Goal: Transaction & Acquisition: Purchase product/service

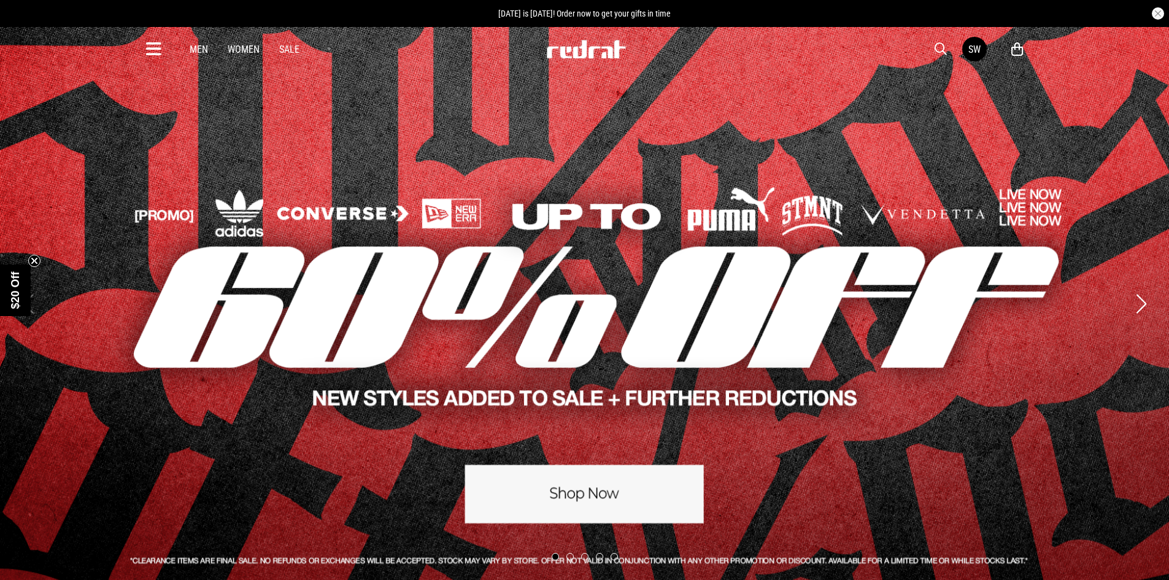
click at [290, 49] on link "Sale" at bounding box center [289, 50] width 20 height 12
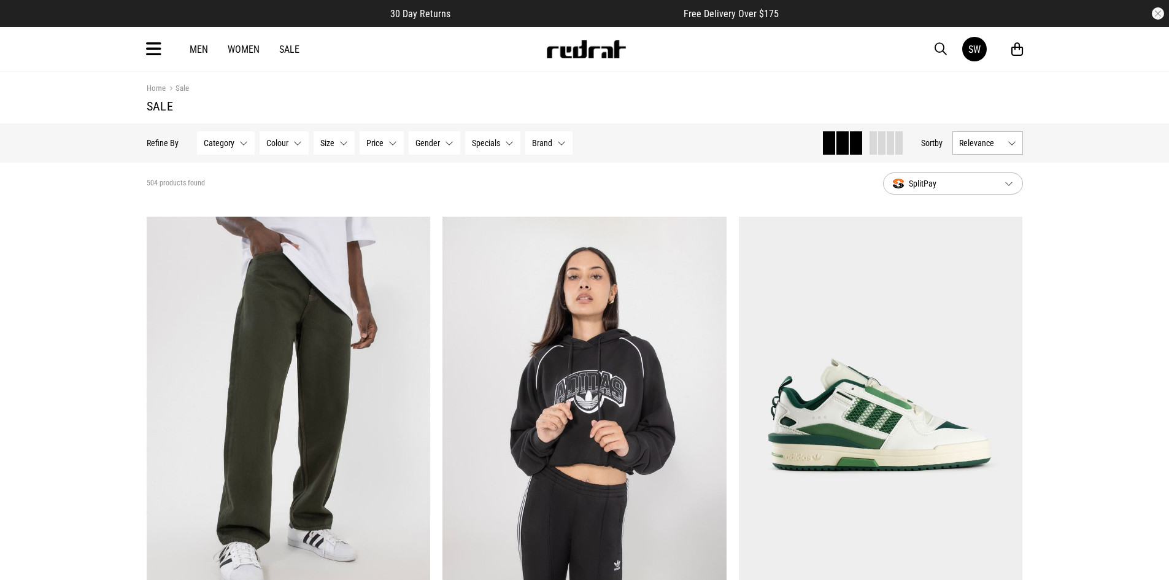
click at [224, 143] on span "Category" at bounding box center [219, 143] width 31 height 10
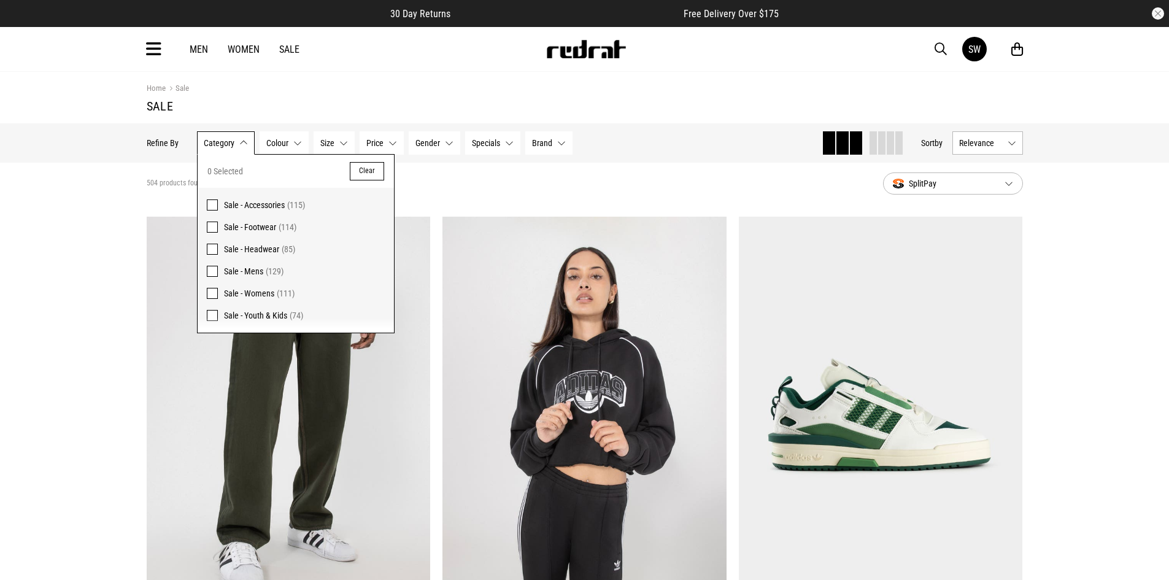
click at [209, 315] on span at bounding box center [212, 315] width 11 height 11
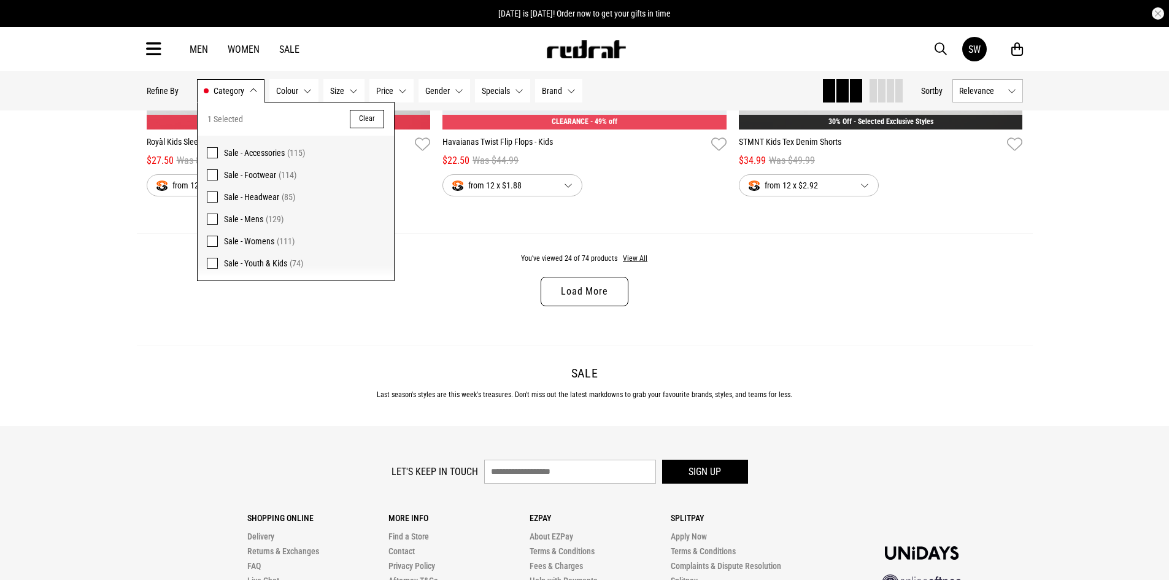
scroll to position [3928, 0]
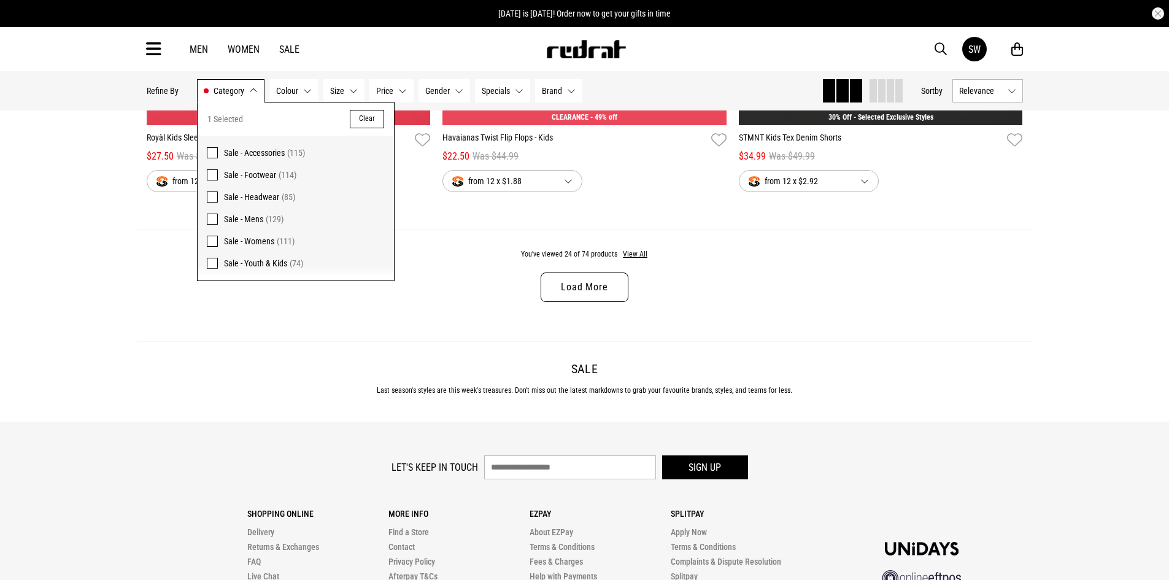
click at [589, 296] on link "Load More" at bounding box center [584, 287] width 87 height 29
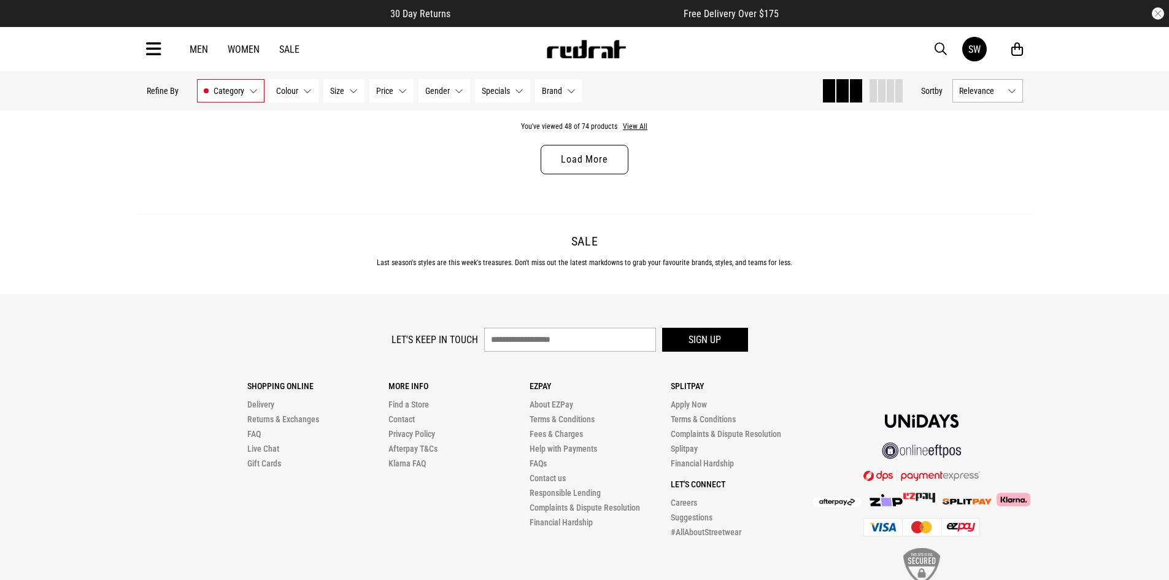
scroll to position [7979, 0]
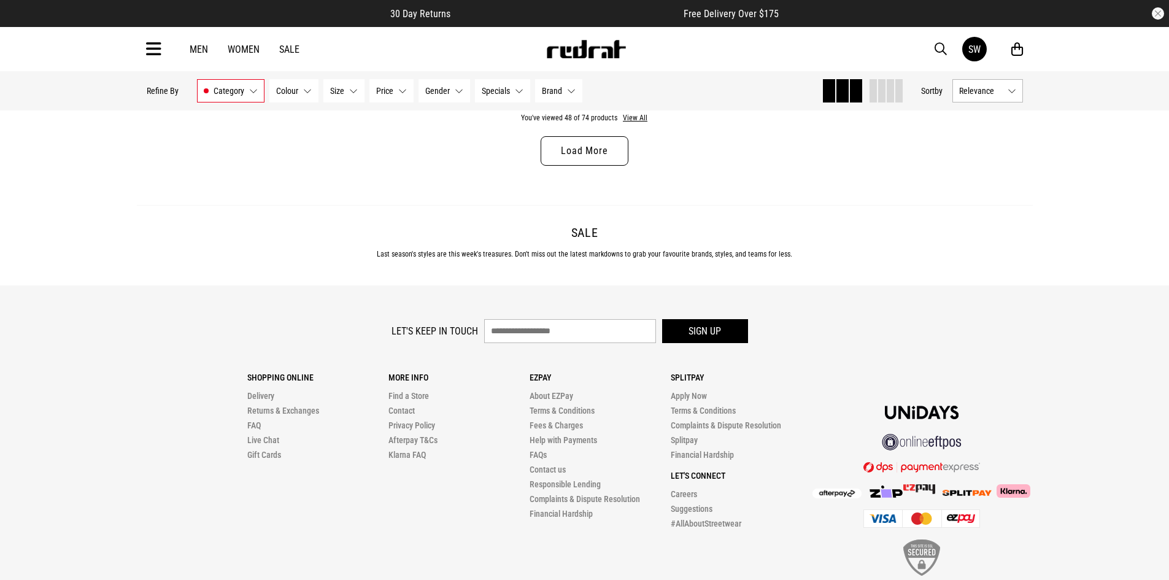
click at [600, 166] on link "Load More" at bounding box center [584, 150] width 87 height 29
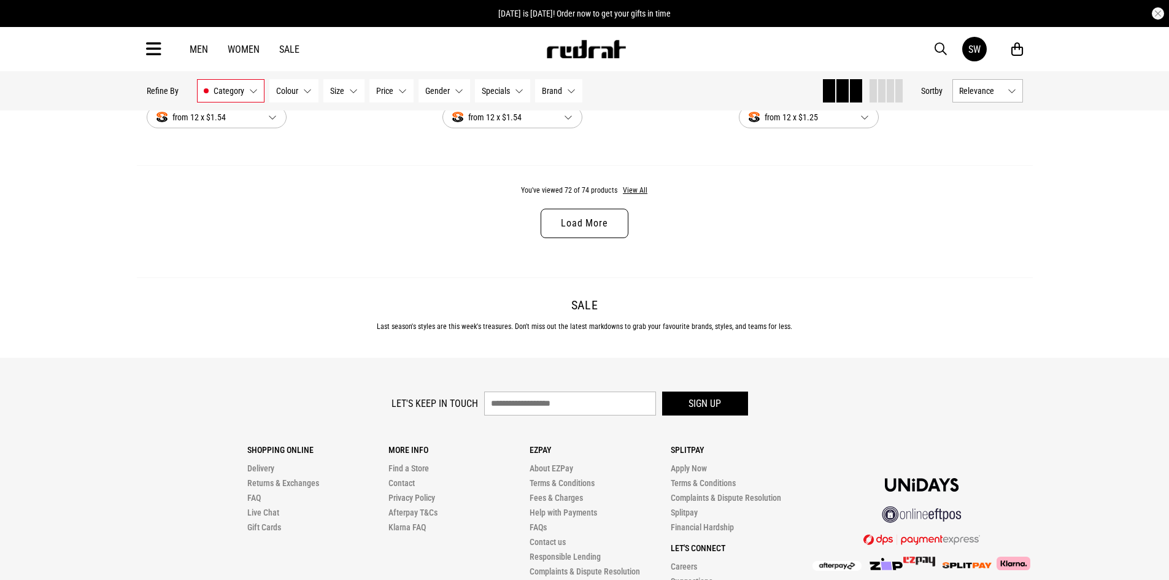
scroll to position [11769, 0]
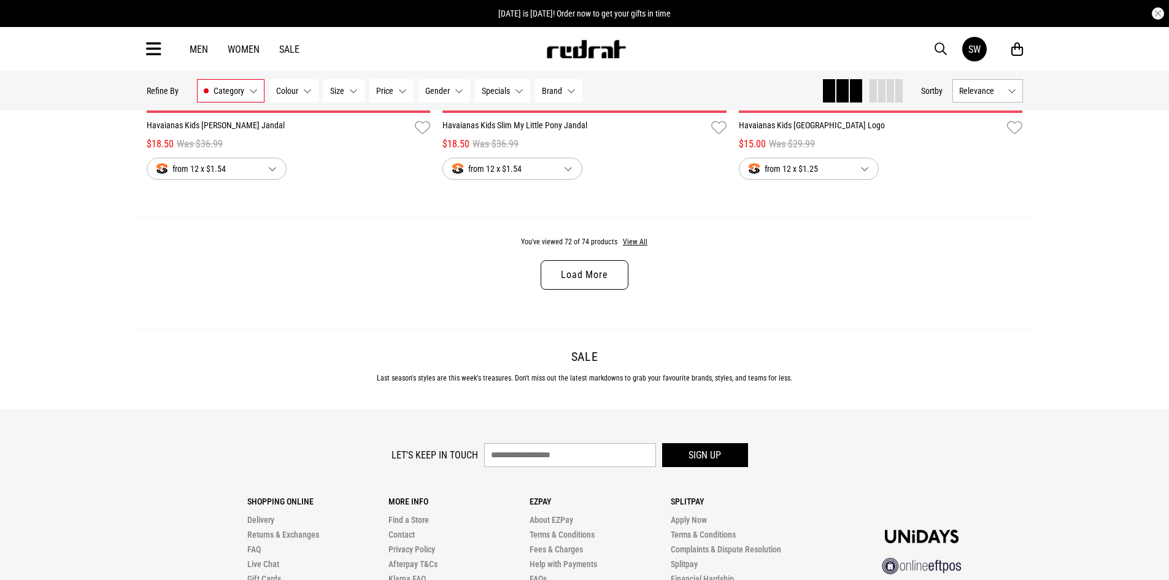
click at [594, 290] on link "Load More" at bounding box center [584, 274] width 87 height 29
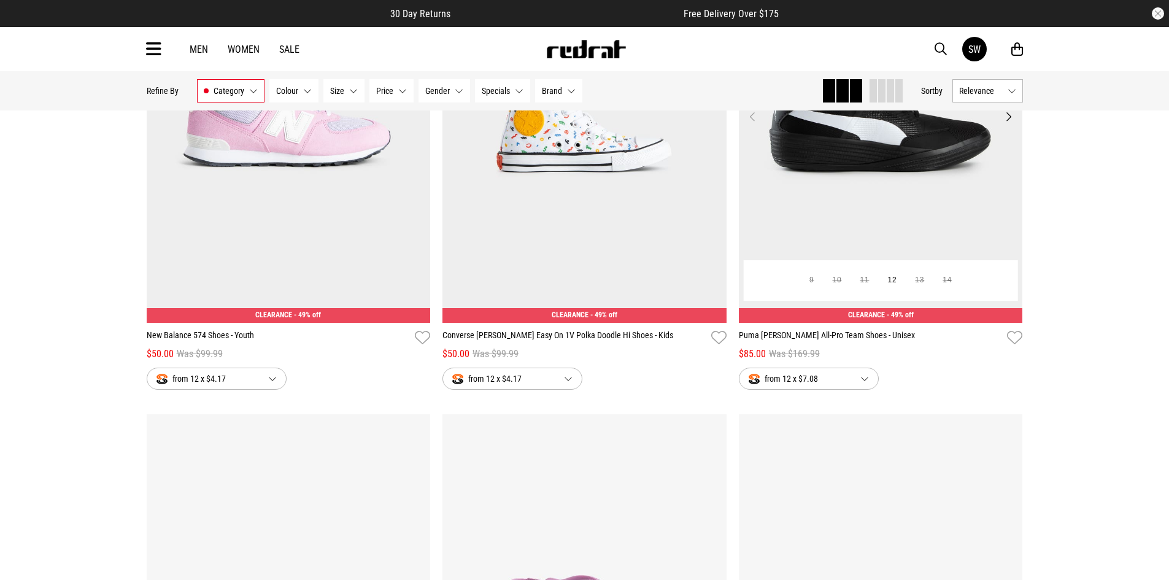
scroll to position [9621, 0]
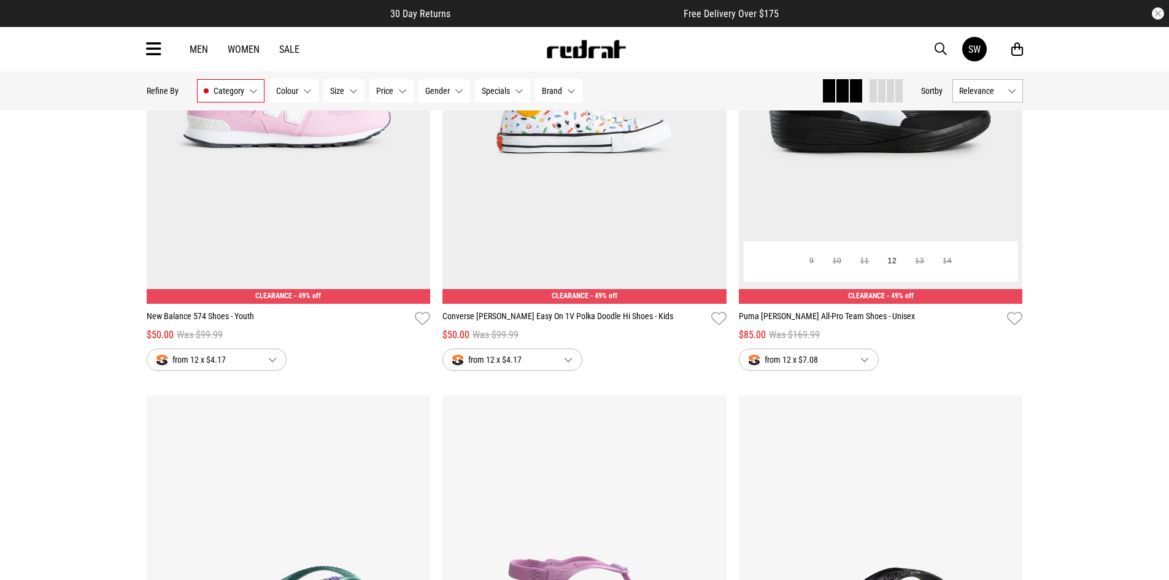
click at [773, 367] on span "from 12 x $7.08" at bounding box center [800, 359] width 102 height 15
click at [846, 451] on div "from 12 x $7.08" at bounding box center [809, 440] width 139 height 28
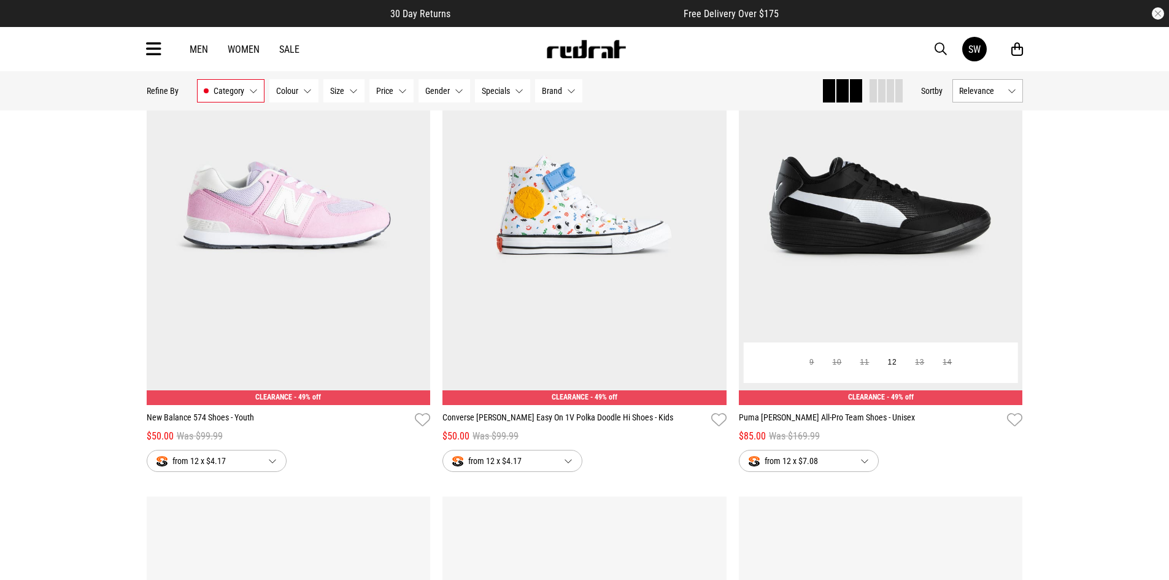
scroll to position [9437, 0]
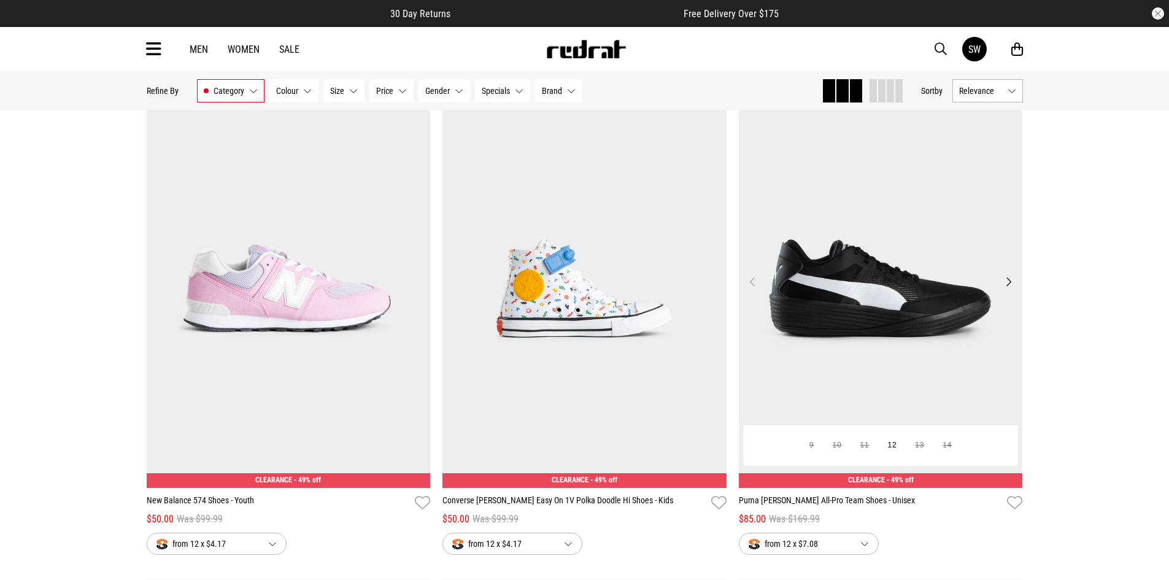
click at [845, 311] on img at bounding box center [881, 289] width 284 height 398
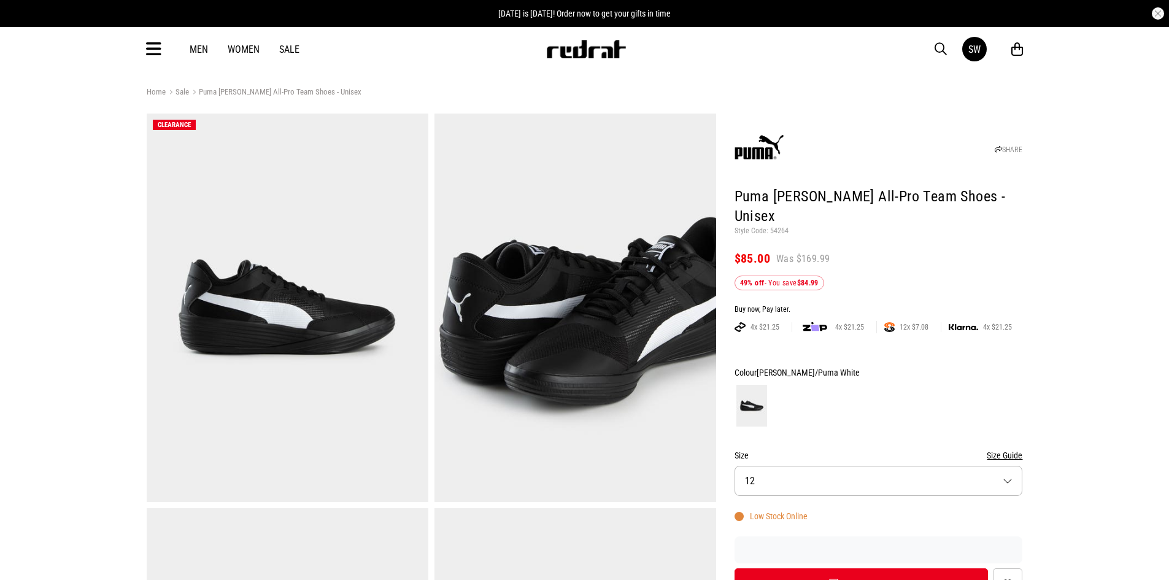
click at [892, 466] on button "Size 12" at bounding box center [879, 481] width 288 height 30
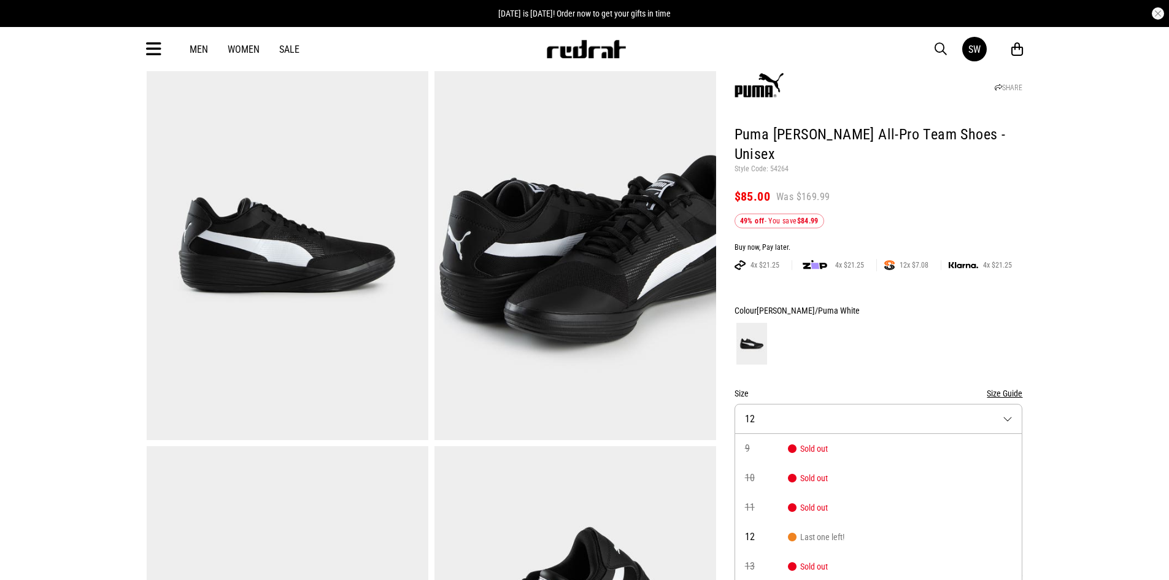
click at [1006, 386] on button "Size Guide" at bounding box center [1005, 393] width 36 height 15
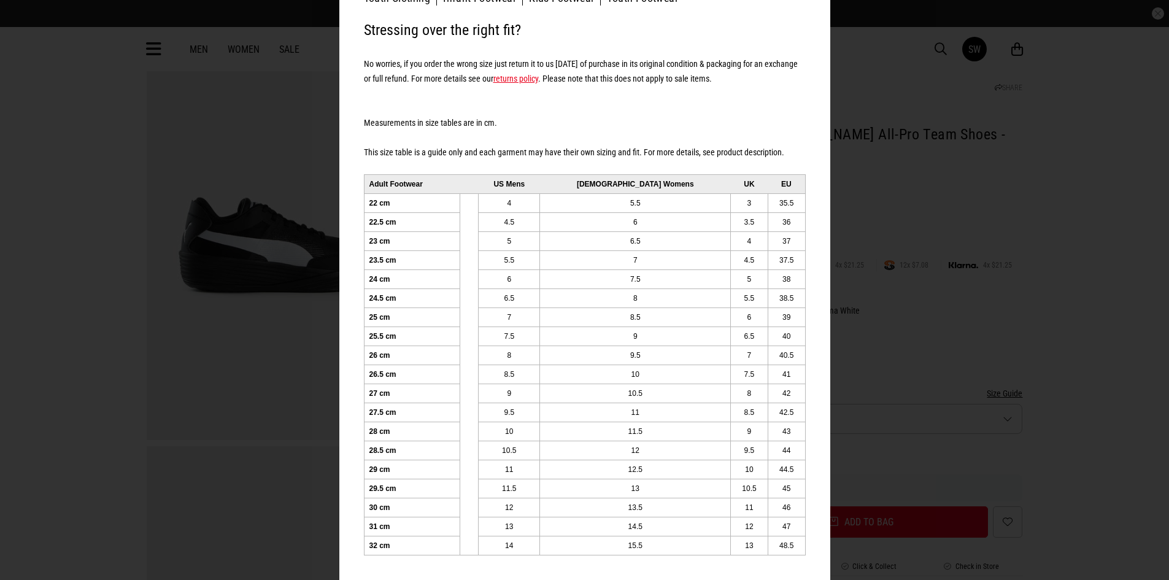
scroll to position [0, 0]
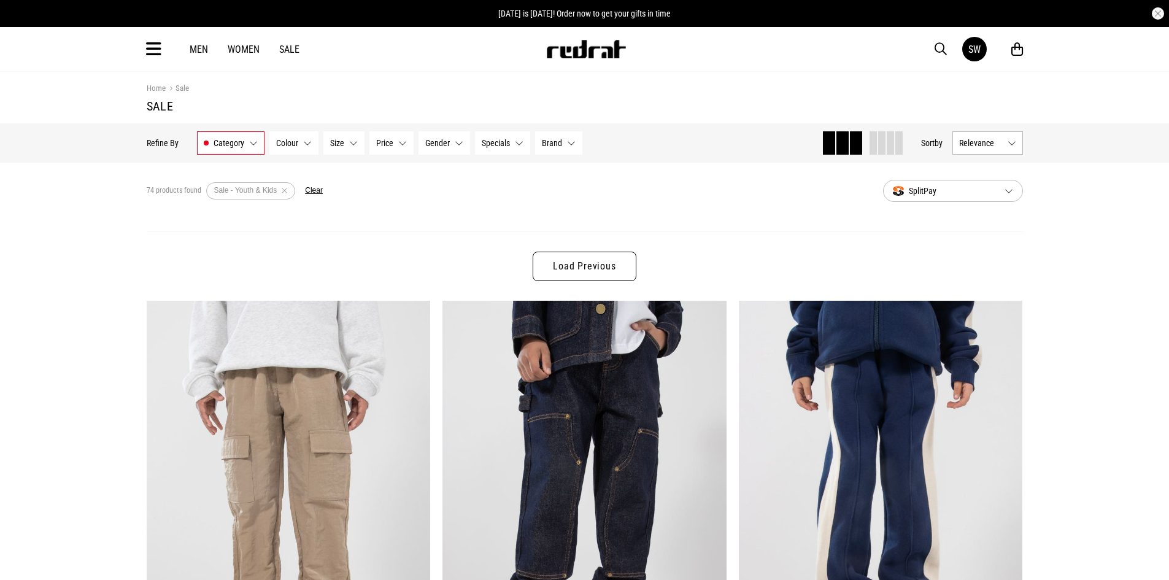
click at [616, 271] on link "Load Previous" at bounding box center [584, 266] width 103 height 29
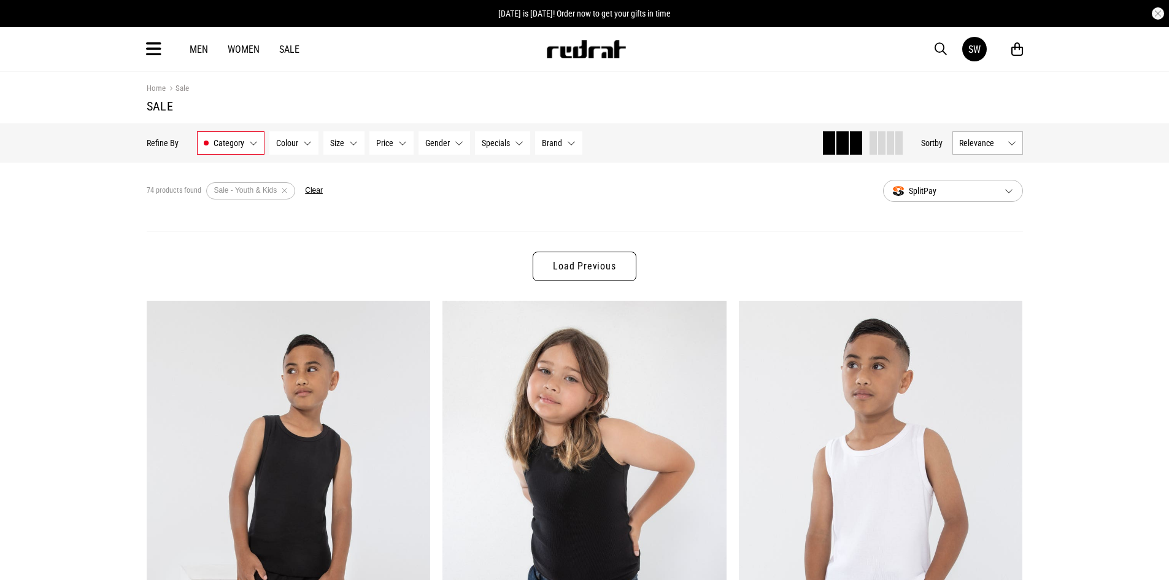
click at [567, 268] on link "Load Previous" at bounding box center [584, 266] width 103 height 29
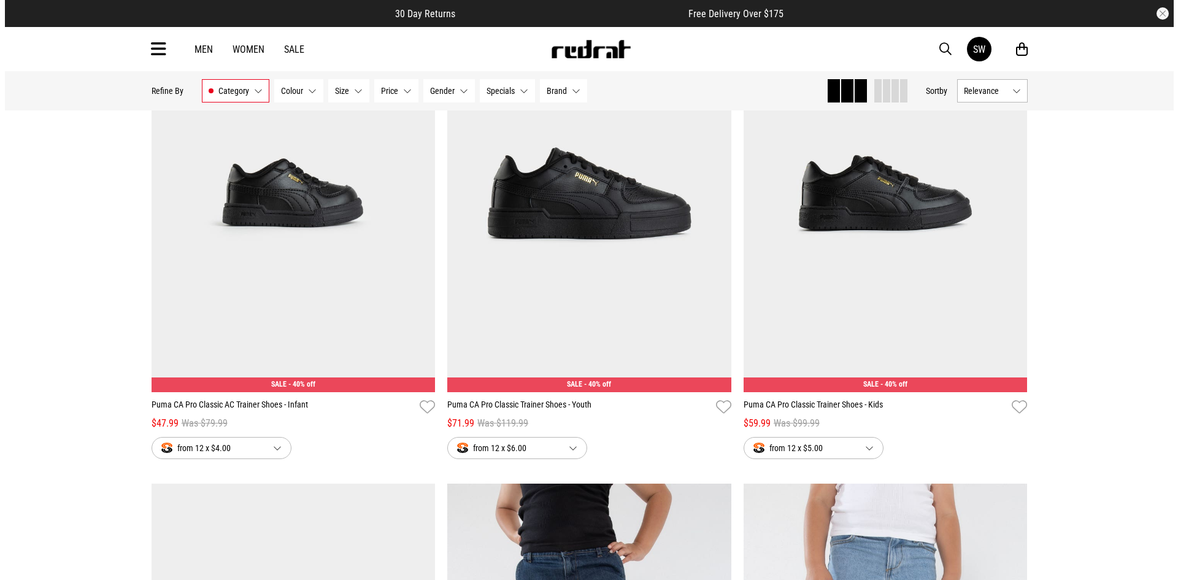
scroll to position [2701, 0]
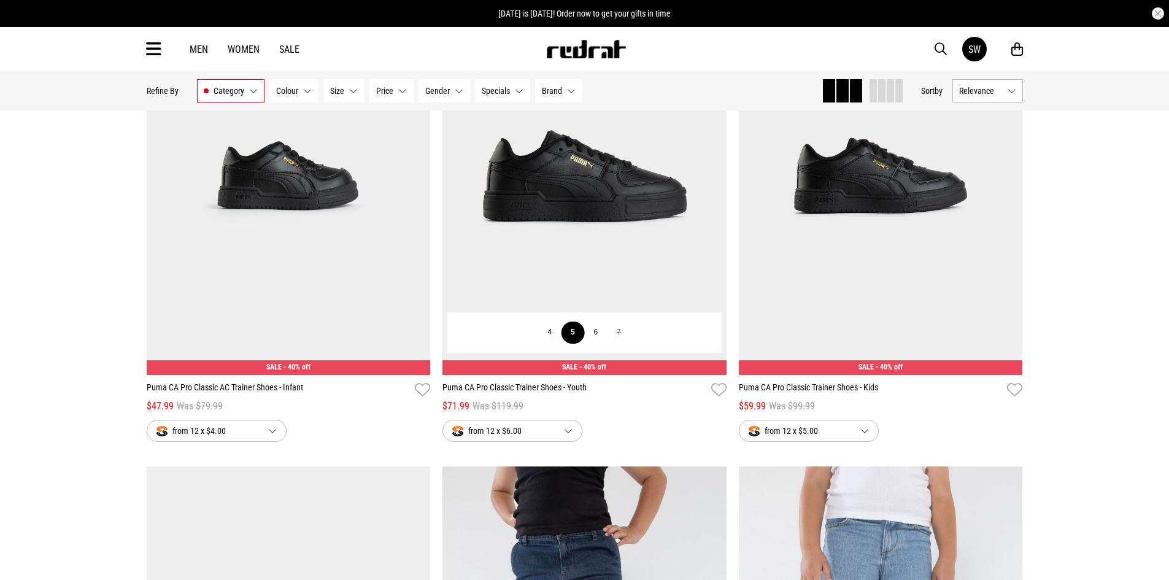
click at [569, 336] on button "5" at bounding box center [573, 333] width 23 height 22
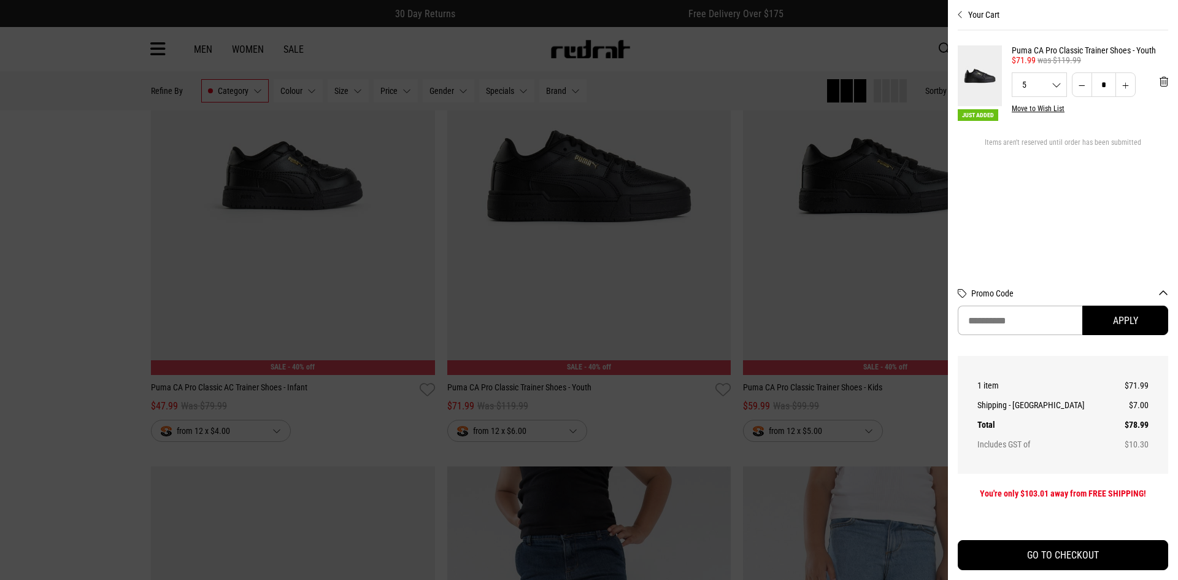
click at [1048, 48] on link "Puma CA Pro Classic Trainer Shoes - Youth" at bounding box center [1090, 50] width 157 height 10
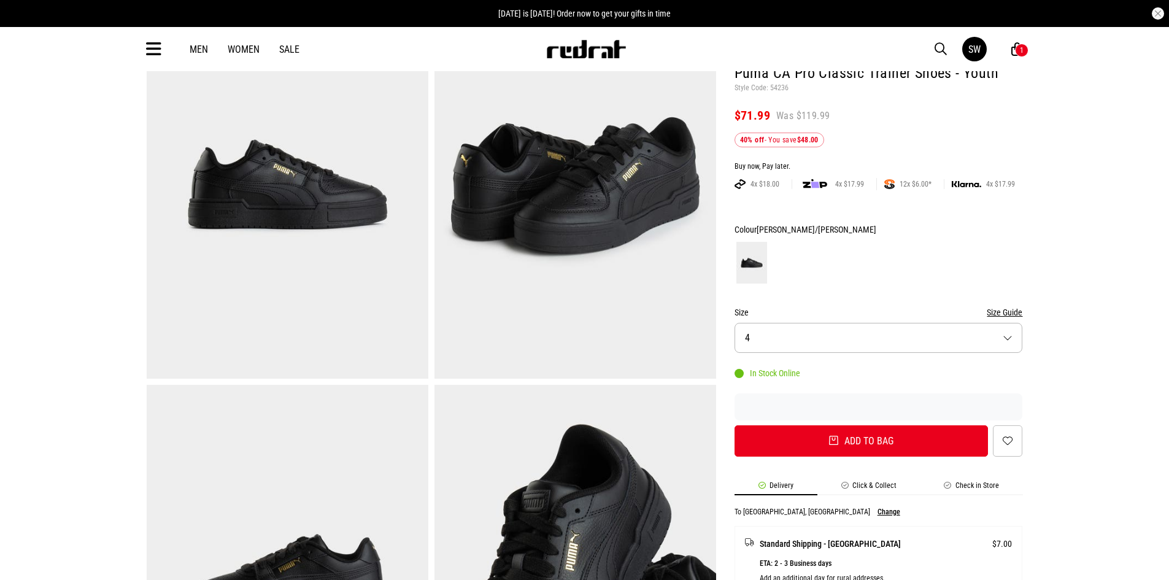
click at [1004, 311] on button "Size Guide" at bounding box center [1005, 312] width 36 height 15
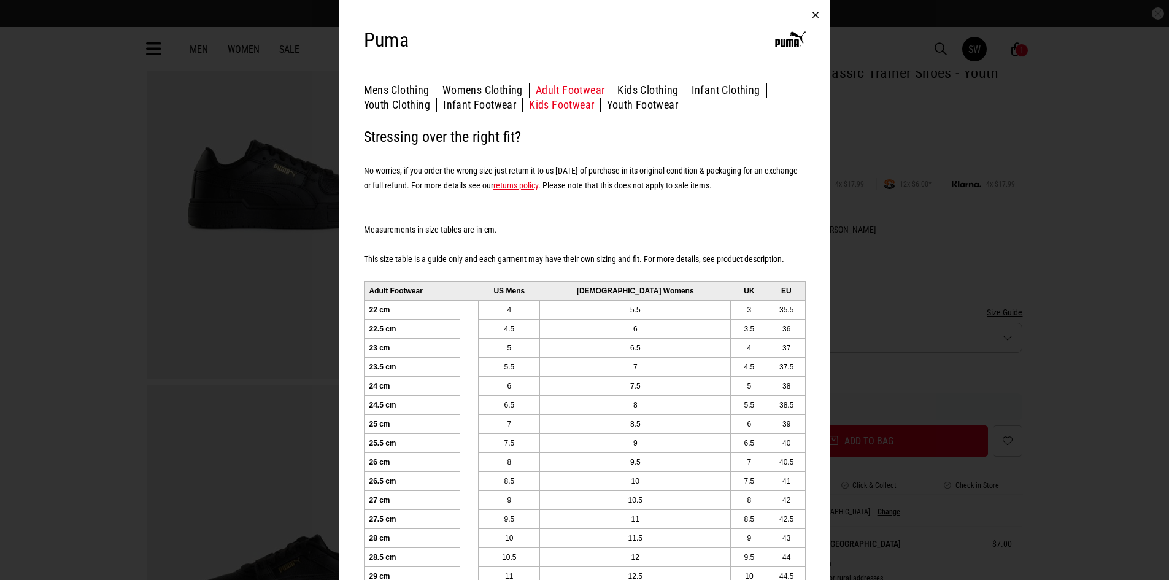
click at [538, 103] on button "Kids Footwear" at bounding box center [565, 105] width 72 height 15
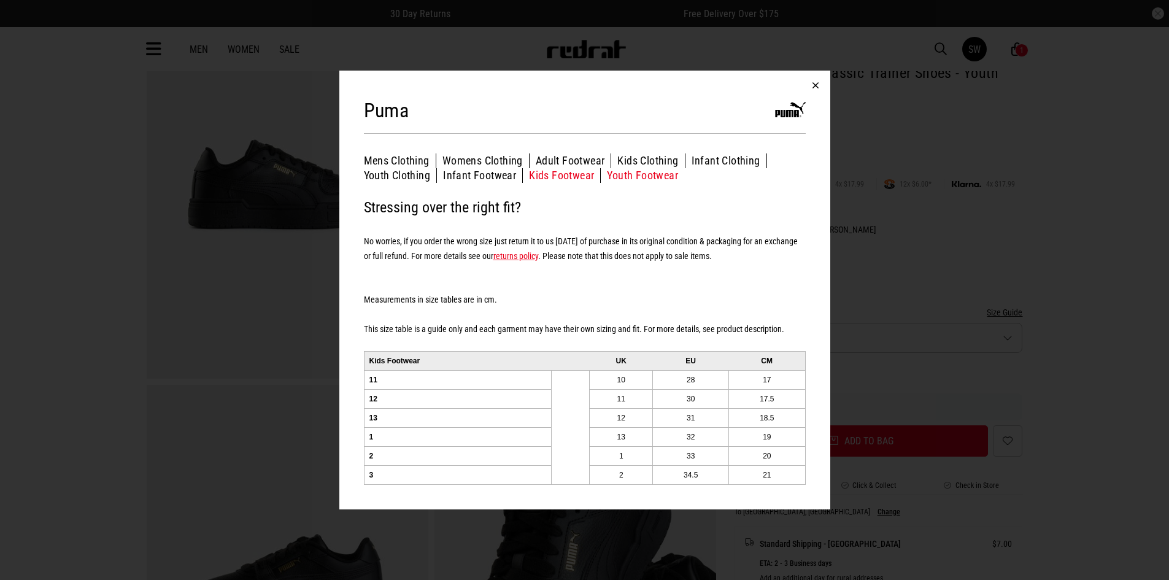
click at [636, 168] on button "Youth Footwear" at bounding box center [642, 175] width 71 height 15
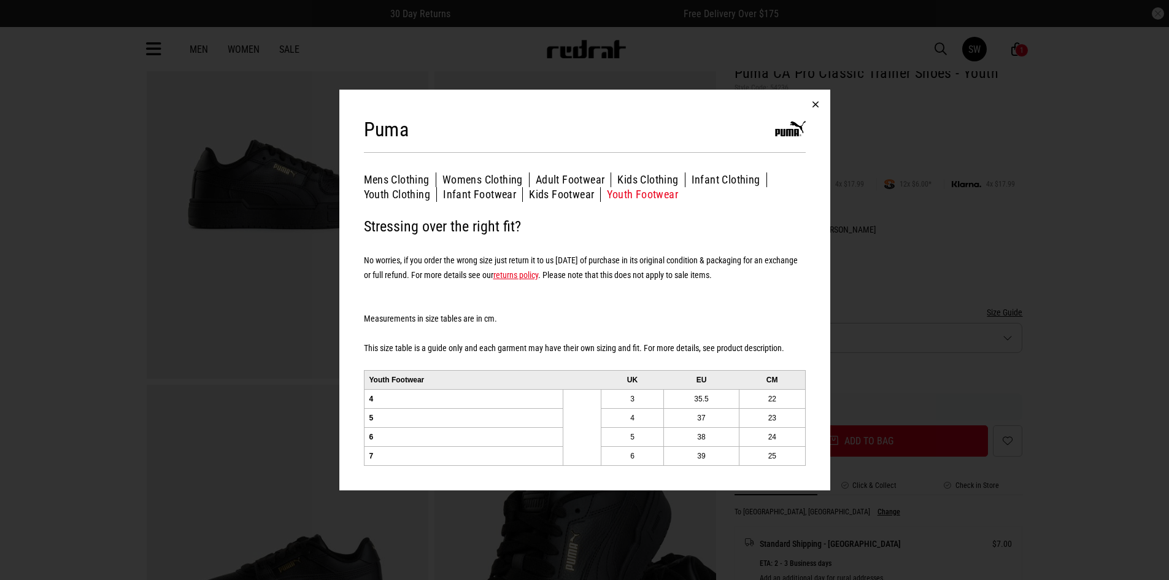
click at [818, 102] on button "button" at bounding box center [815, 104] width 29 height 29
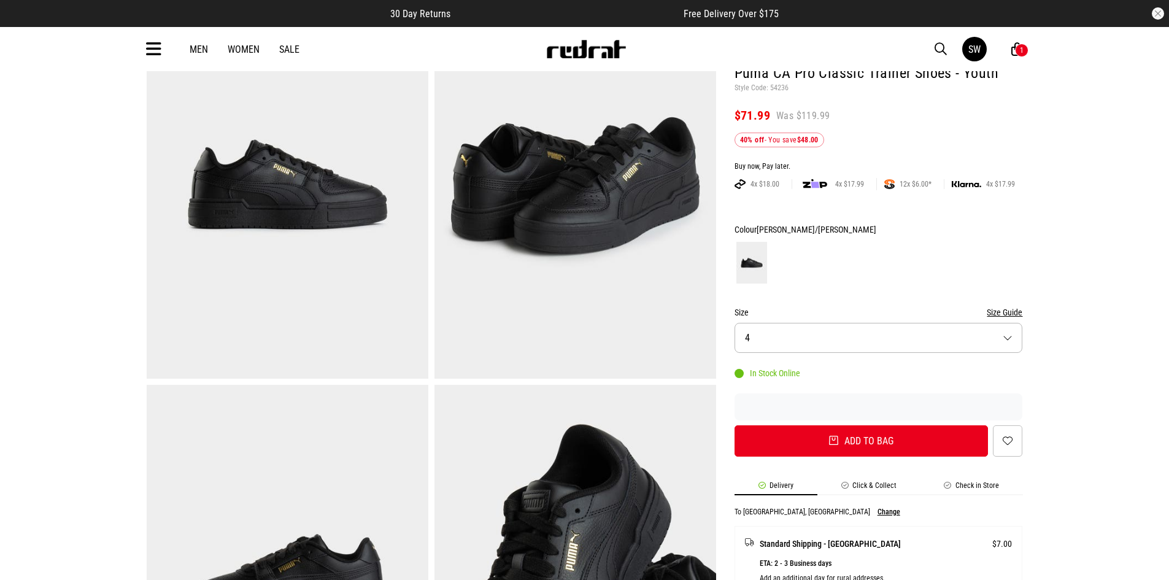
click at [867, 339] on button "Size 4" at bounding box center [879, 338] width 288 height 30
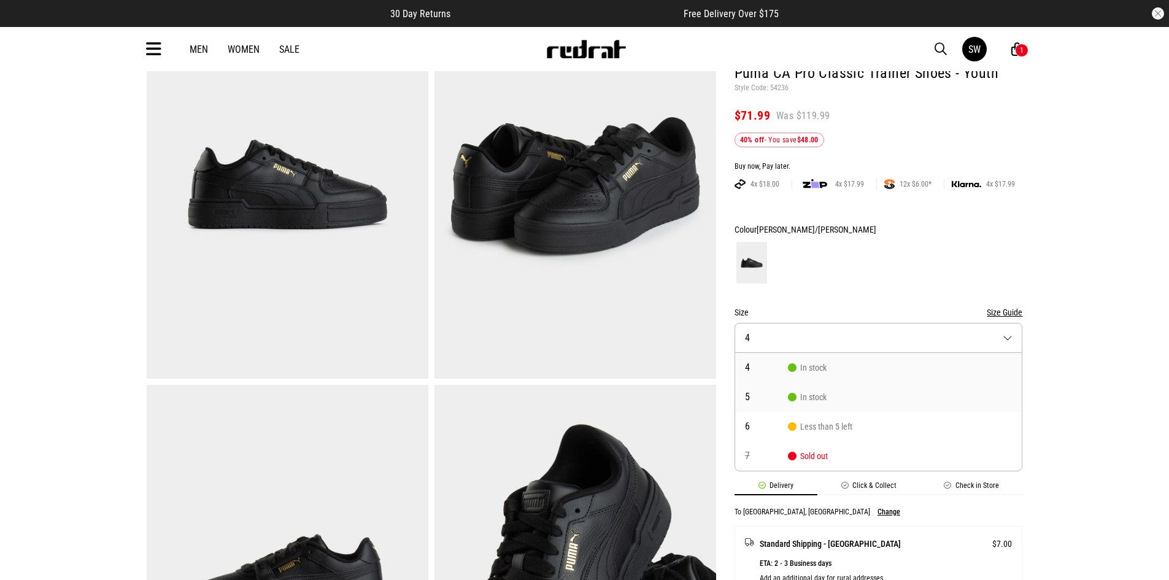
click at [760, 394] on span "5" at bounding box center [766, 397] width 43 height 10
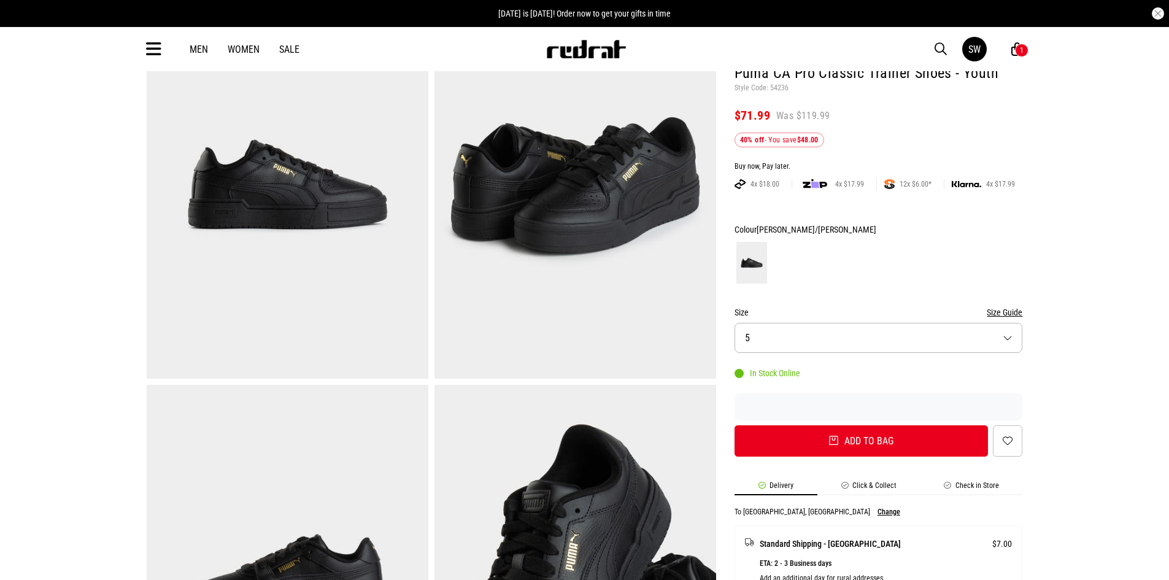
click at [1016, 306] on button "Size Guide" at bounding box center [1005, 312] width 36 height 15
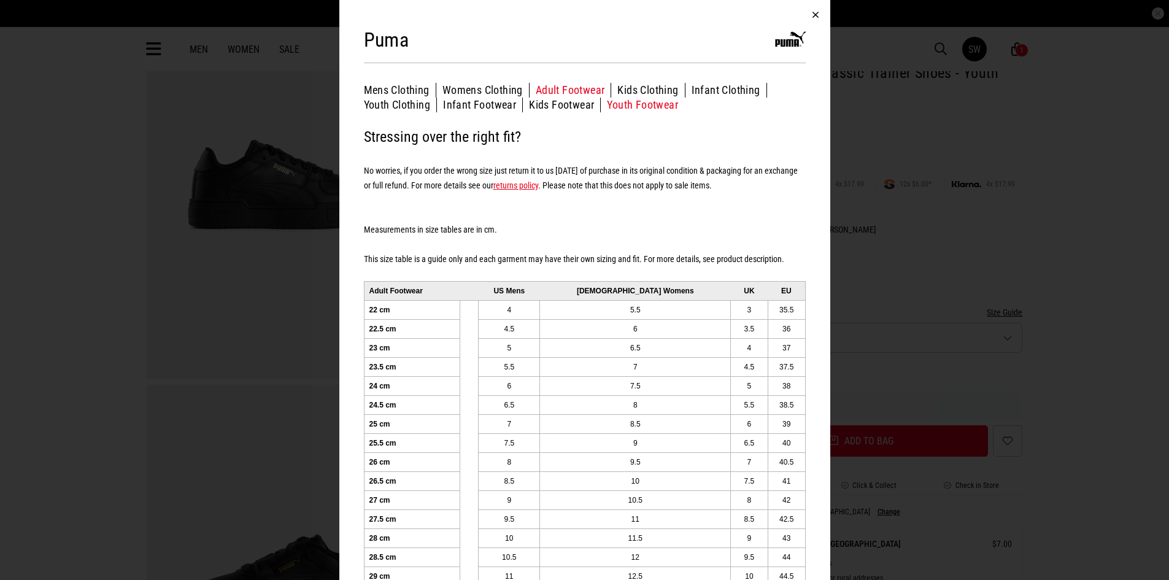
click at [652, 104] on button "Youth Footwear" at bounding box center [642, 105] width 71 height 15
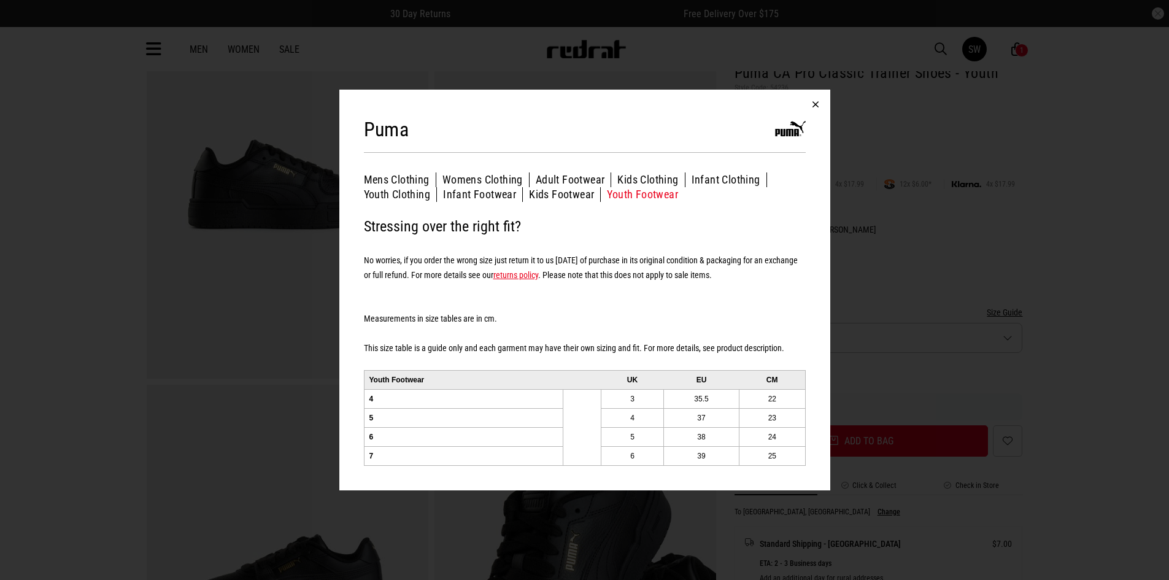
click at [813, 106] on button "button" at bounding box center [815, 104] width 29 height 29
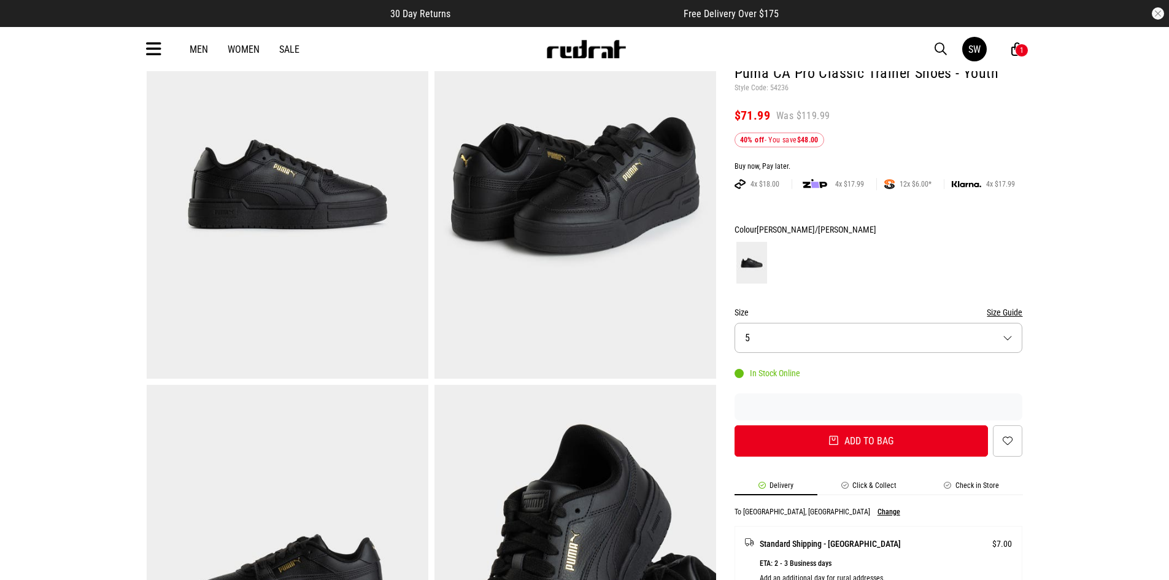
click at [1002, 343] on button "Size 5" at bounding box center [879, 338] width 288 height 30
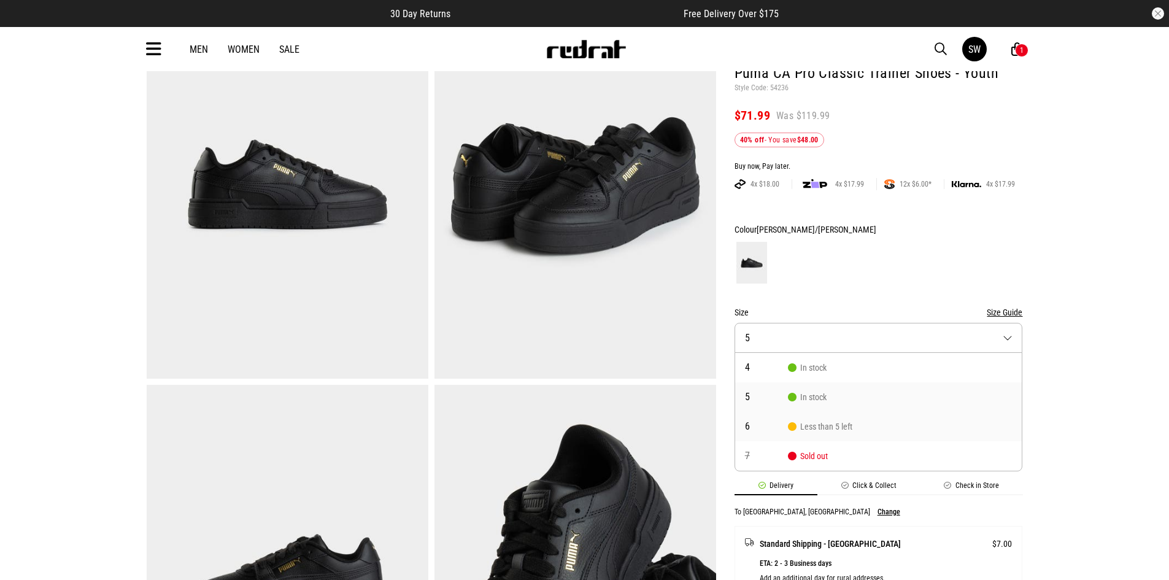
click at [773, 425] on span "6" at bounding box center [766, 427] width 43 height 10
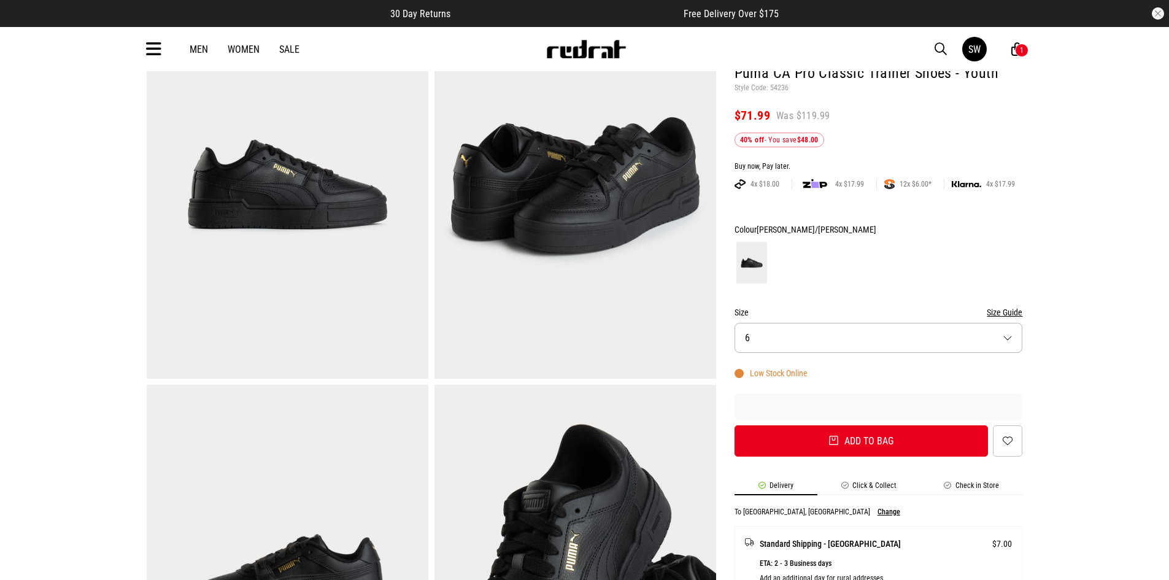
click at [1015, 337] on button "Size 6" at bounding box center [879, 338] width 288 height 30
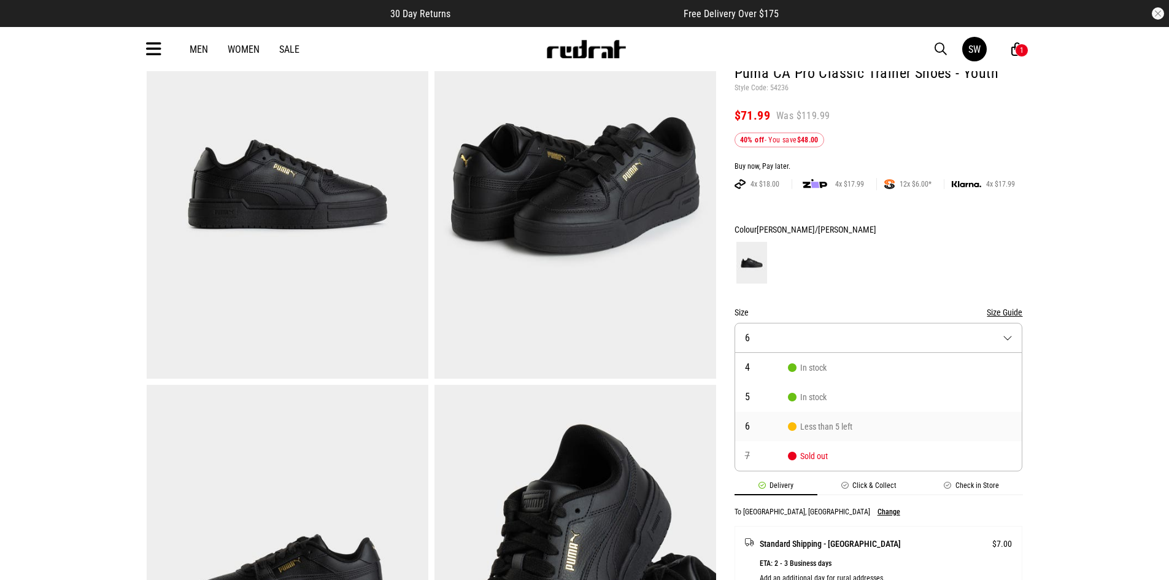
click at [1017, 312] on button "Size Guide" at bounding box center [1005, 312] width 36 height 15
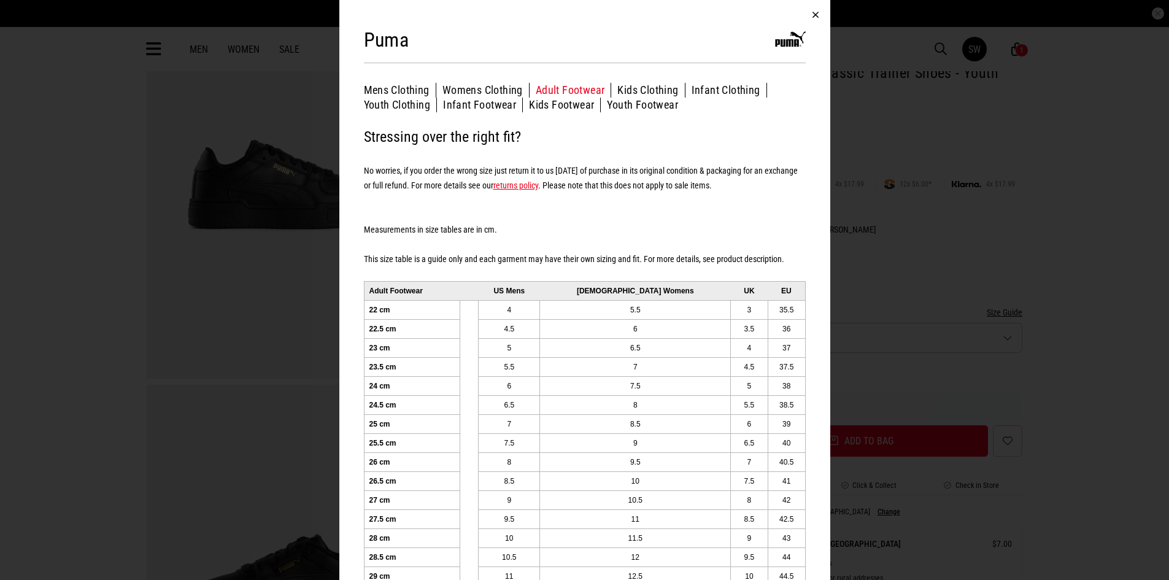
click at [630, 109] on button "Youth Footwear" at bounding box center [642, 105] width 71 height 15
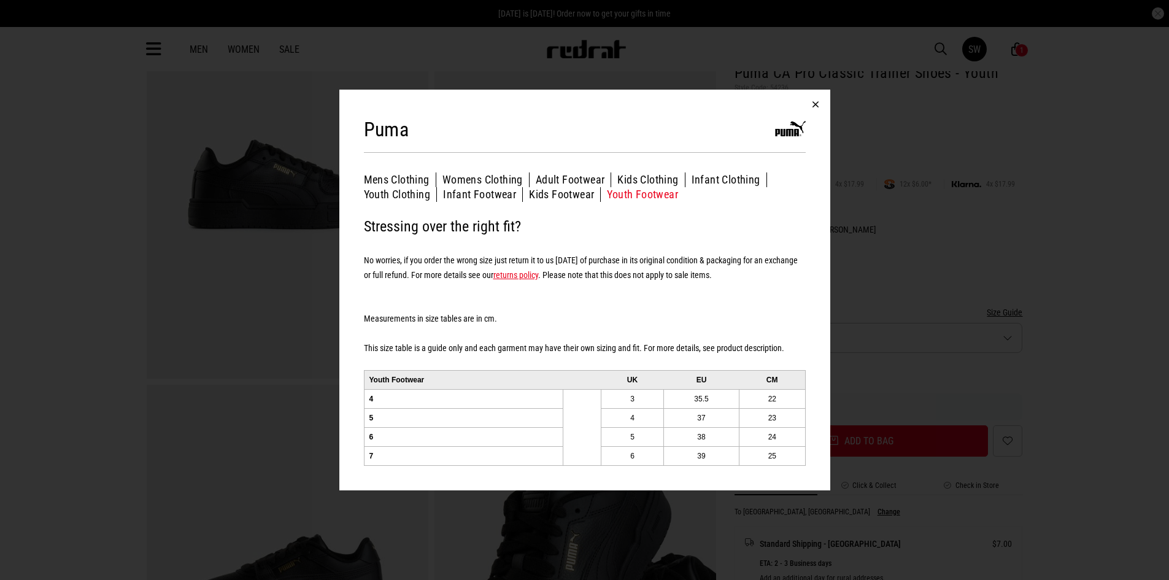
click at [814, 100] on button "button" at bounding box center [815, 104] width 29 height 29
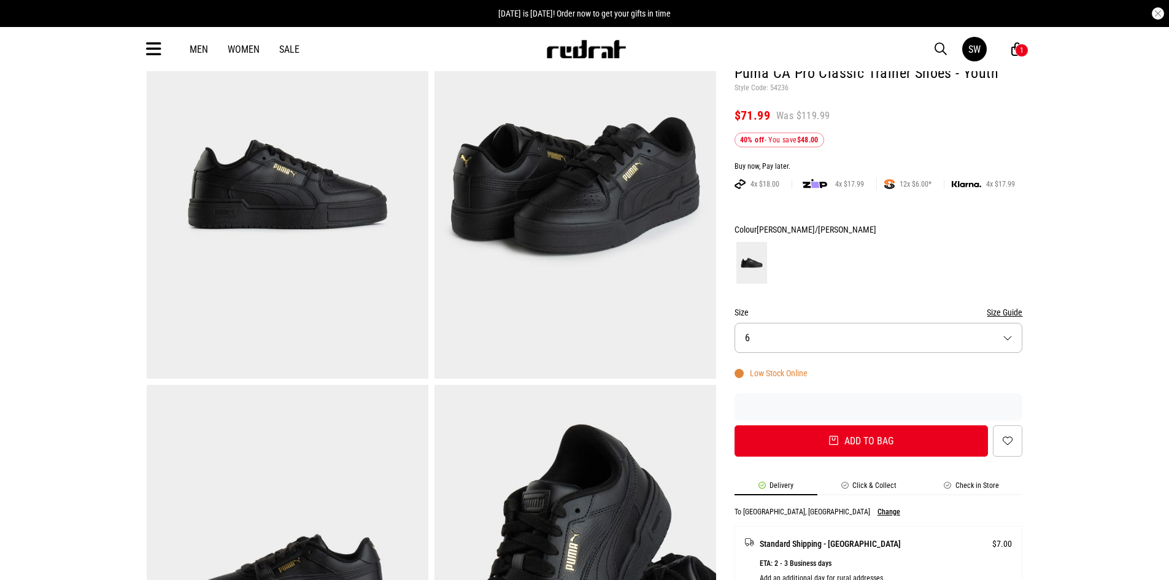
click at [992, 343] on button "Size 6" at bounding box center [879, 338] width 288 height 30
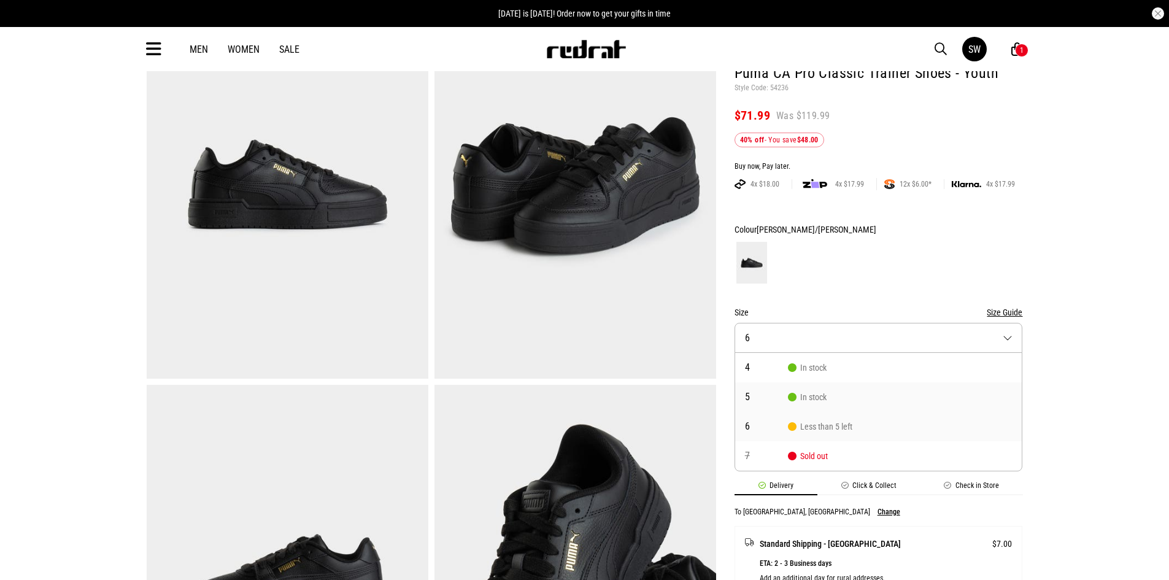
click at [804, 404] on li "5 In stock" at bounding box center [878, 396] width 287 height 29
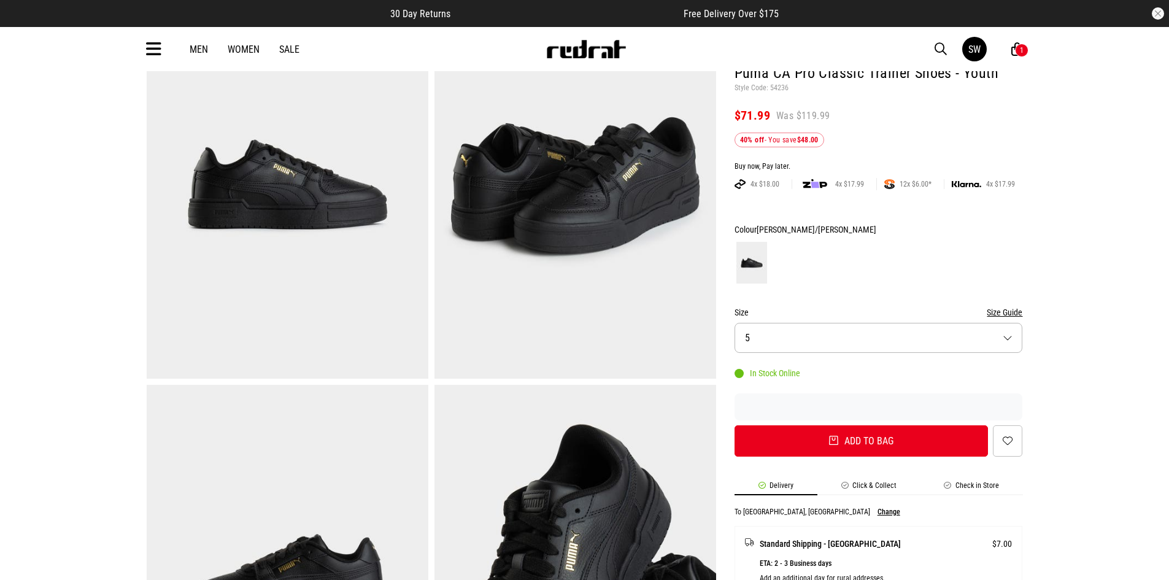
click at [1020, 49] on div "1" at bounding box center [1022, 50] width 4 height 9
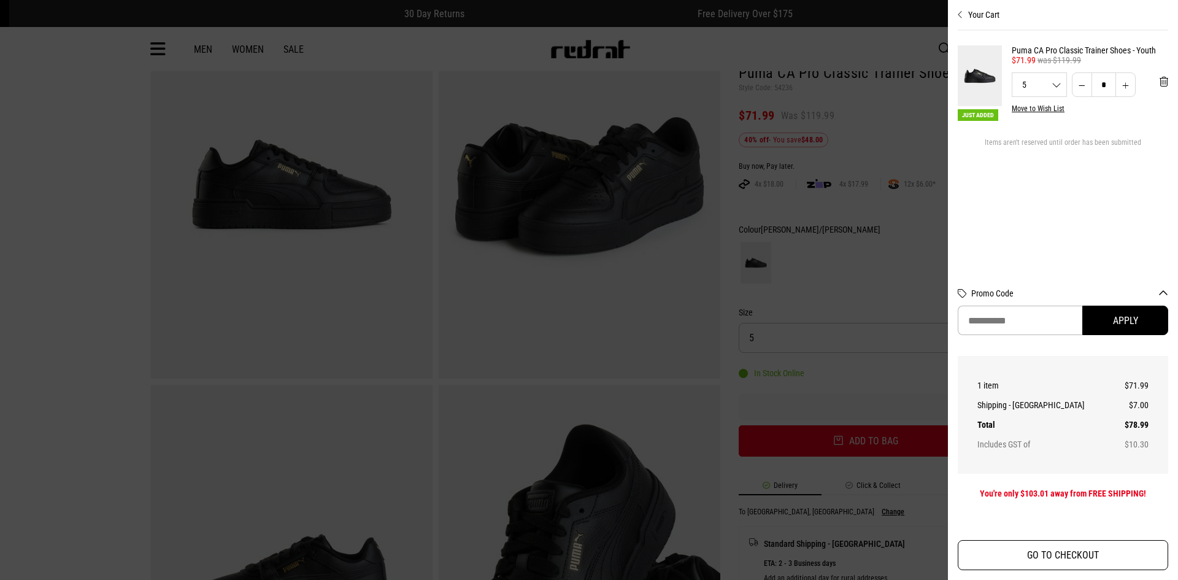
click at [1057, 555] on button "GO TO CHECKOUT" at bounding box center [1063, 555] width 211 height 30
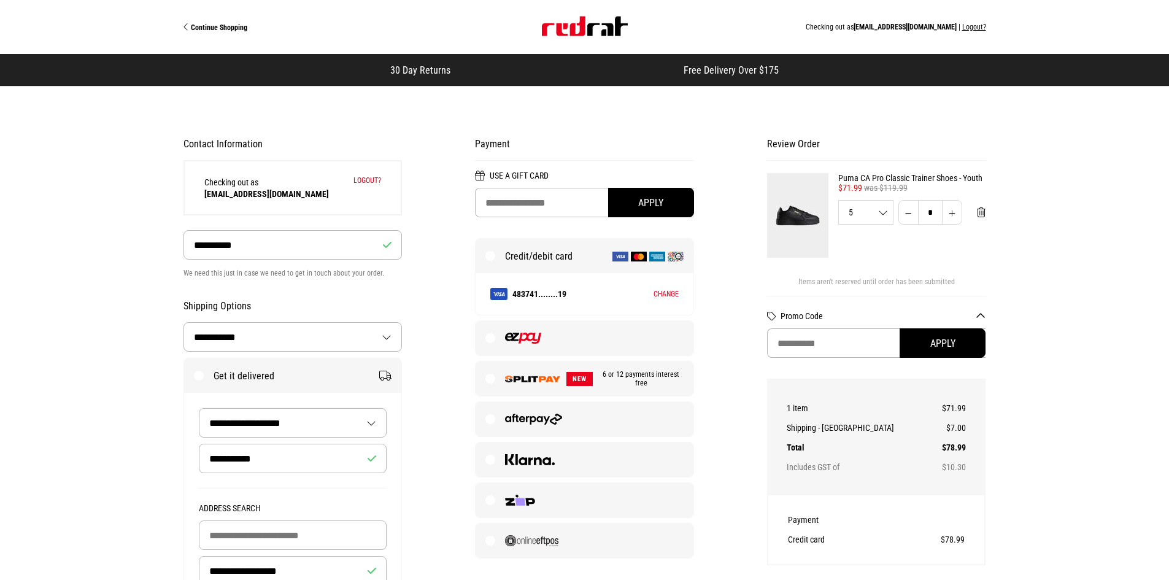
select select "**********"
click at [614, 375] on span "6 or 12 payments interest free" at bounding box center [638, 378] width 91 height 17
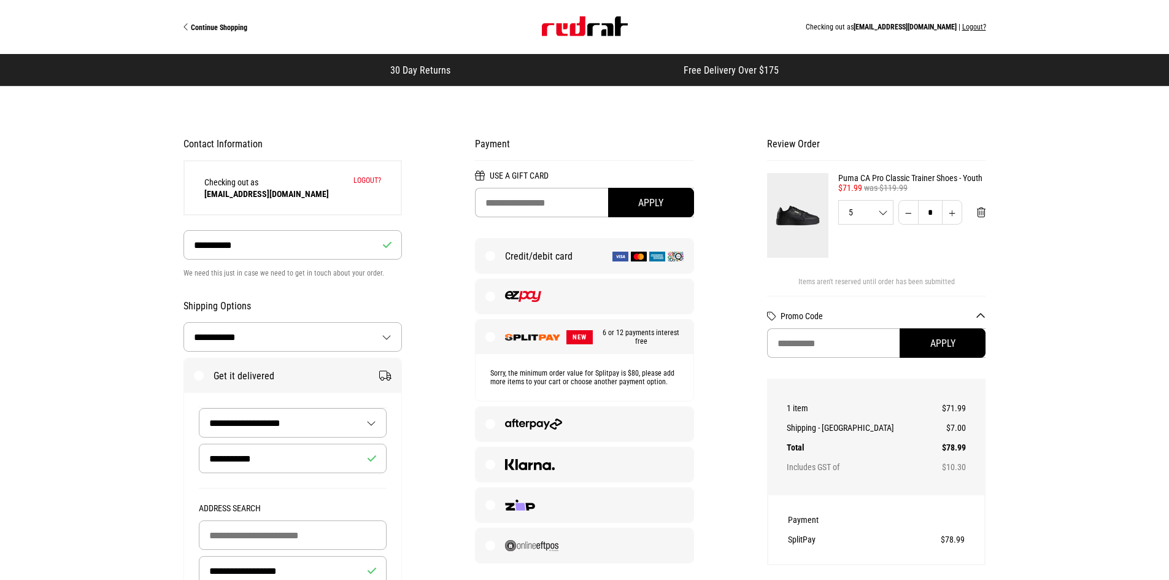
click at [206, 26] on span "Continue Shopping" at bounding box center [219, 27] width 56 height 9
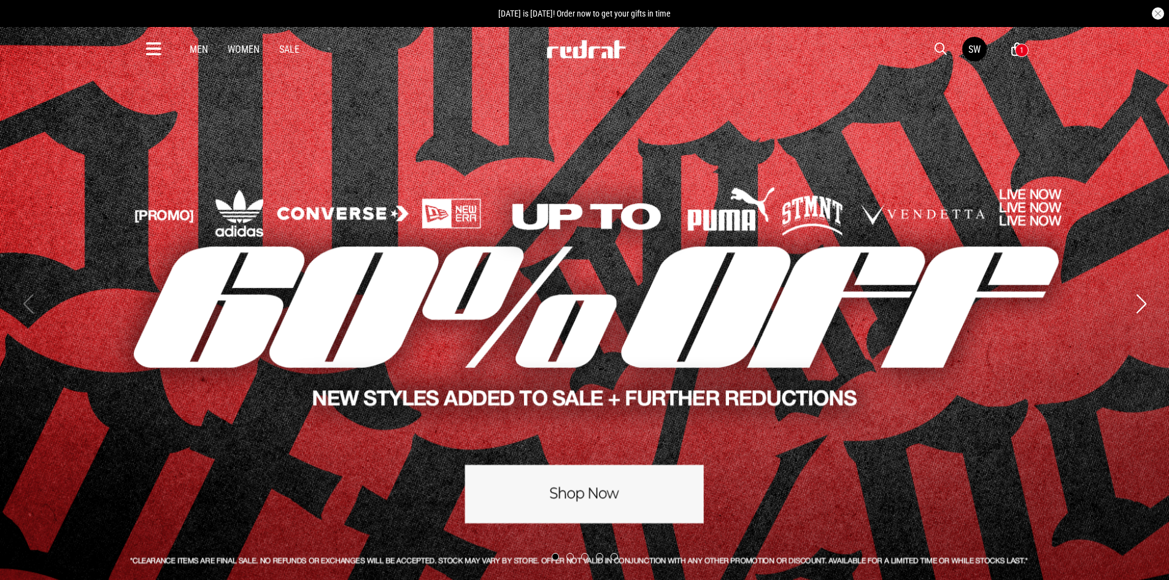
click at [296, 47] on link "Sale" at bounding box center [289, 50] width 20 height 12
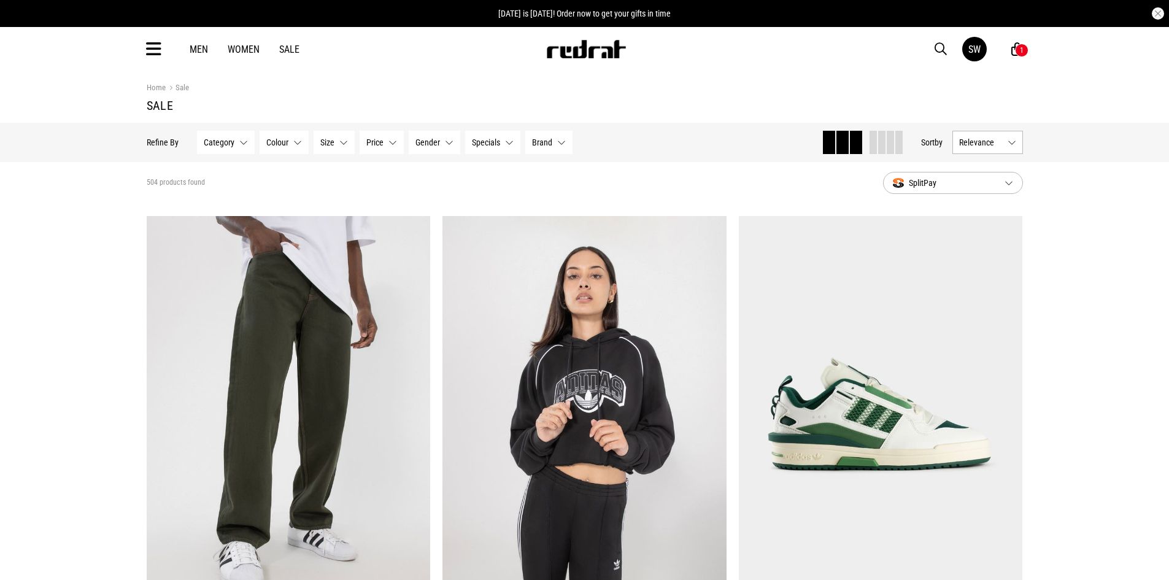
click at [506, 140] on button "Specials None selected" at bounding box center [492, 142] width 55 height 23
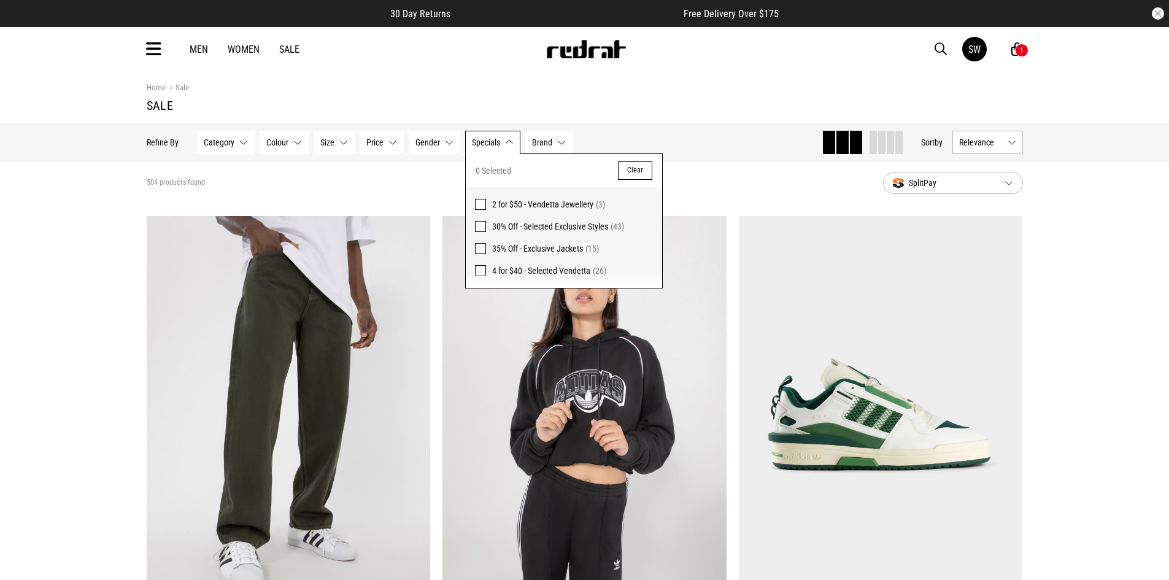
click at [475, 226] on span at bounding box center [480, 226] width 11 height 11
click at [476, 245] on span at bounding box center [480, 248] width 11 height 11
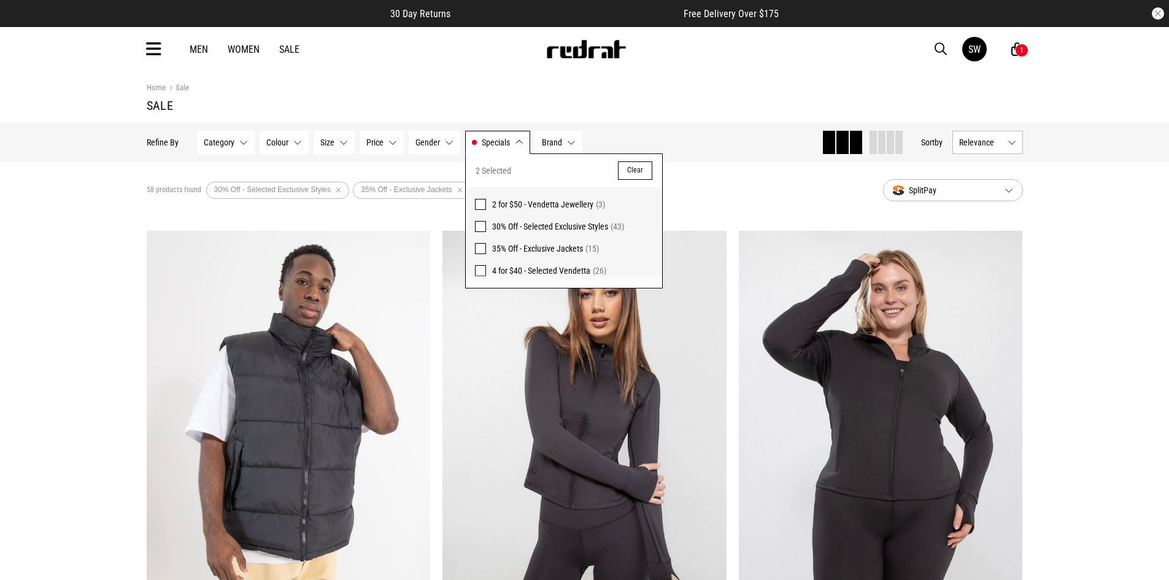
click at [480, 246] on span at bounding box center [480, 248] width 11 height 11
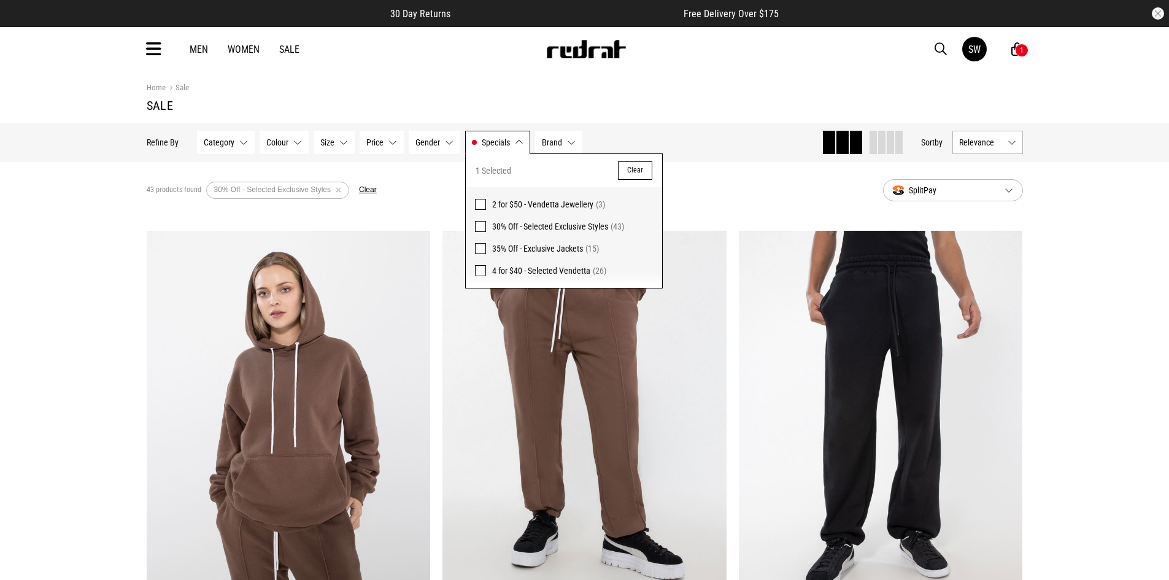
click at [1015, 143] on button "Relevance" at bounding box center [988, 142] width 71 height 23
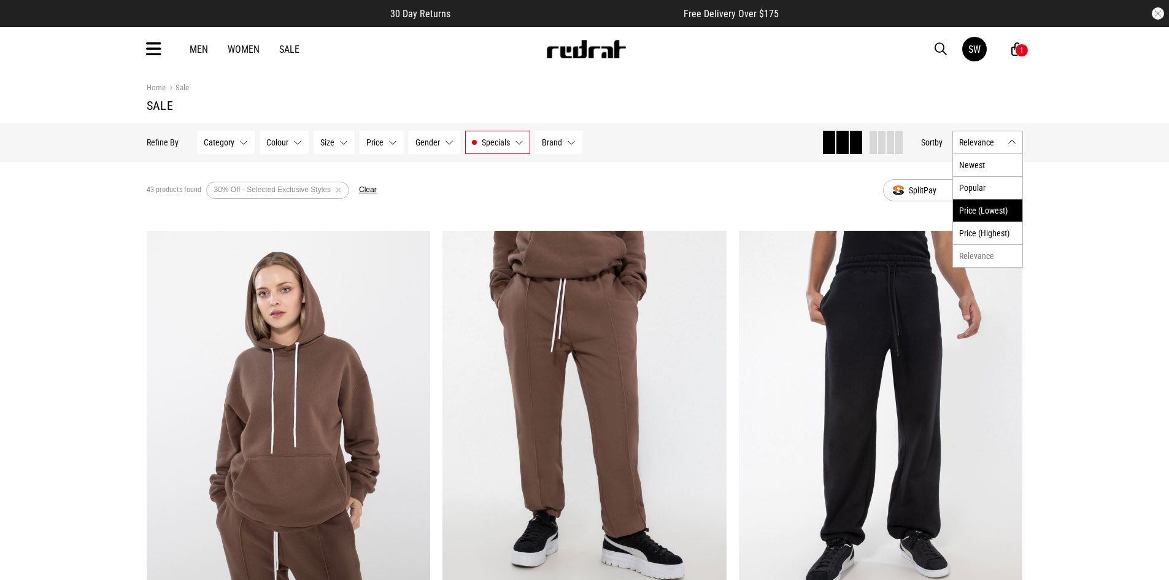
click at [992, 217] on li "Price (Lowest)" at bounding box center [987, 210] width 69 height 23
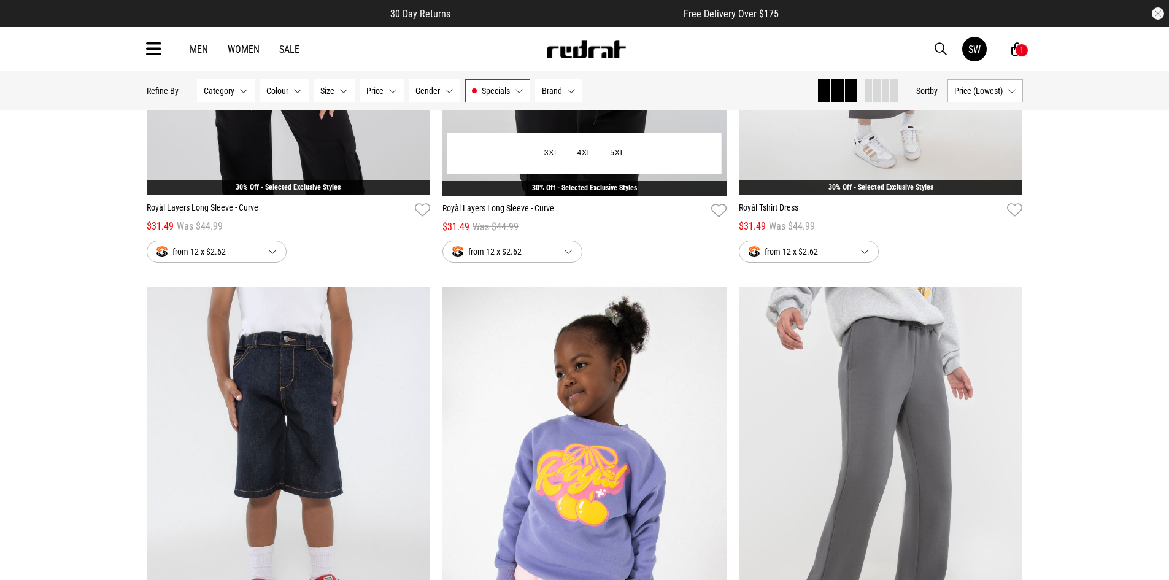
scroll to position [2885, 0]
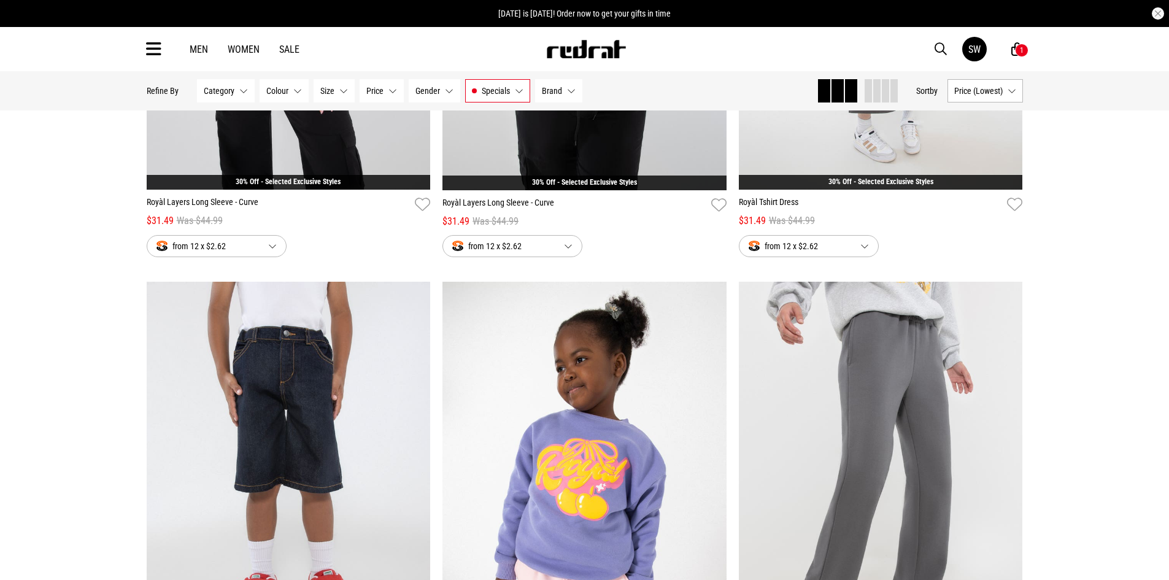
click at [1022, 46] on div "1" at bounding box center [1022, 50] width 4 height 9
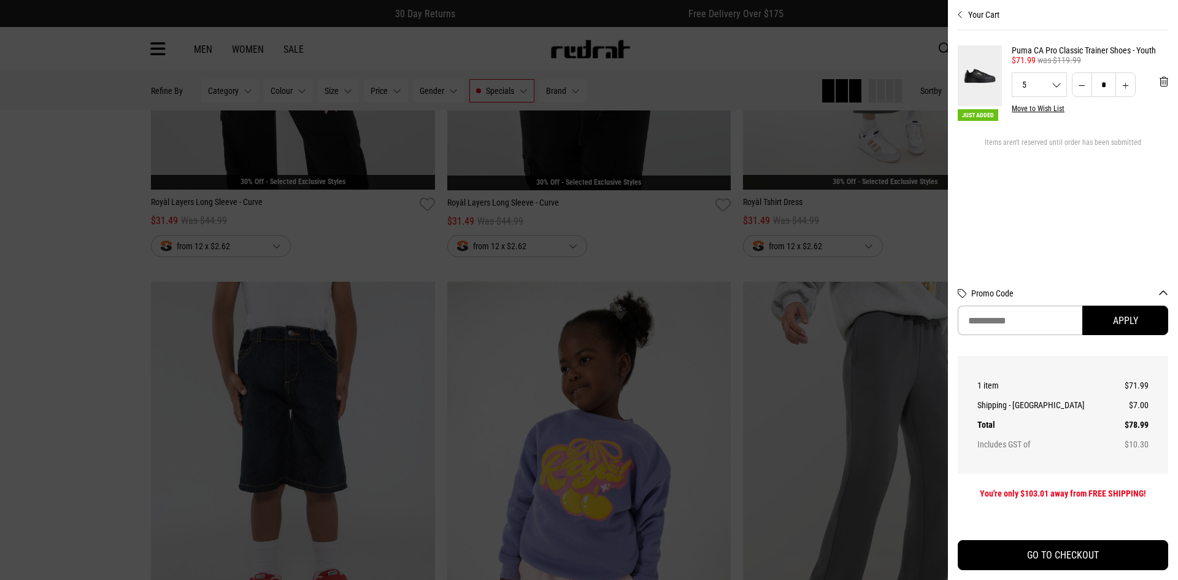
click at [857, 38] on div at bounding box center [589, 290] width 1178 height 580
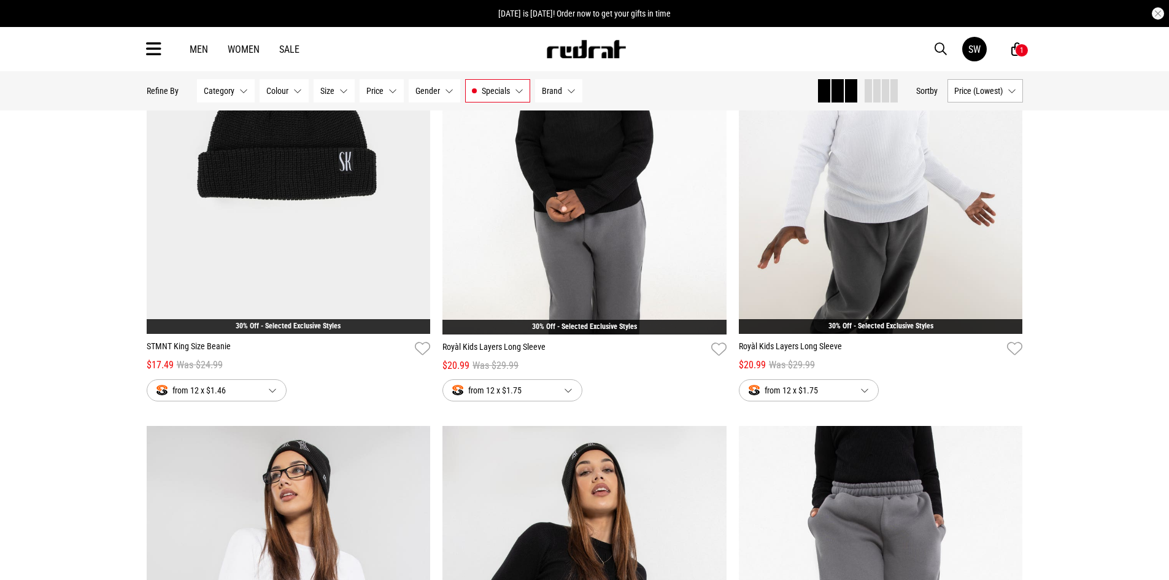
scroll to position [1780, 0]
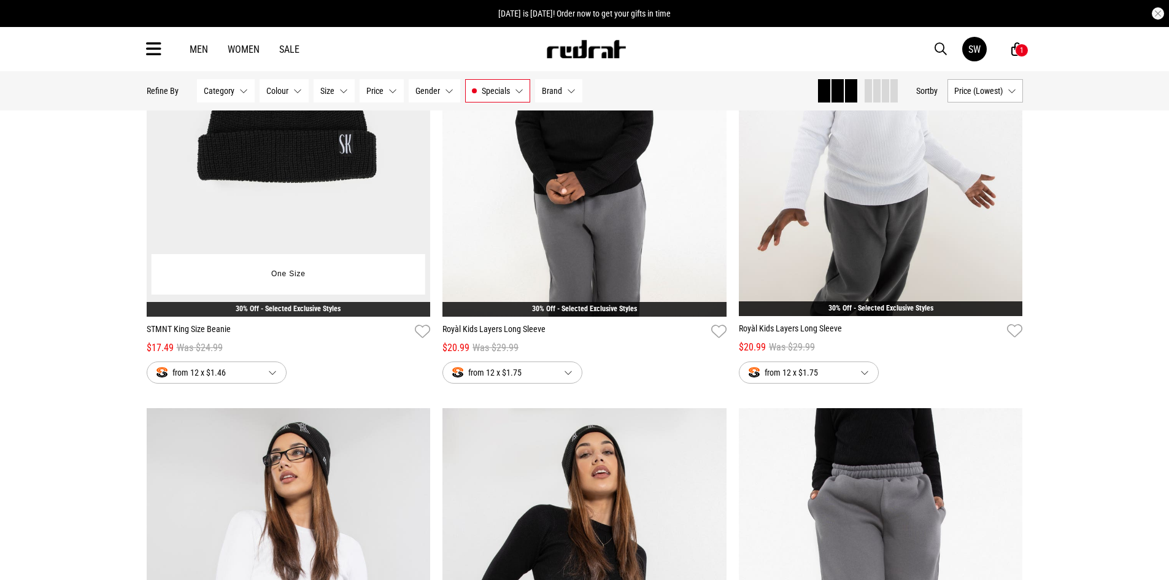
click at [320, 331] on link "STMNT King Size Beanie" at bounding box center [279, 332] width 264 height 18
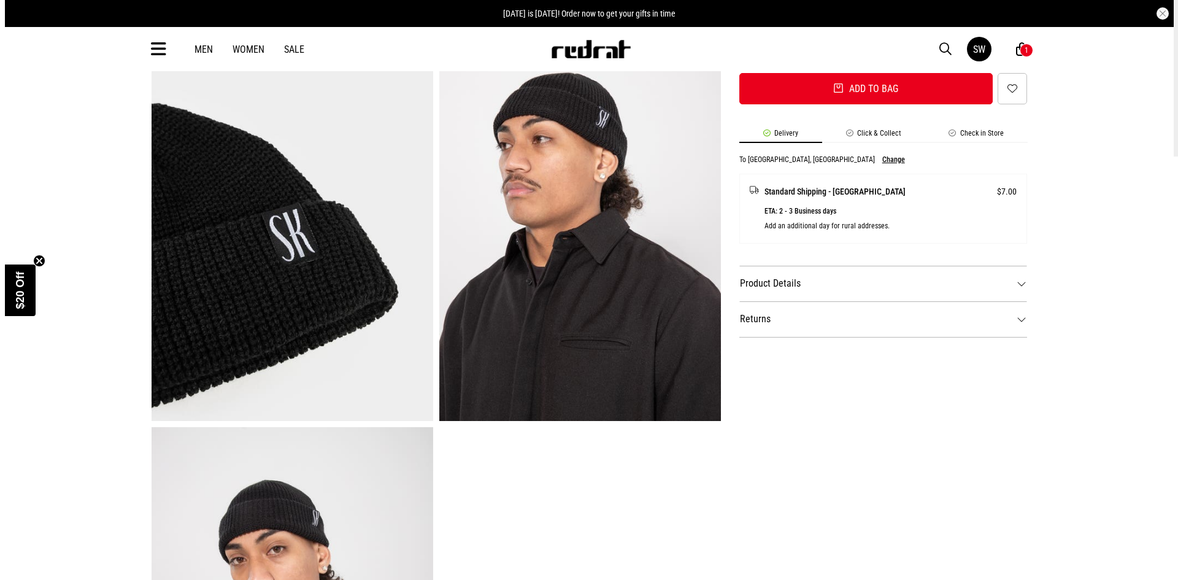
scroll to position [430, 0]
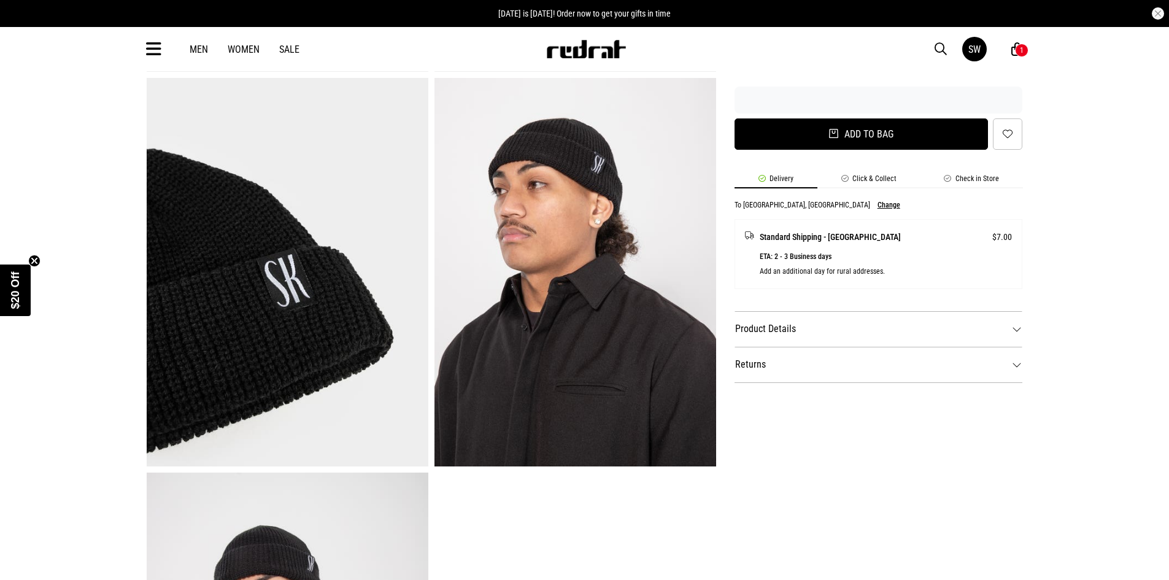
click at [919, 141] on button "Add to bag" at bounding box center [862, 133] width 254 height 31
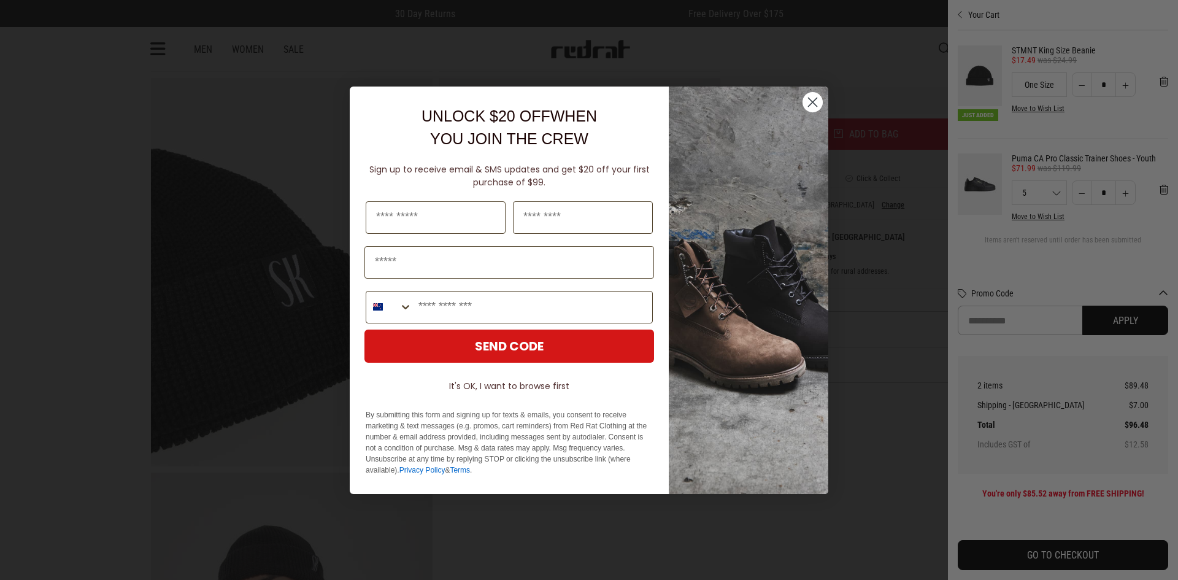
click at [1057, 562] on div "Close dialog UNLOCK $20 OFF WHEN YOU JOIN THE CREW Sign up to receive email & S…" at bounding box center [589, 290] width 1178 height 580
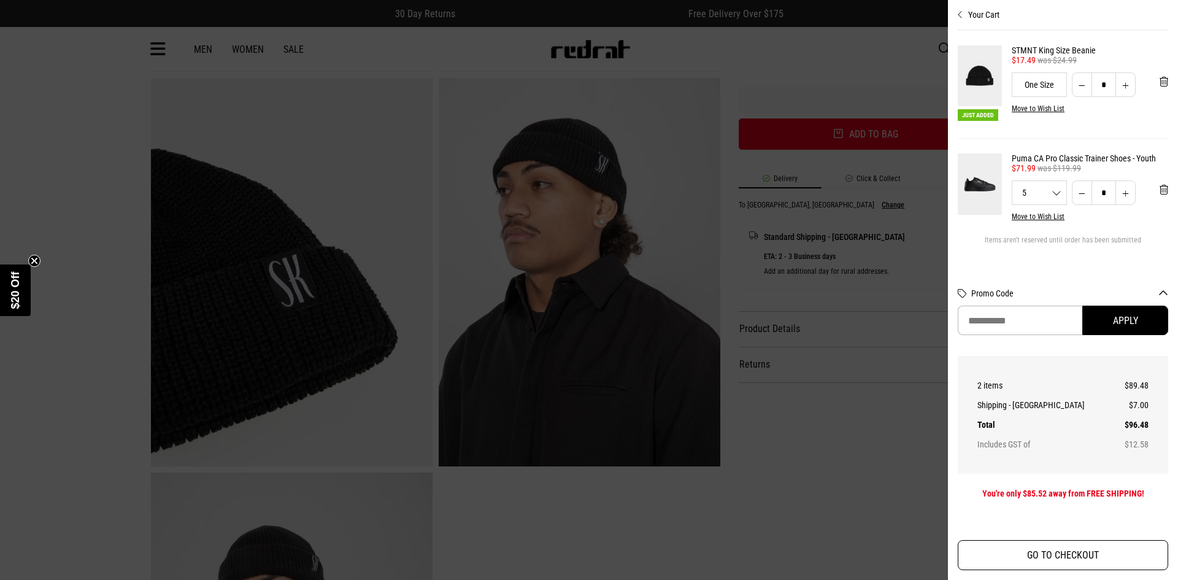
click at [1059, 549] on button "GO TO CHECKOUT" at bounding box center [1063, 555] width 211 height 30
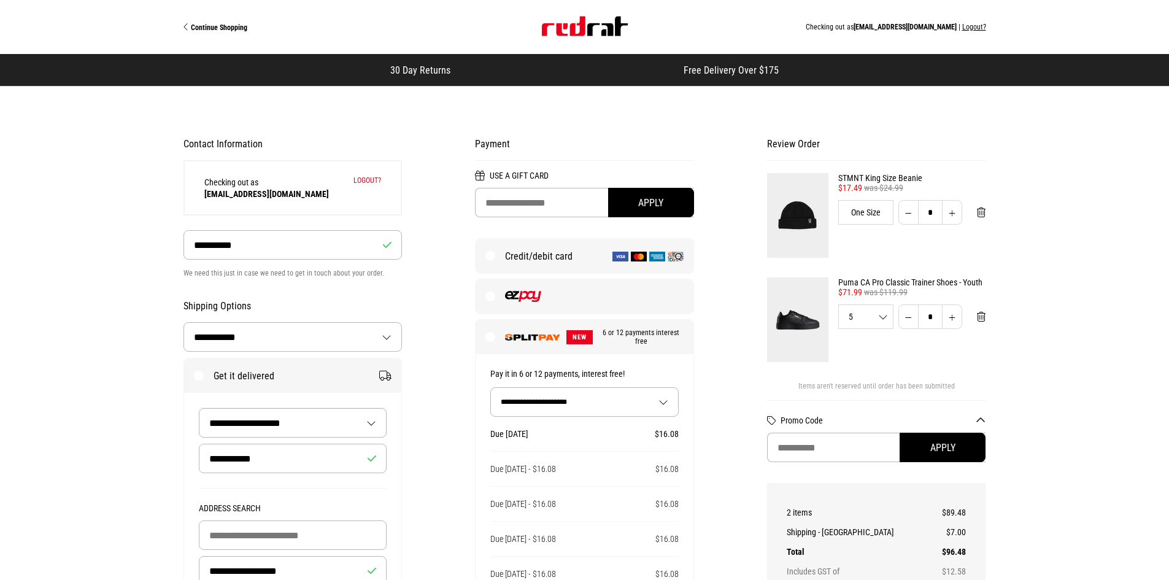
select select "**********"
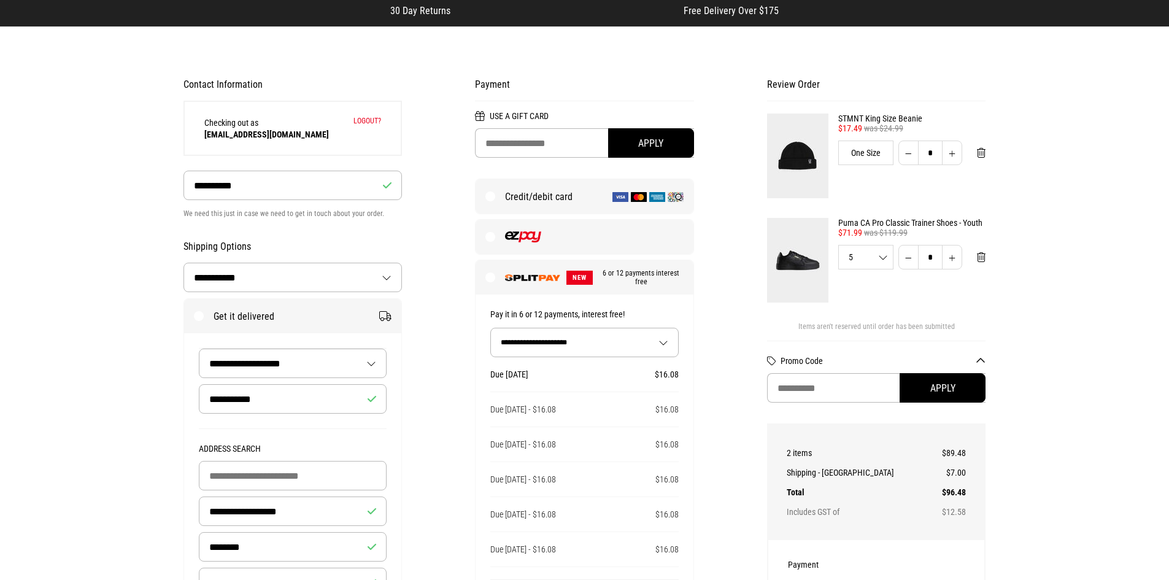
scroll to position [61, 0]
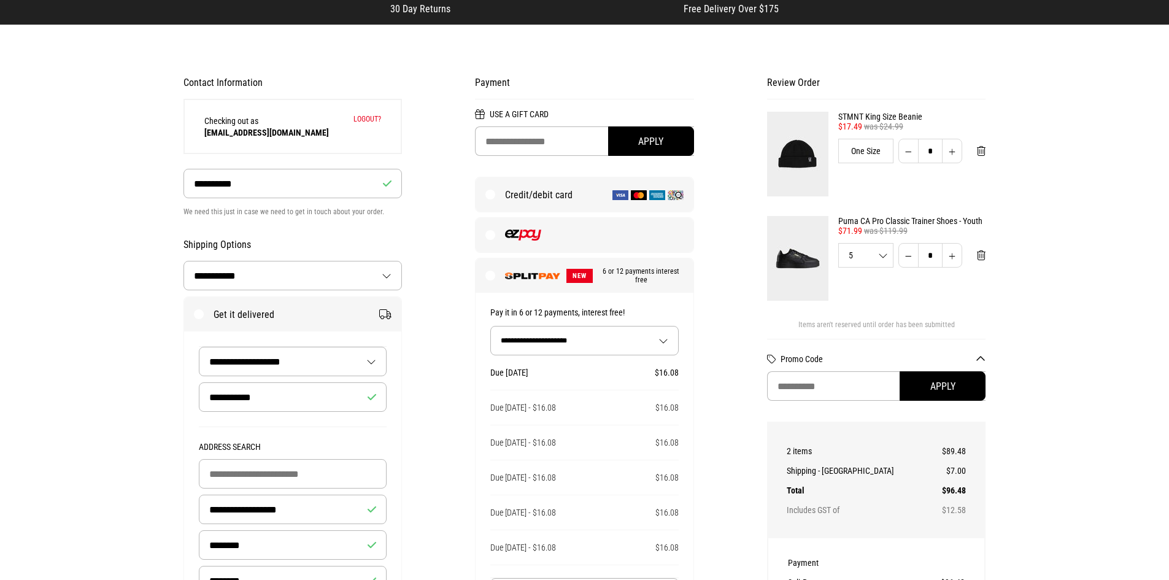
click at [665, 347] on select "**********" at bounding box center [584, 341] width 187 height 28
select select "**"
click at [491, 328] on select "**********" at bounding box center [584, 341] width 187 height 28
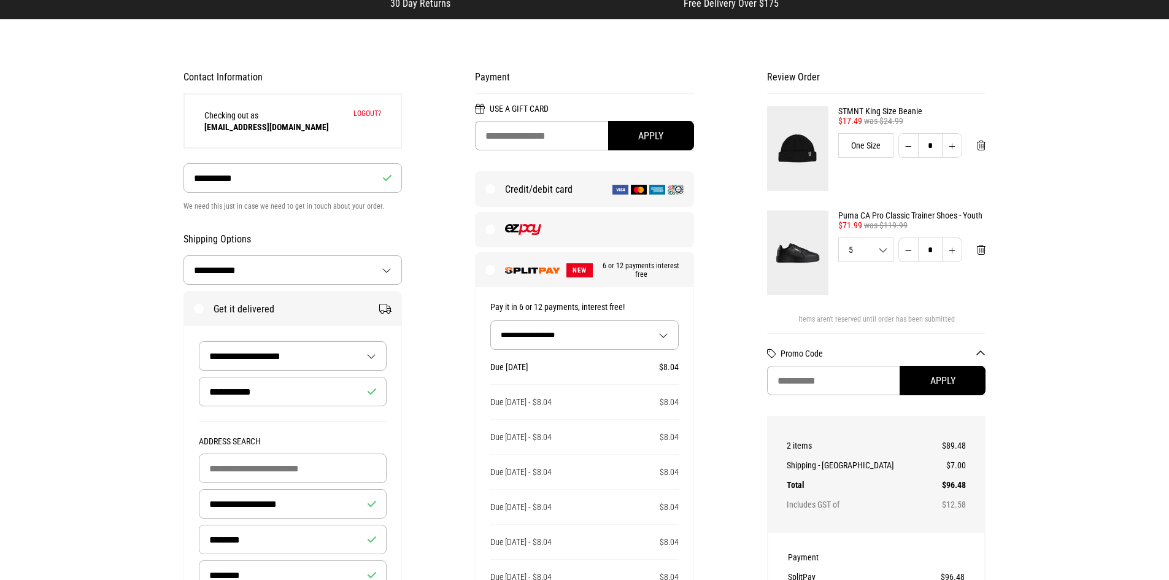
scroll to position [0, 0]
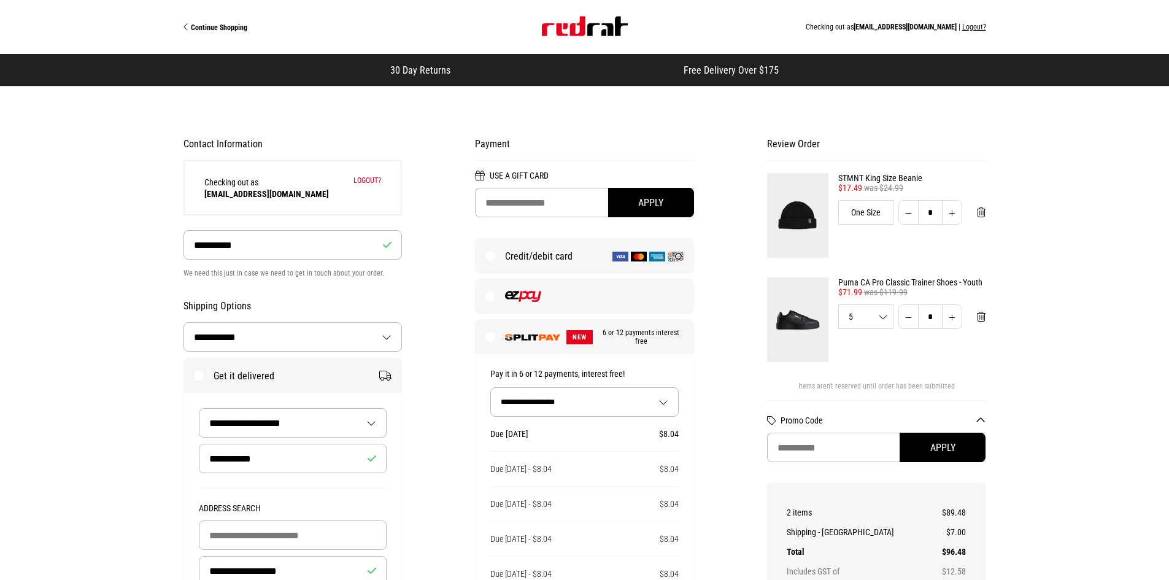
click at [195, 23] on span "Continue Shopping" at bounding box center [219, 27] width 56 height 9
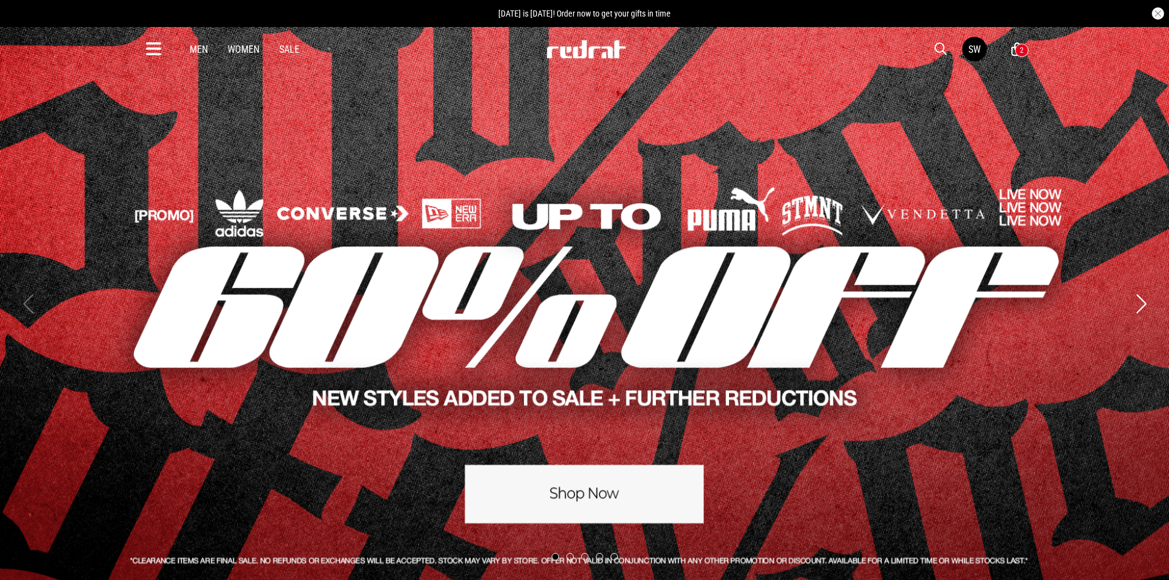
click at [159, 53] on icon at bounding box center [153, 49] width 15 height 20
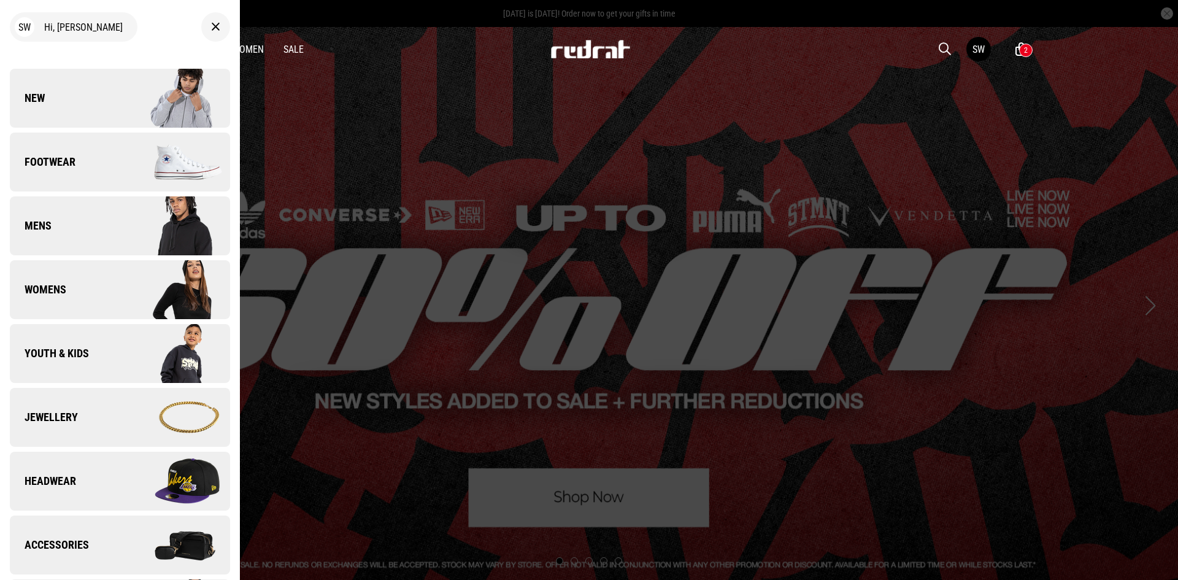
click at [120, 411] on img at bounding box center [175, 417] width 110 height 61
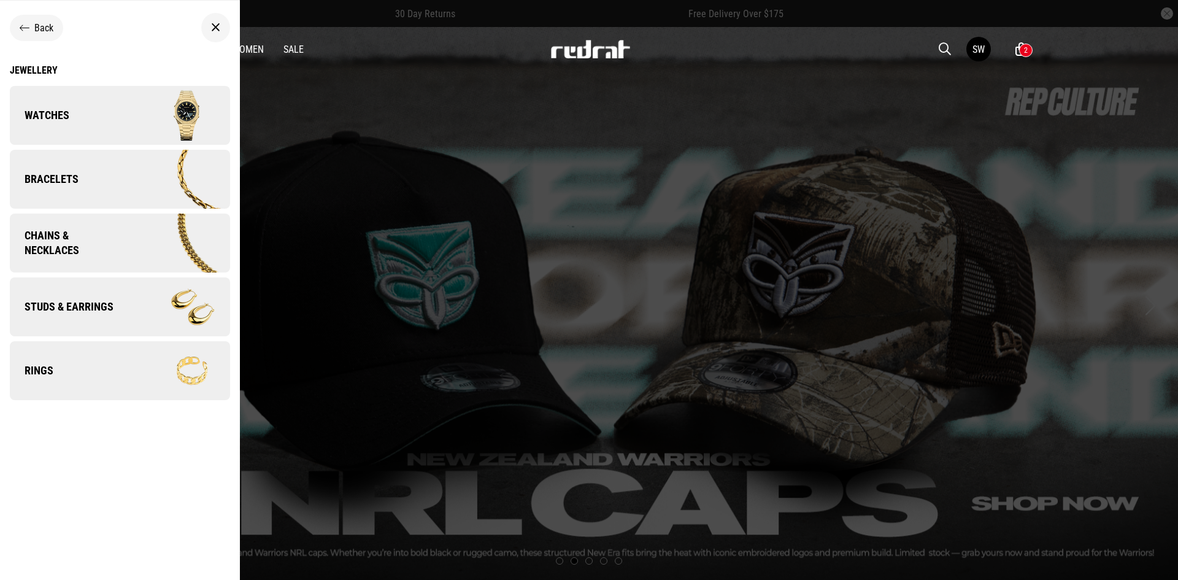
click at [138, 243] on img at bounding box center [176, 244] width 107 height 60
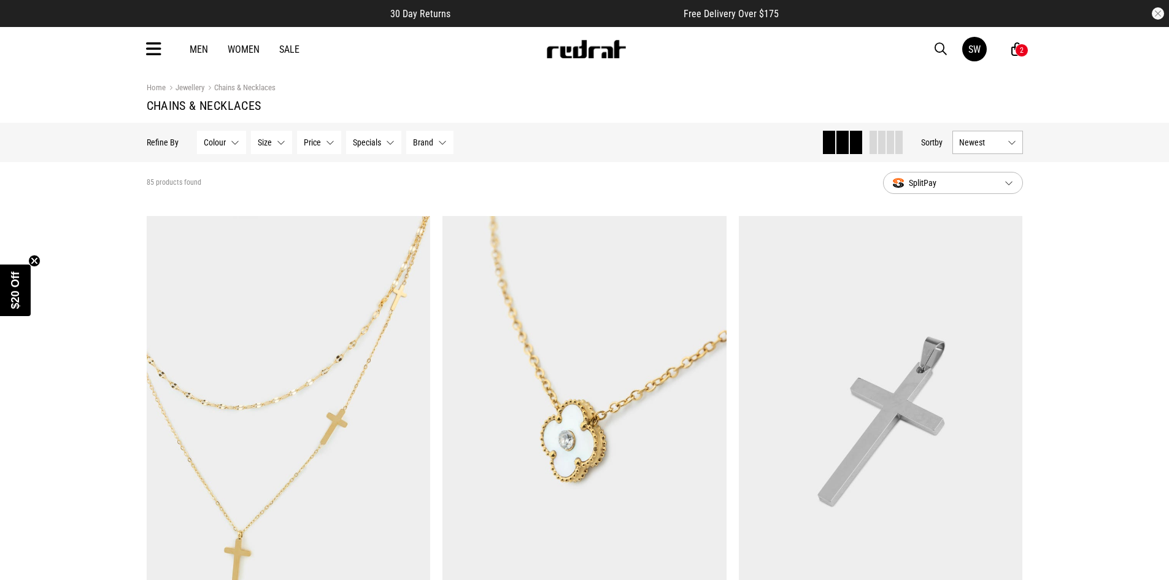
click at [1013, 141] on button "Newest" at bounding box center [988, 142] width 71 height 23
click at [1004, 214] on li "Price (Lowest)" at bounding box center [987, 210] width 69 height 23
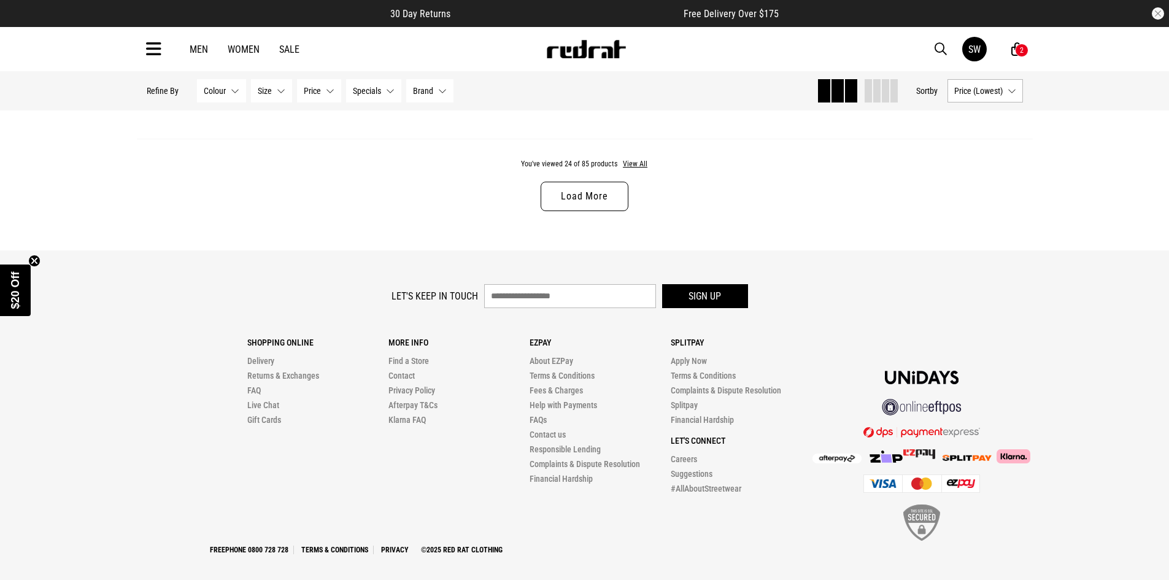
scroll to position [4020, 0]
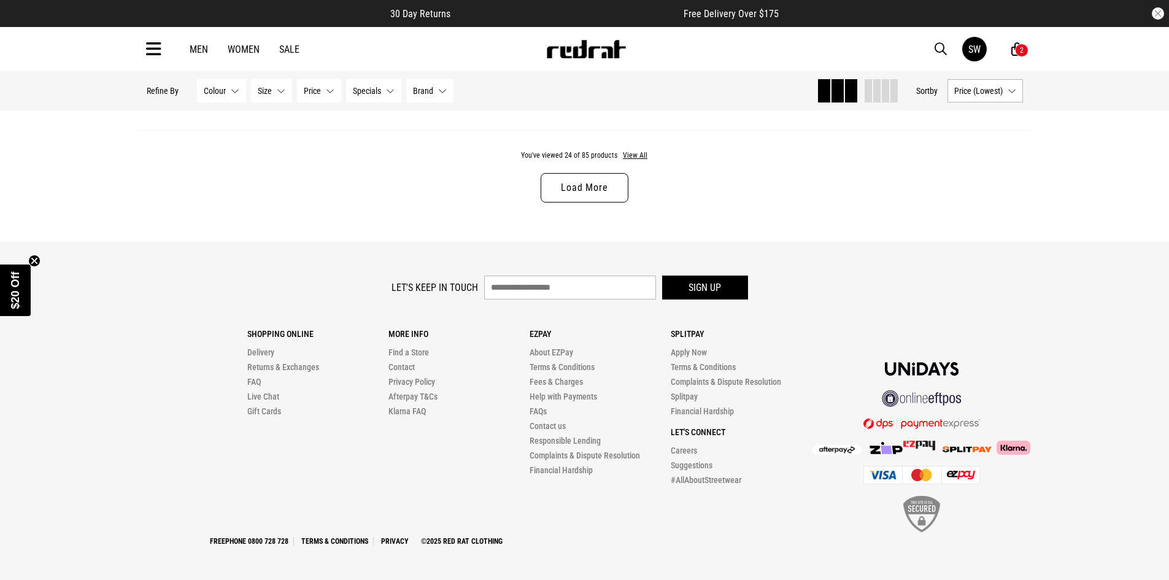
click at [597, 201] on link "Load More" at bounding box center [584, 187] width 87 height 29
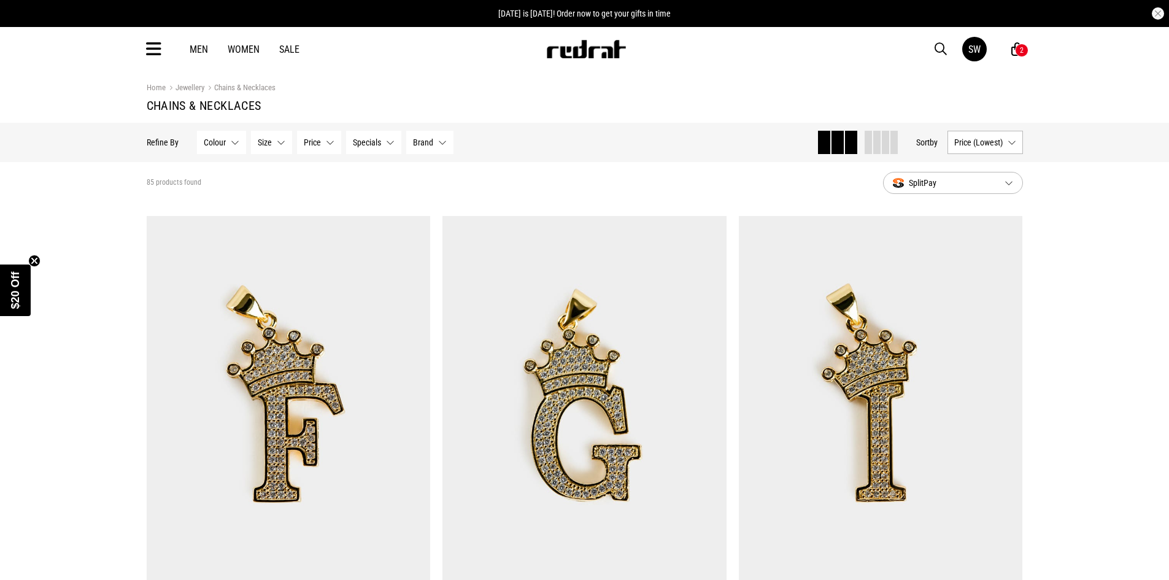
click at [288, 45] on link "Sale" at bounding box center [289, 50] width 20 height 12
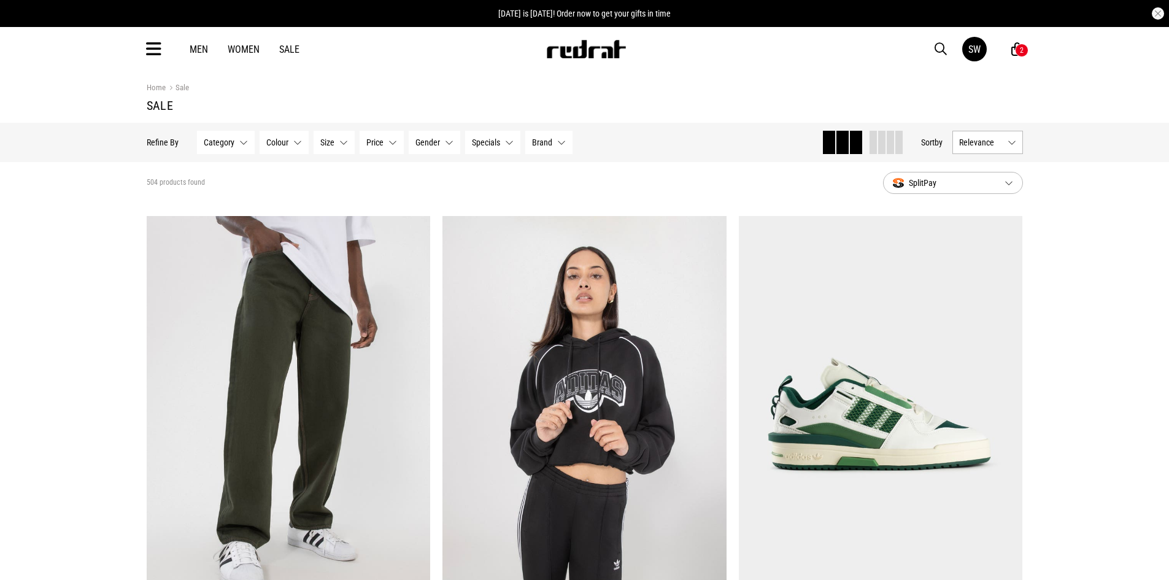
click at [1005, 145] on button "Relevance" at bounding box center [988, 142] width 71 height 23
click at [999, 203] on li "Price (Lowest)" at bounding box center [987, 210] width 69 height 23
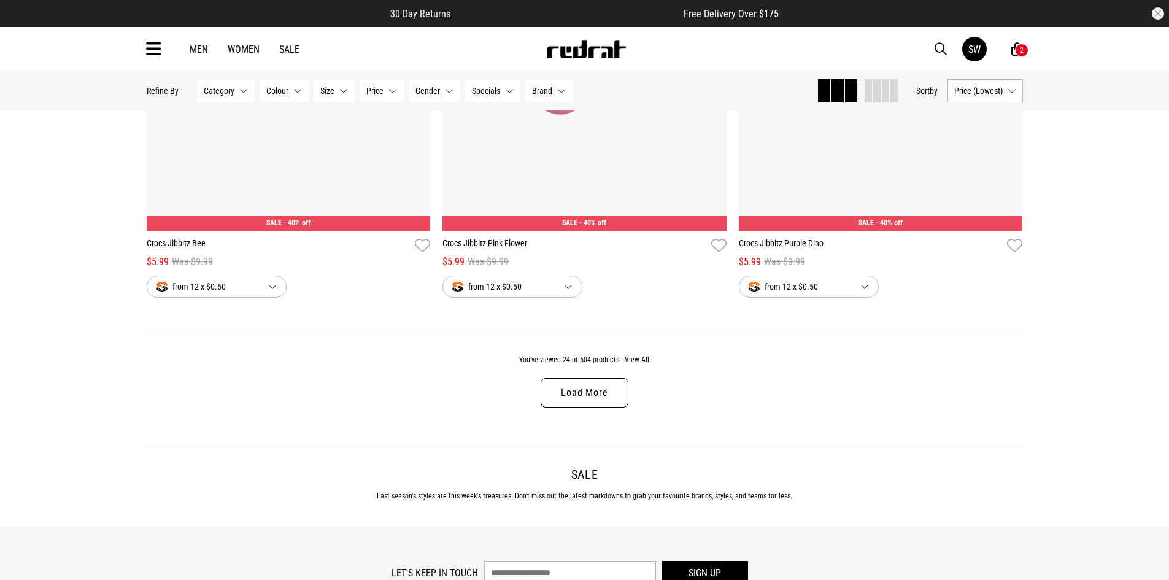
scroll to position [3793, 0]
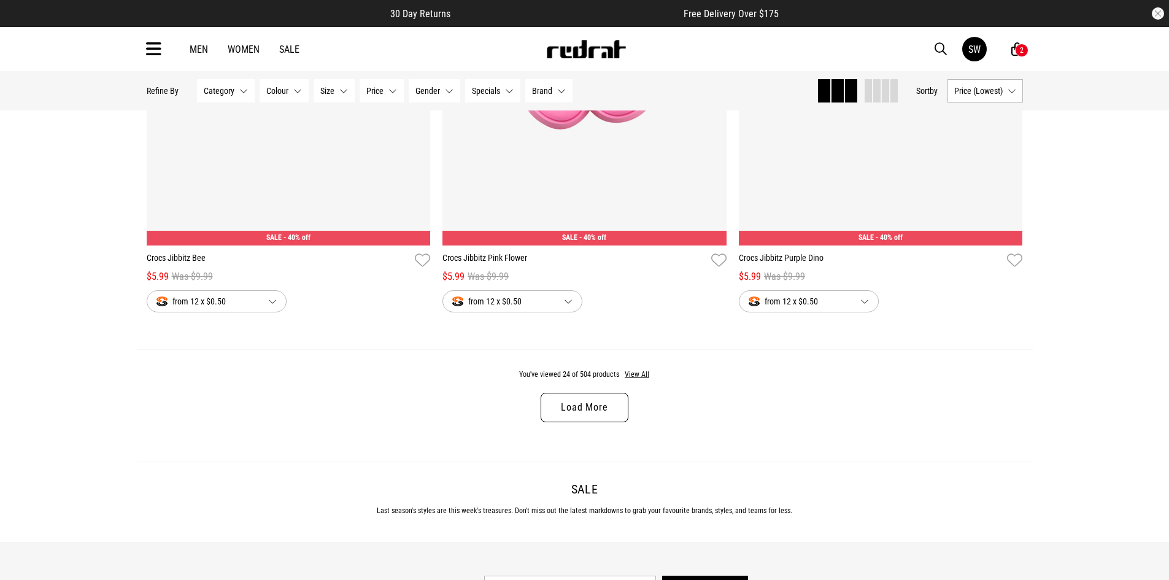
click at [603, 416] on link "Load More" at bounding box center [584, 407] width 87 height 29
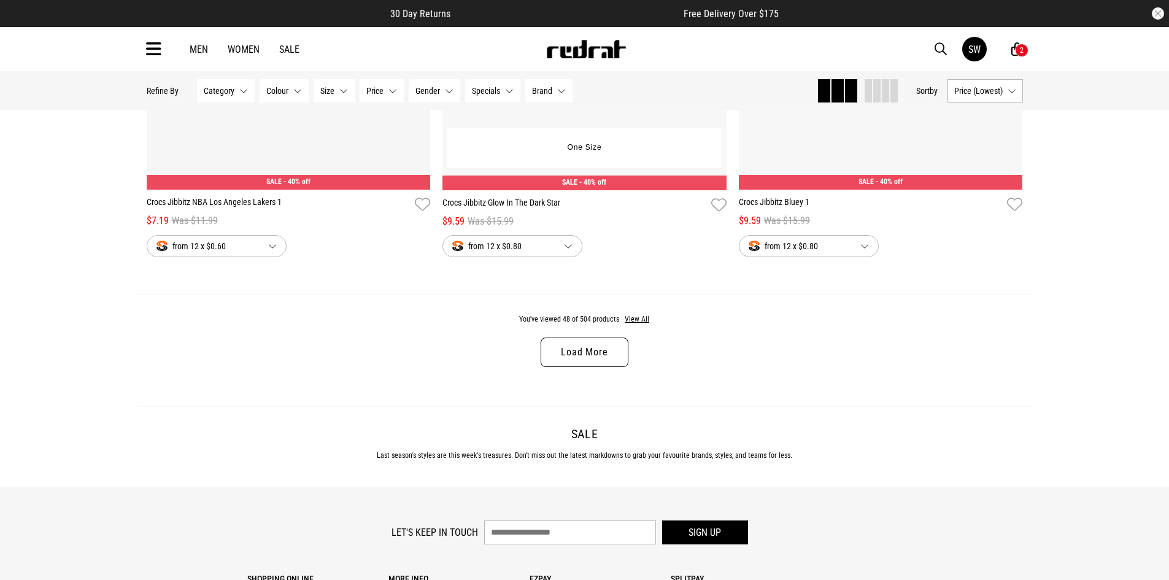
scroll to position [7774, 0]
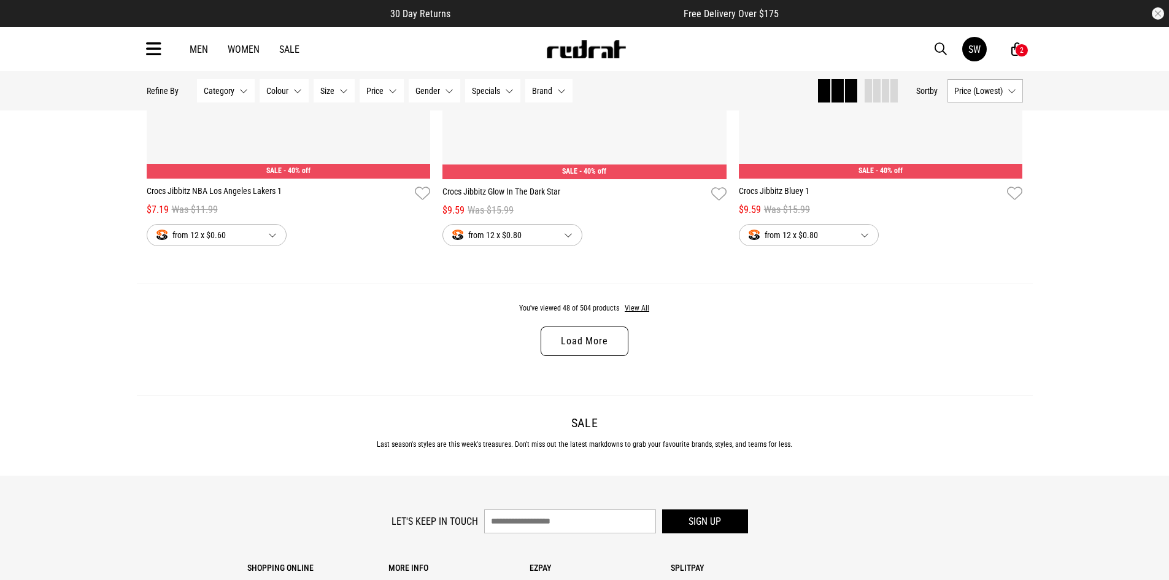
click at [606, 356] on link "Load More" at bounding box center [584, 341] width 87 height 29
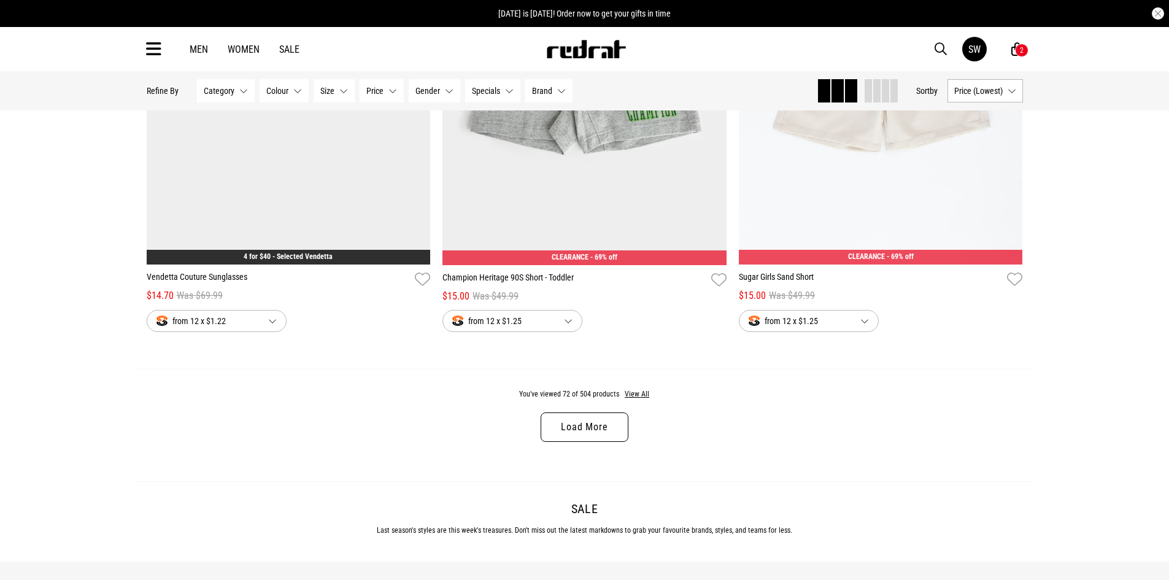
scroll to position [11570, 0]
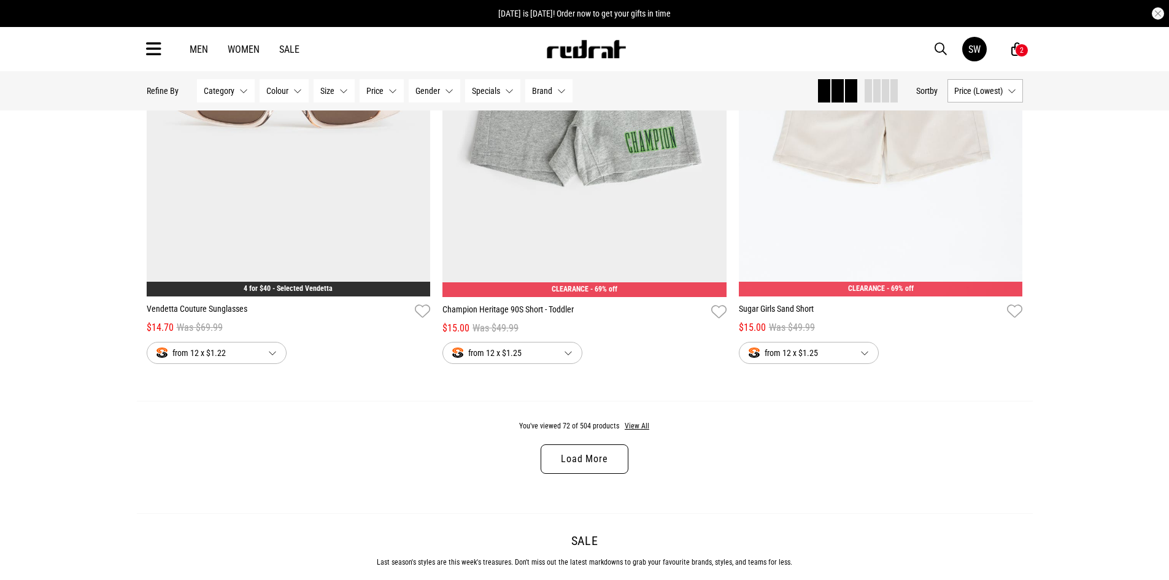
click at [600, 474] on link "Load More" at bounding box center [584, 458] width 87 height 29
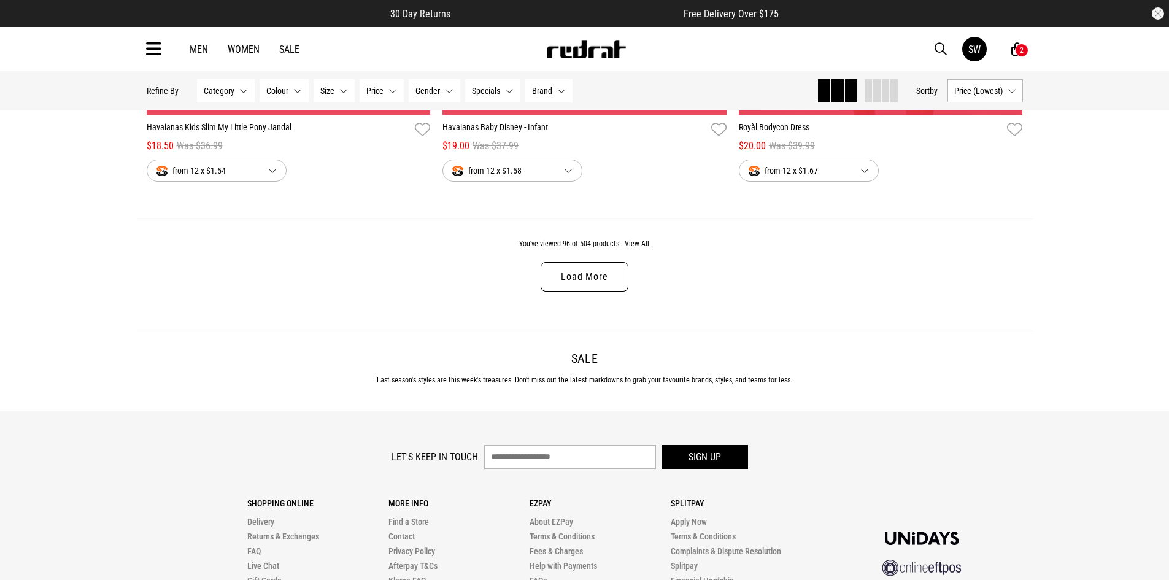
scroll to position [15744, 0]
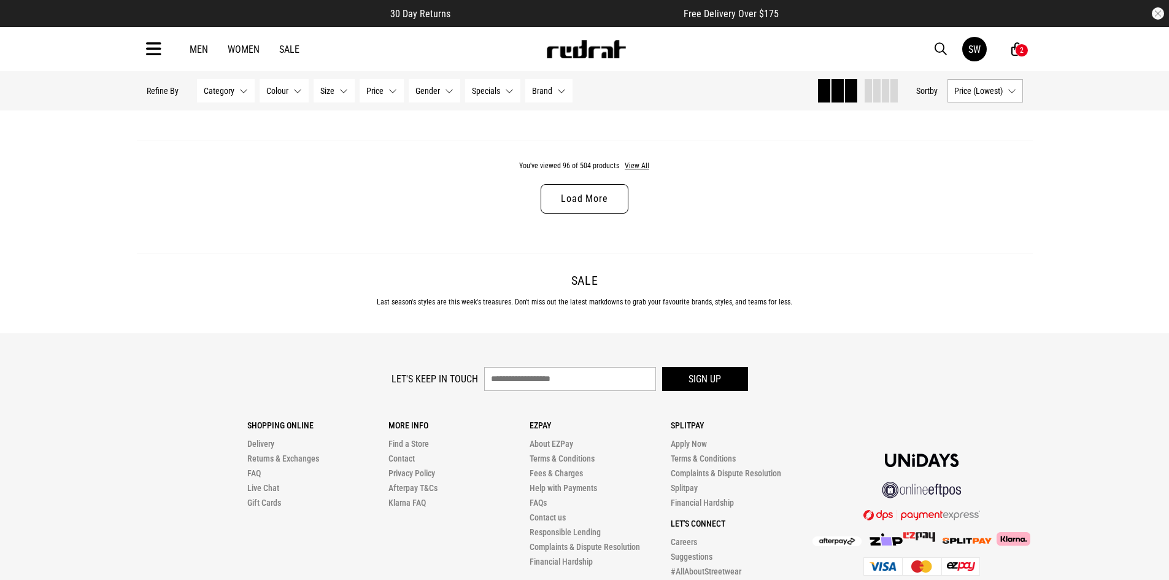
click at [562, 214] on link "Load More" at bounding box center [584, 198] width 87 height 29
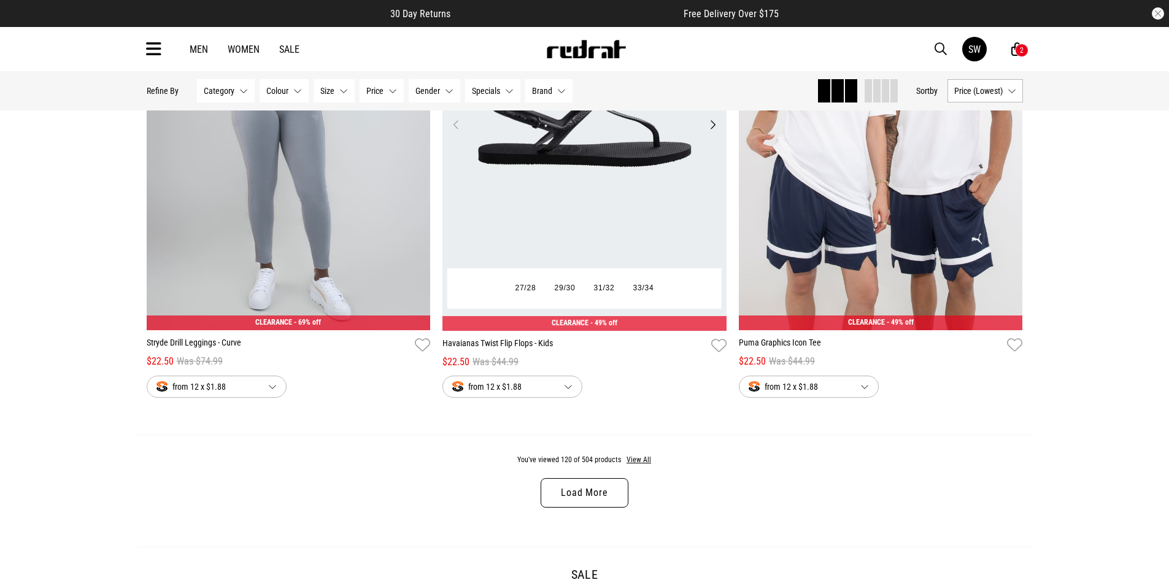
scroll to position [19365, 0]
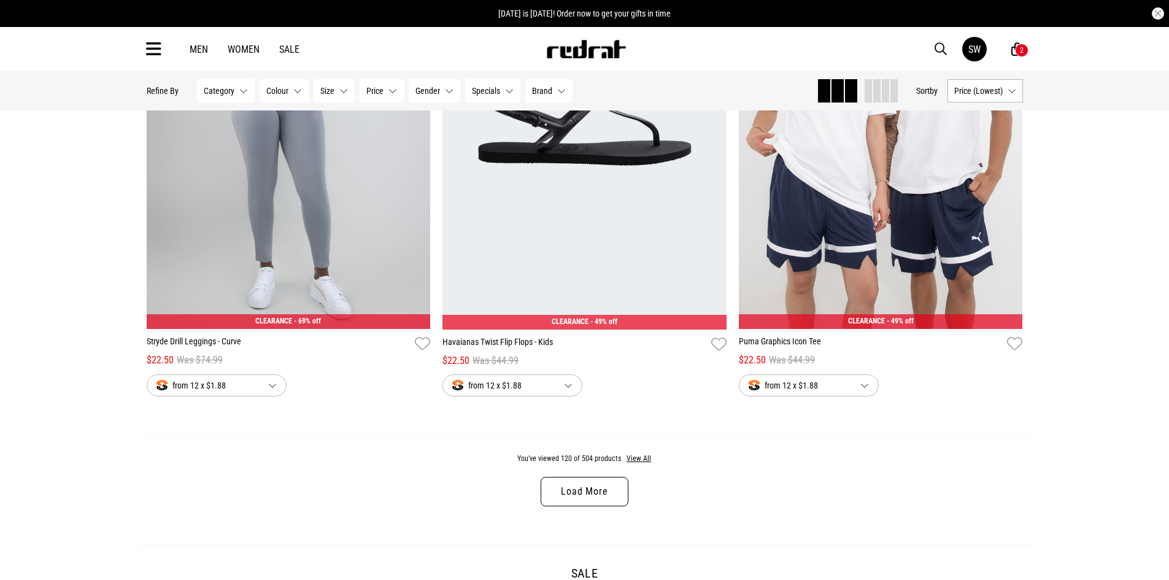
click at [610, 506] on link "Load More" at bounding box center [584, 491] width 87 height 29
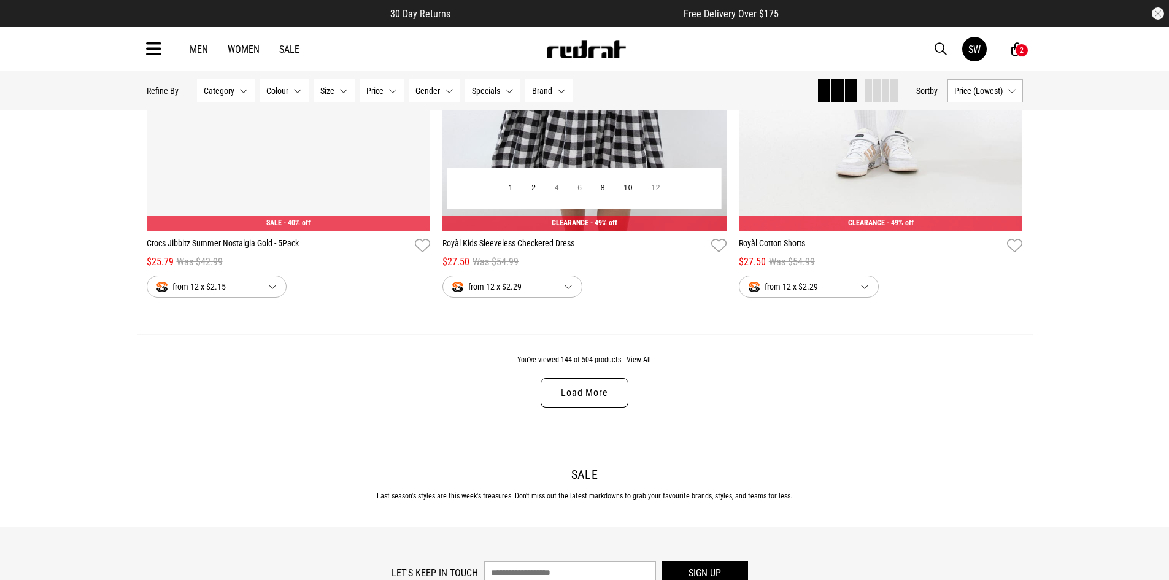
scroll to position [23403, 0]
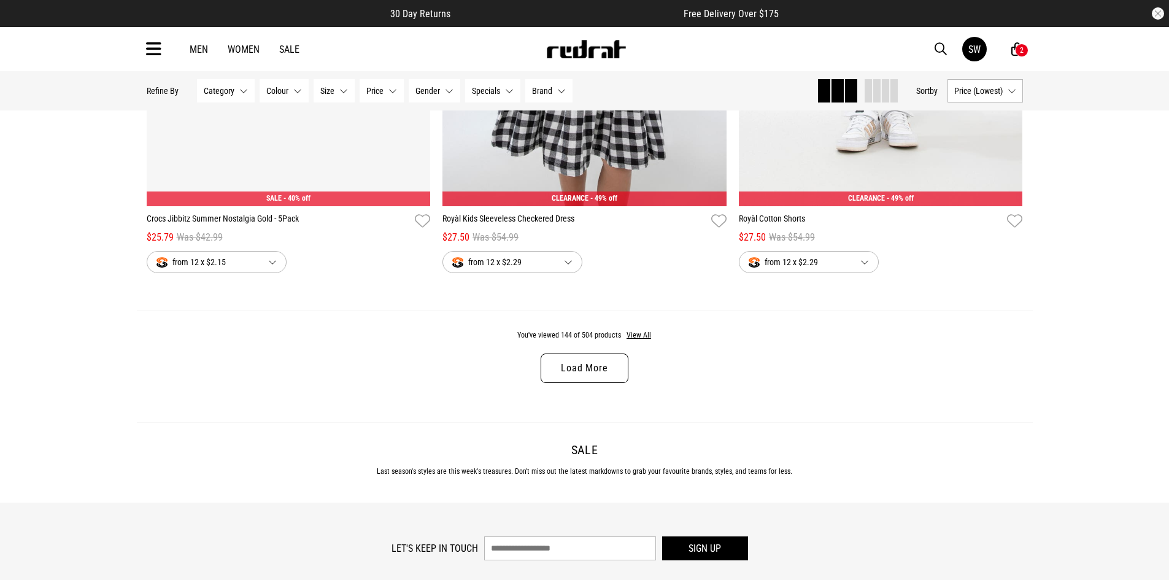
click at [604, 383] on link "Load More" at bounding box center [584, 368] width 87 height 29
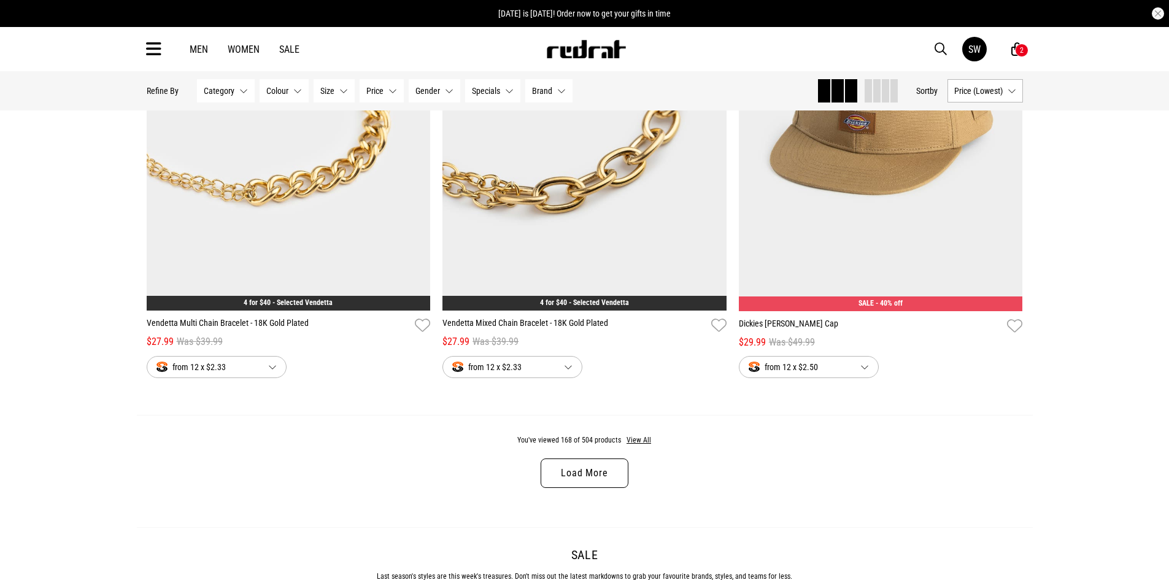
scroll to position [27307, 0]
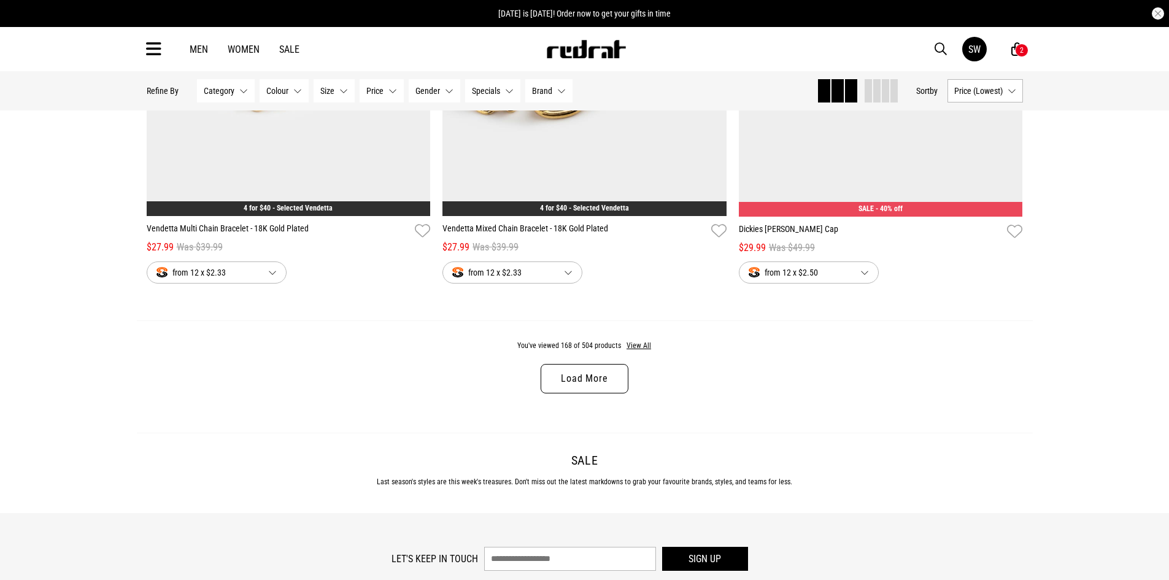
click at [605, 393] on link "Load More" at bounding box center [584, 378] width 87 height 29
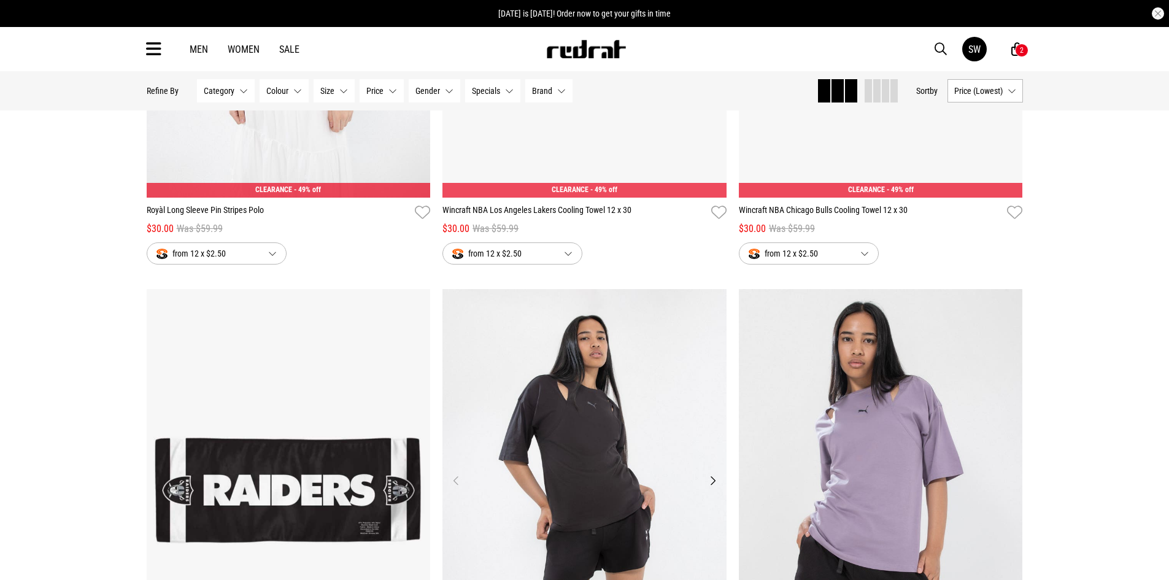
scroll to position [28780, 0]
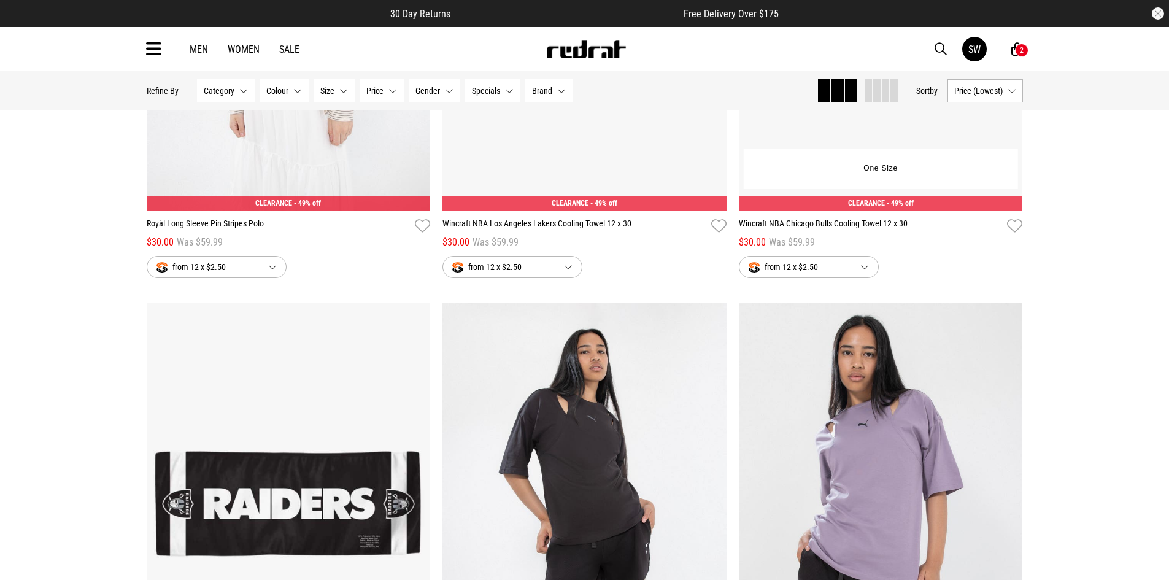
click at [853, 189] on div "One Size" at bounding box center [881, 169] width 274 height 41
click at [787, 274] on span "from 12 x $2.50" at bounding box center [800, 267] width 102 height 15
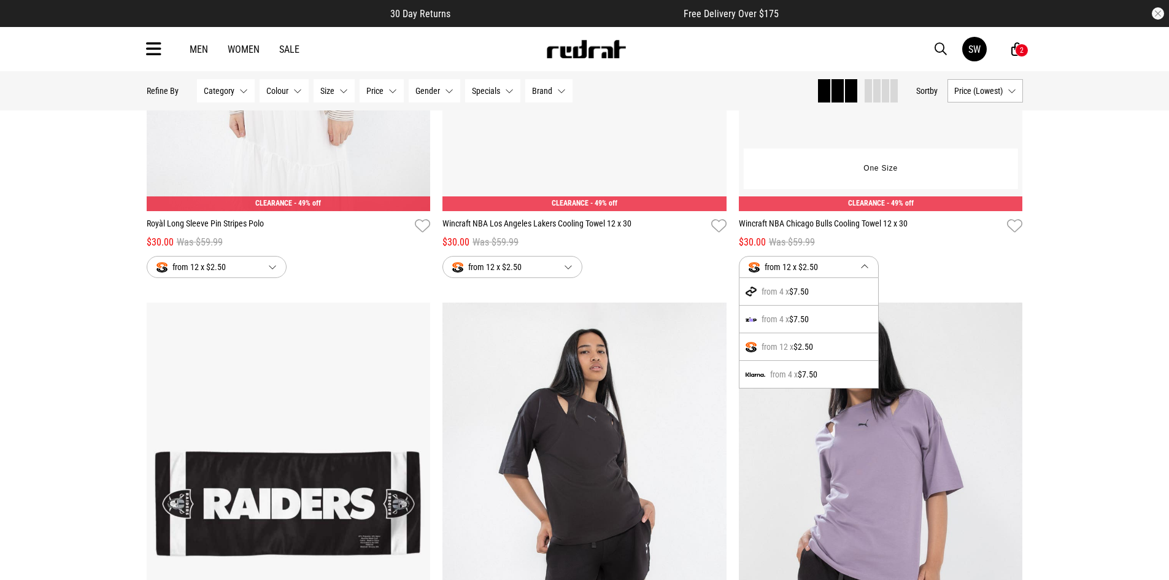
click at [800, 354] on span "$2.50" at bounding box center [804, 346] width 20 height 15
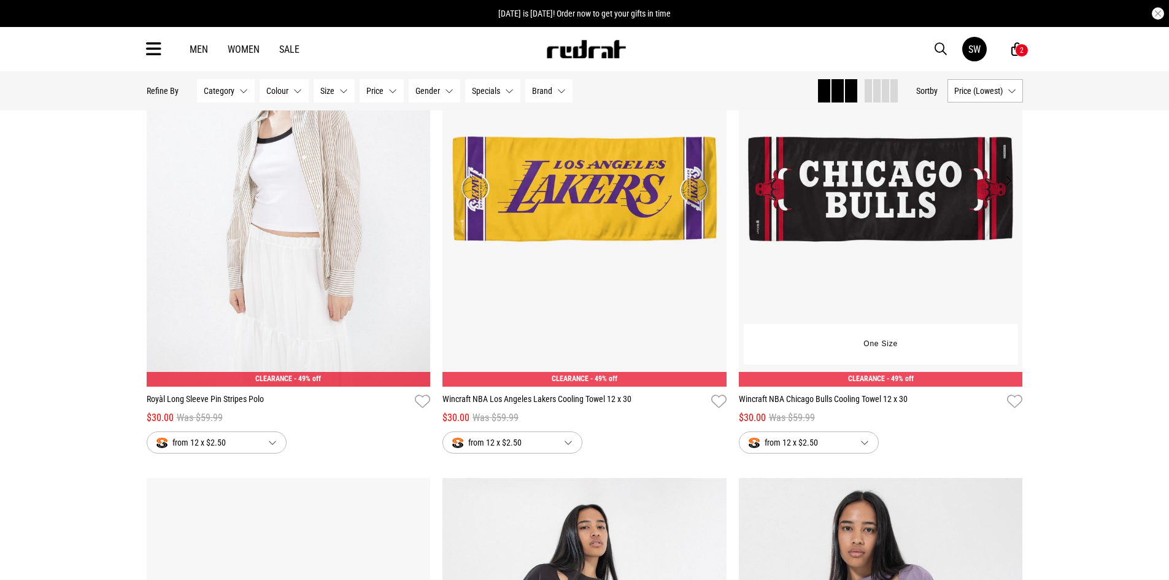
scroll to position [28534, 0]
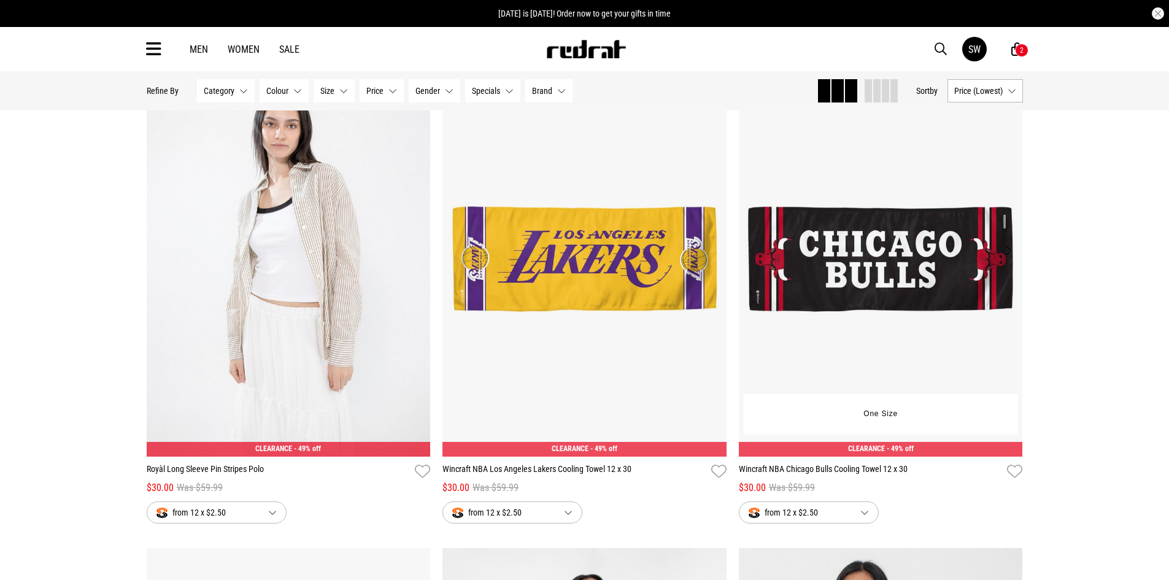
click at [918, 266] on img at bounding box center [881, 258] width 284 height 398
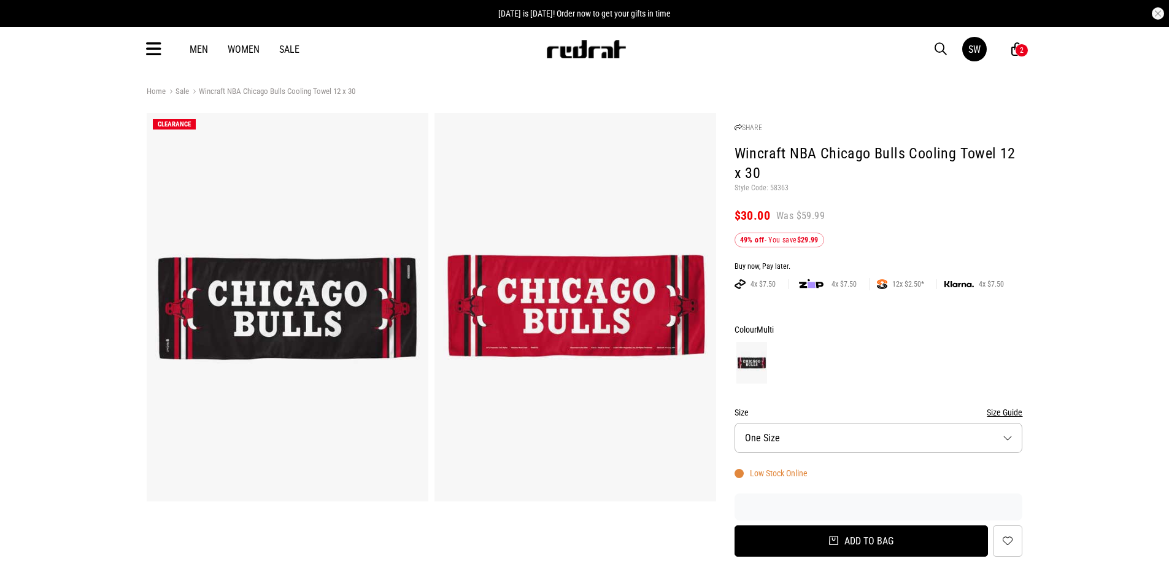
click at [891, 538] on button "Add to bag" at bounding box center [862, 540] width 254 height 31
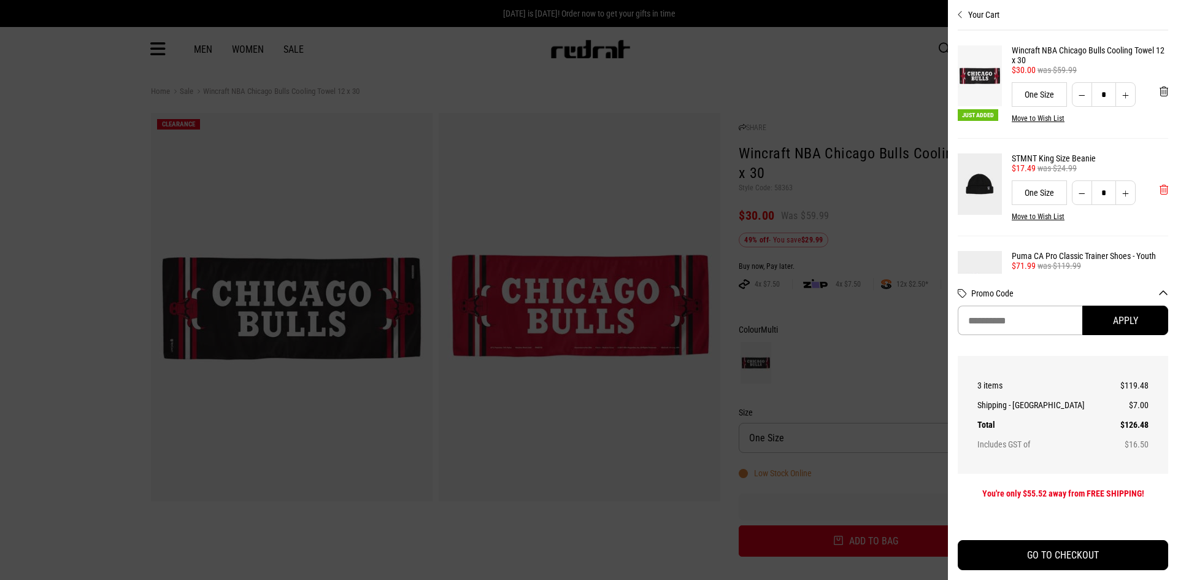
click at [1160, 195] on span "'Remove from cart" at bounding box center [1164, 190] width 9 height 12
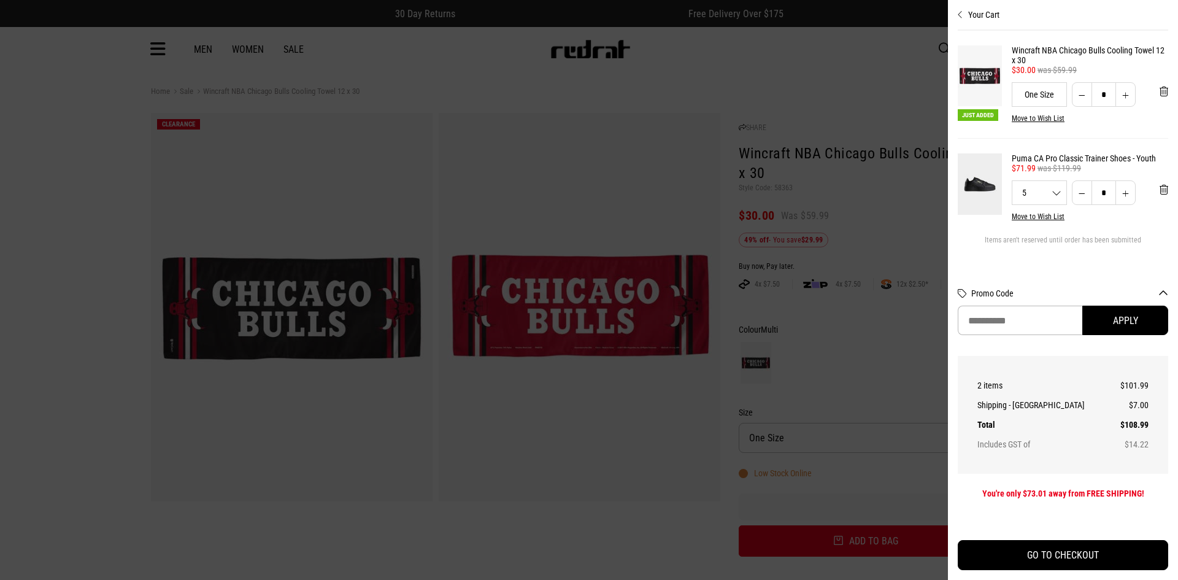
scroll to position [4, 0]
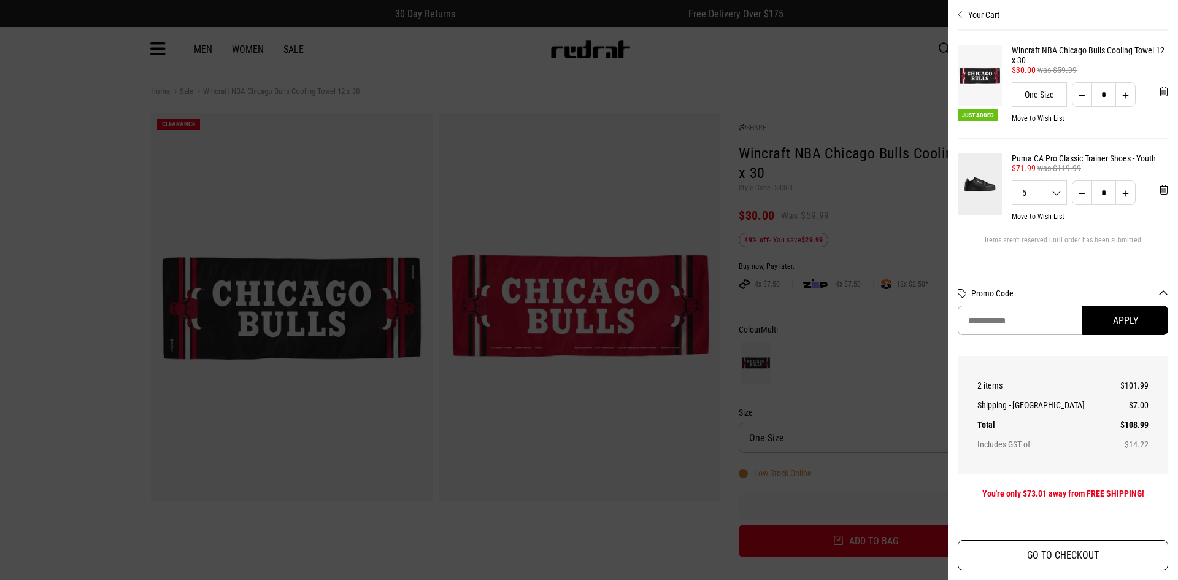
click at [1109, 562] on button "GO TO CHECKOUT" at bounding box center [1063, 555] width 211 height 30
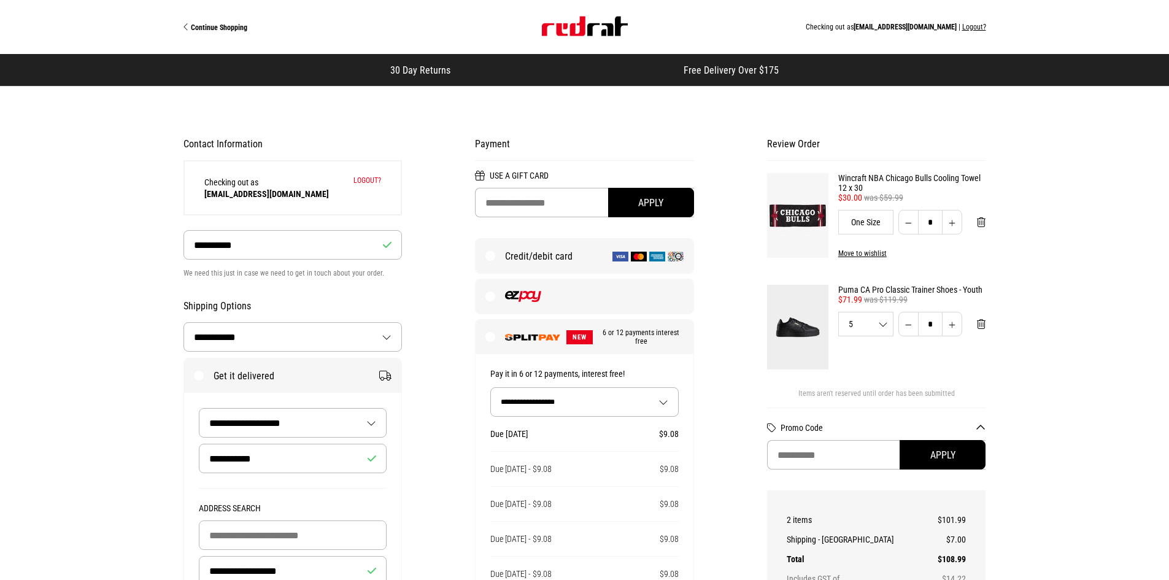
select select "**********"
select select "**"
click at [864, 175] on link "Wincraft NBA Chicago Bulls Cooling Towel 12 x 30" at bounding box center [912, 183] width 148 height 20
select select "**********"
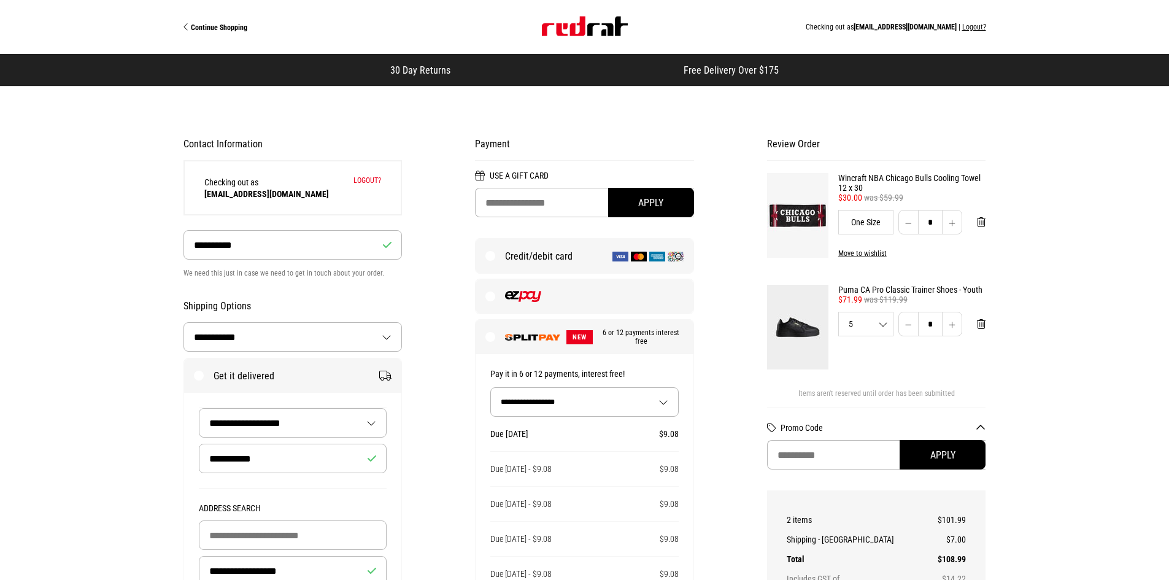
select select "**********"
select select "**"
drag, startPoint x: 555, startPoint y: 152, endPoint x: 560, endPoint y: 160, distance: 9.1
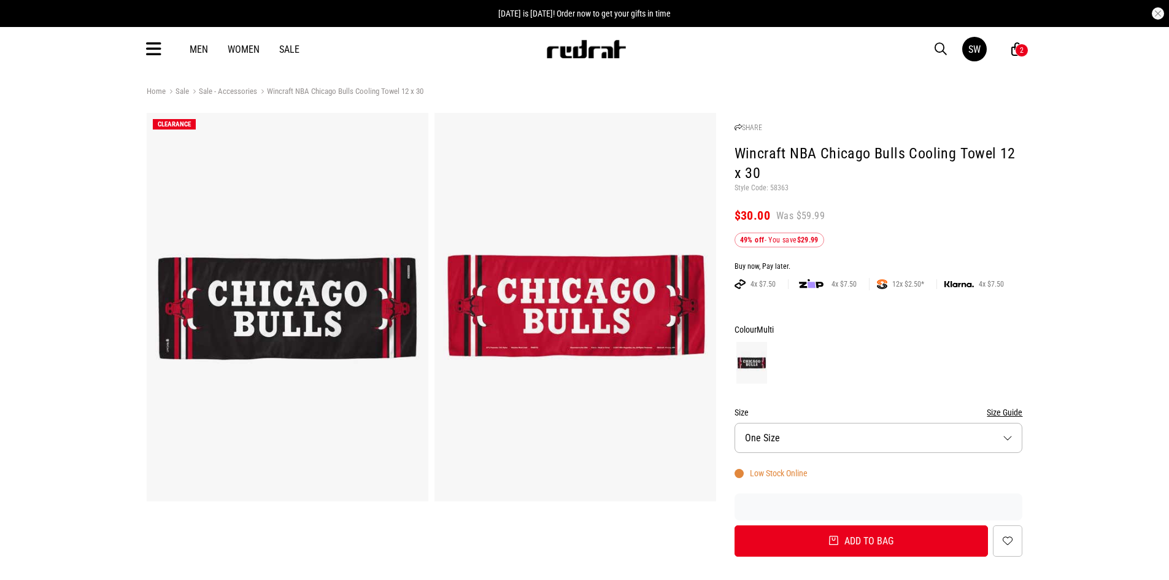
drag, startPoint x: 0, startPoint y: 0, endPoint x: 546, endPoint y: 166, distance: 571.0
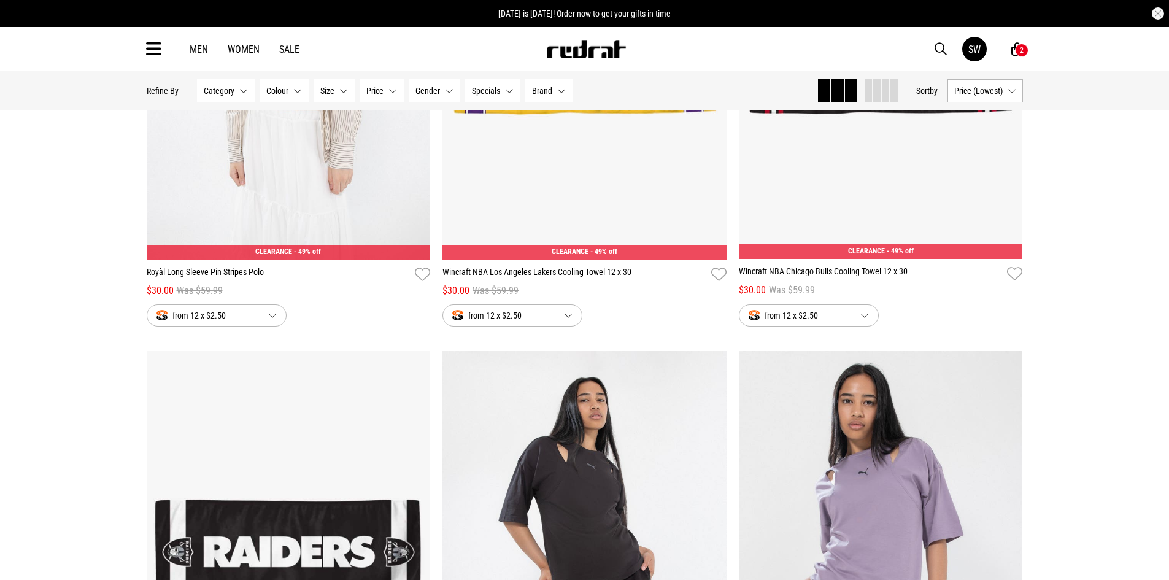
scroll to position [1468, 0]
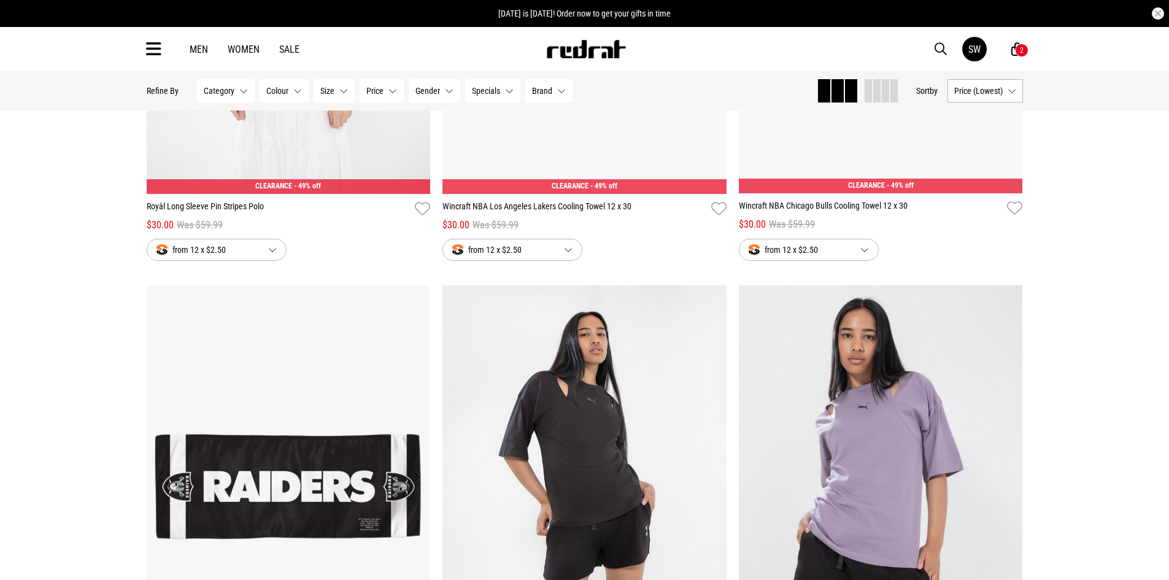
click at [301, 471] on img at bounding box center [289, 484] width 284 height 398
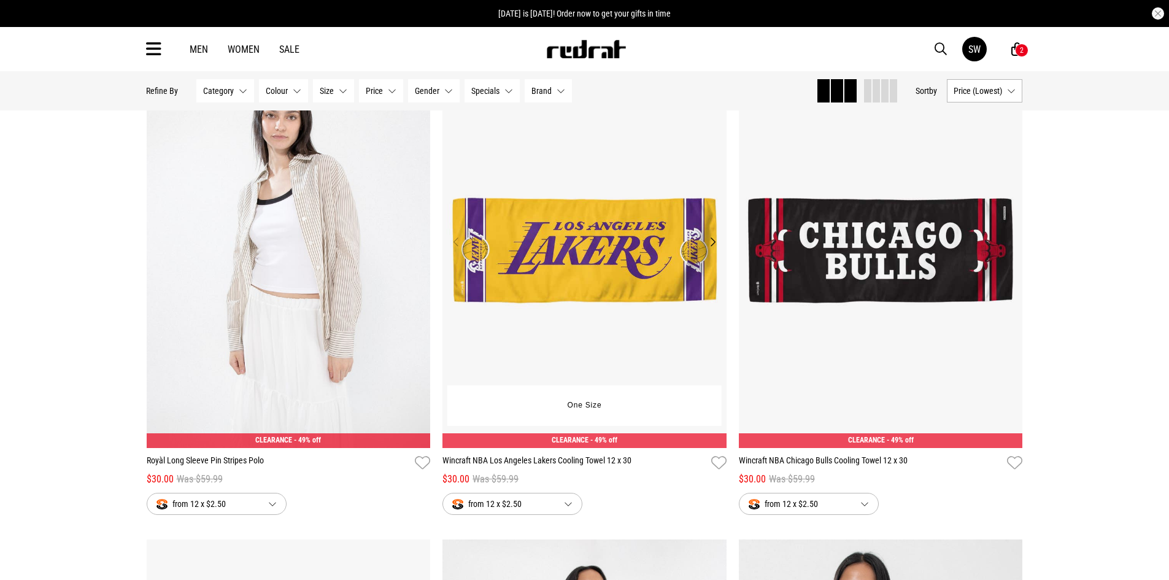
click at [586, 262] on img at bounding box center [585, 249] width 284 height 398
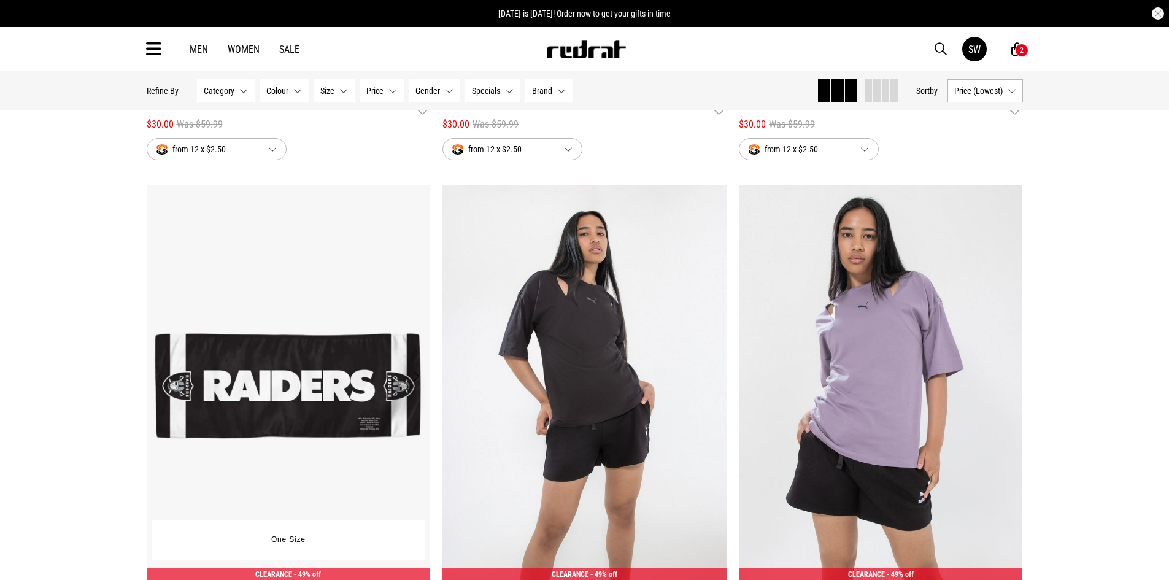
scroll to position [1573, 0]
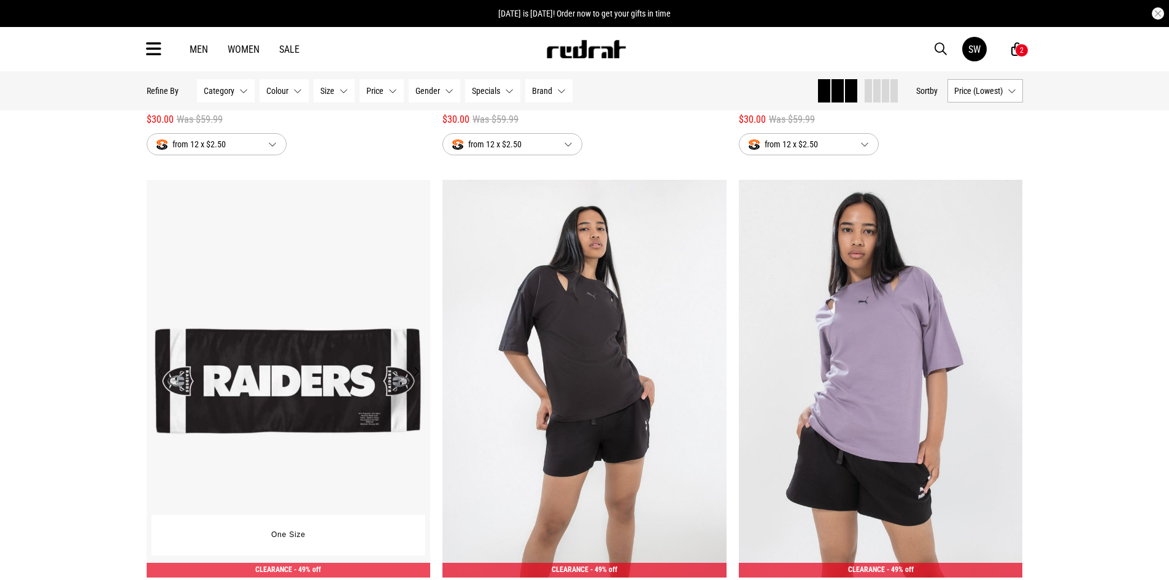
click at [308, 374] on img at bounding box center [289, 379] width 284 height 398
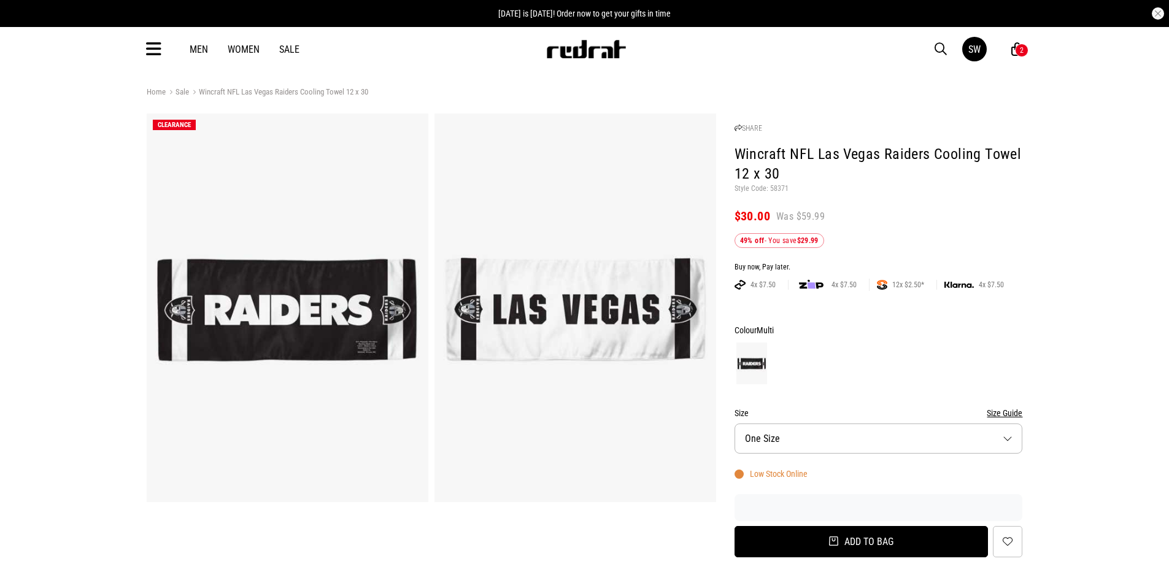
click at [876, 541] on button "Add to bag" at bounding box center [862, 541] width 254 height 31
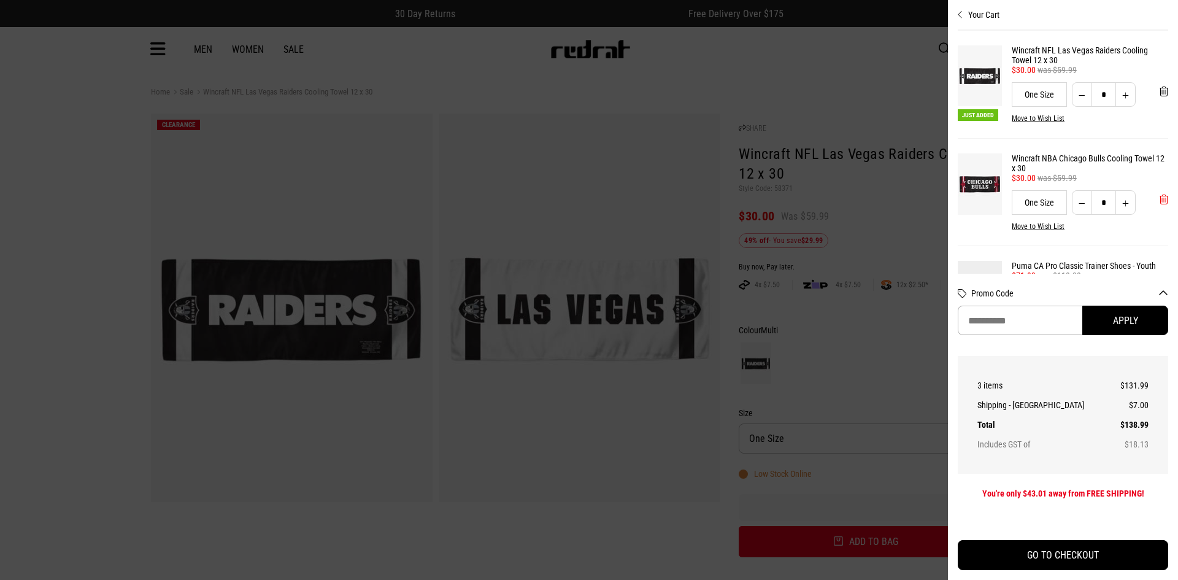
click at [1160, 201] on span "'Remove from cart" at bounding box center [1164, 200] width 9 height 12
click at [1062, 156] on link "Puma CA Pro Classic Trainer Shoes - Youth" at bounding box center [1090, 158] width 157 height 10
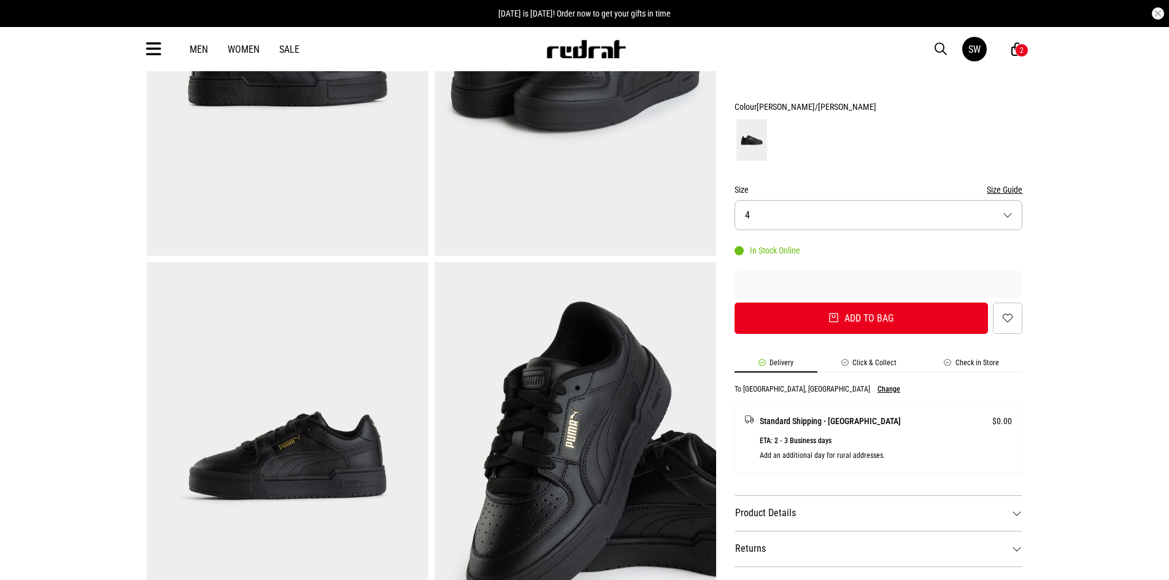
click at [1012, 188] on button "Size Guide" at bounding box center [1005, 189] width 36 height 15
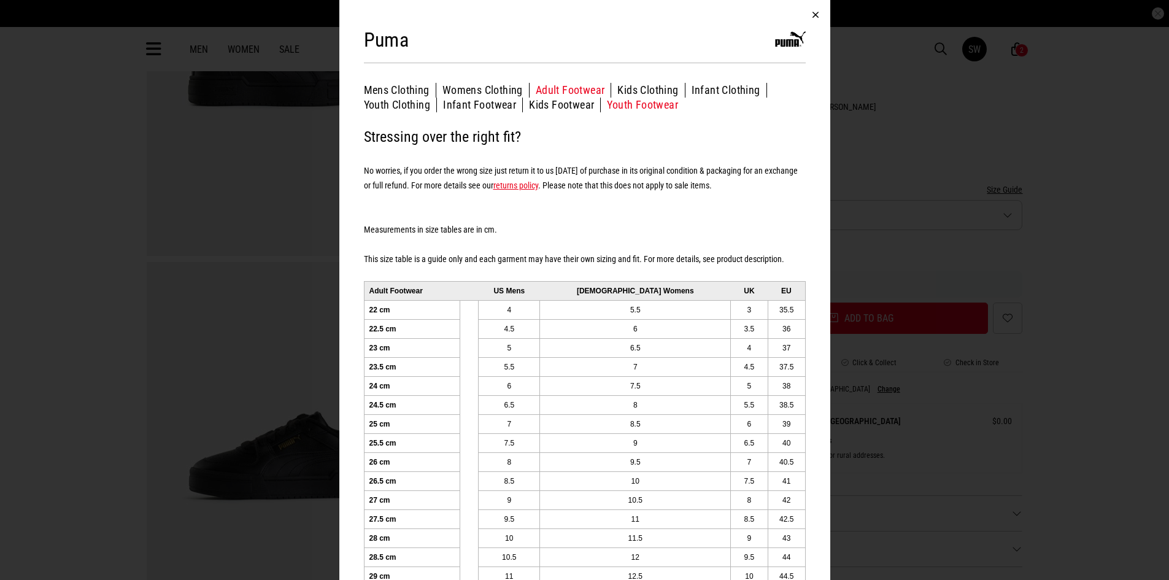
click at [652, 104] on button "Youth Footwear" at bounding box center [642, 105] width 71 height 15
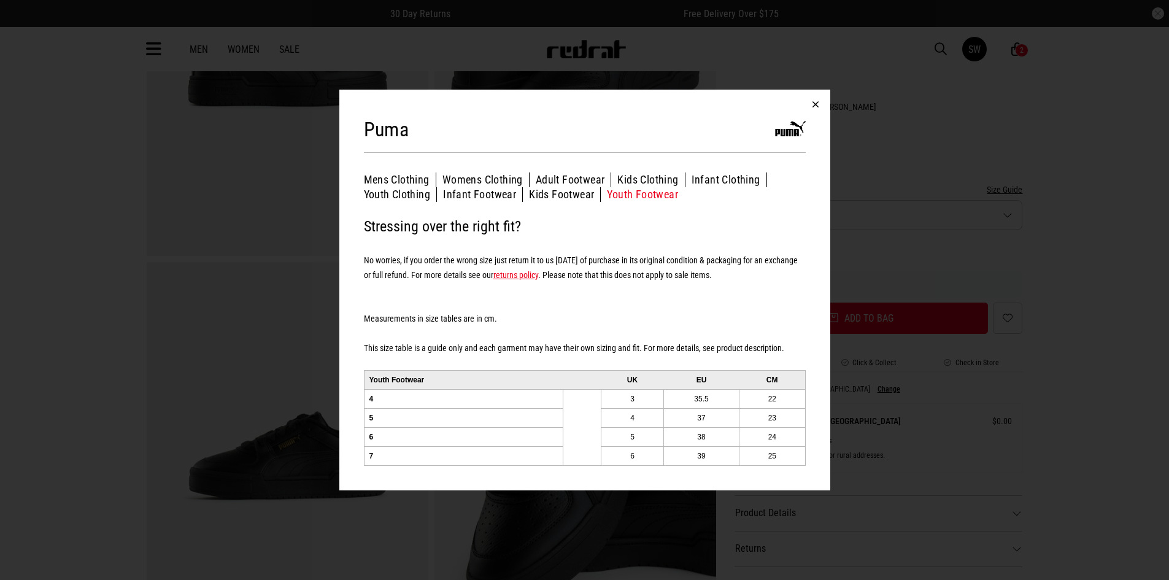
click at [816, 100] on button "button" at bounding box center [815, 104] width 29 height 29
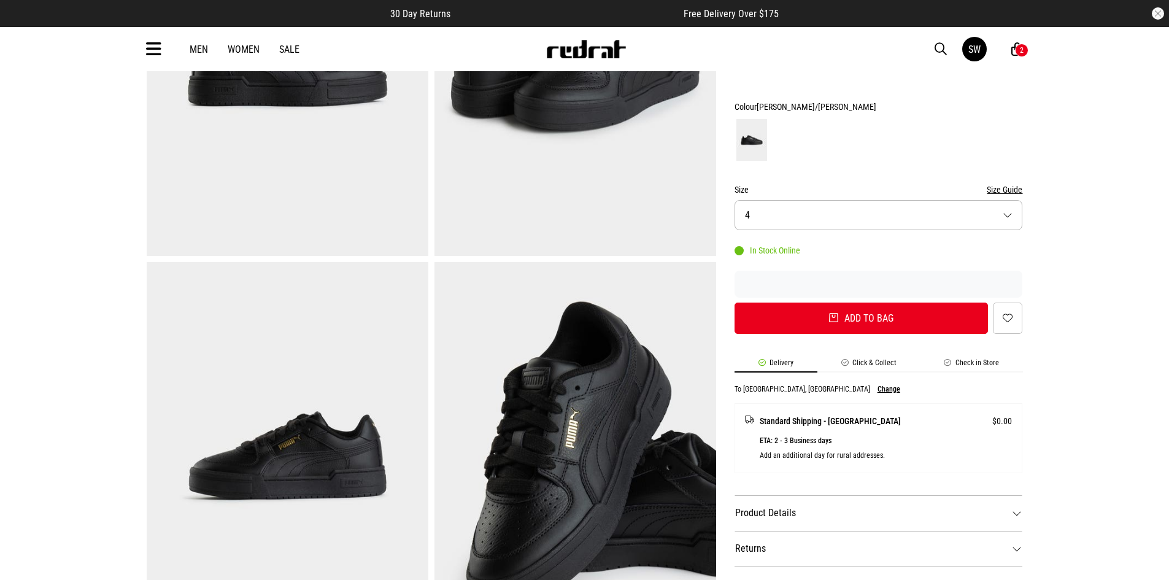
click at [1018, 48] on div "2" at bounding box center [1022, 51] width 14 height 14
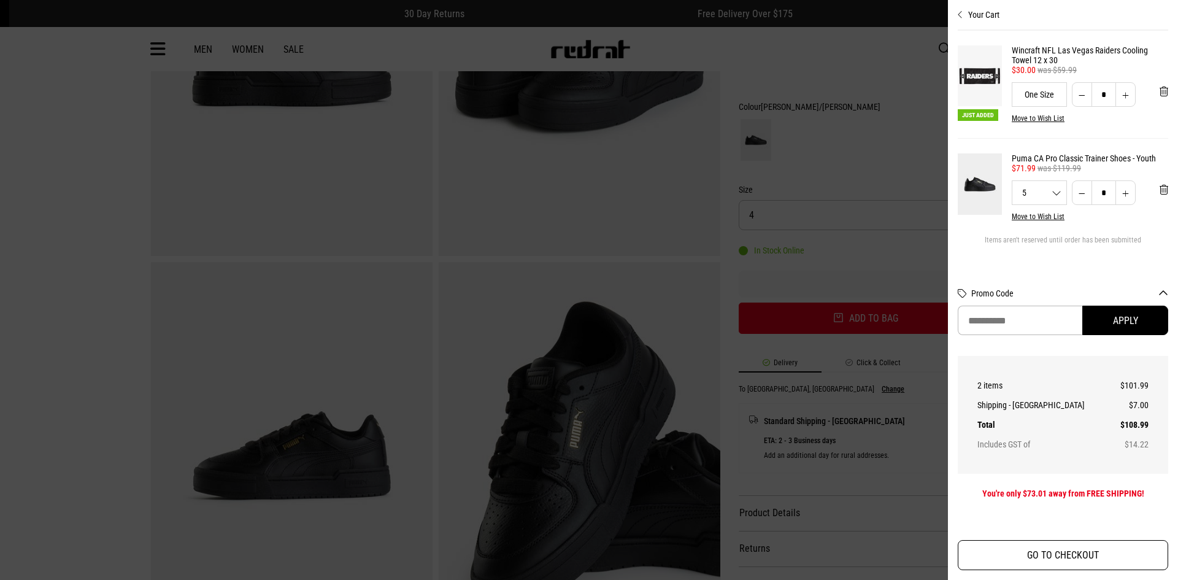
click at [1086, 560] on button "GO TO CHECKOUT" at bounding box center [1063, 555] width 211 height 30
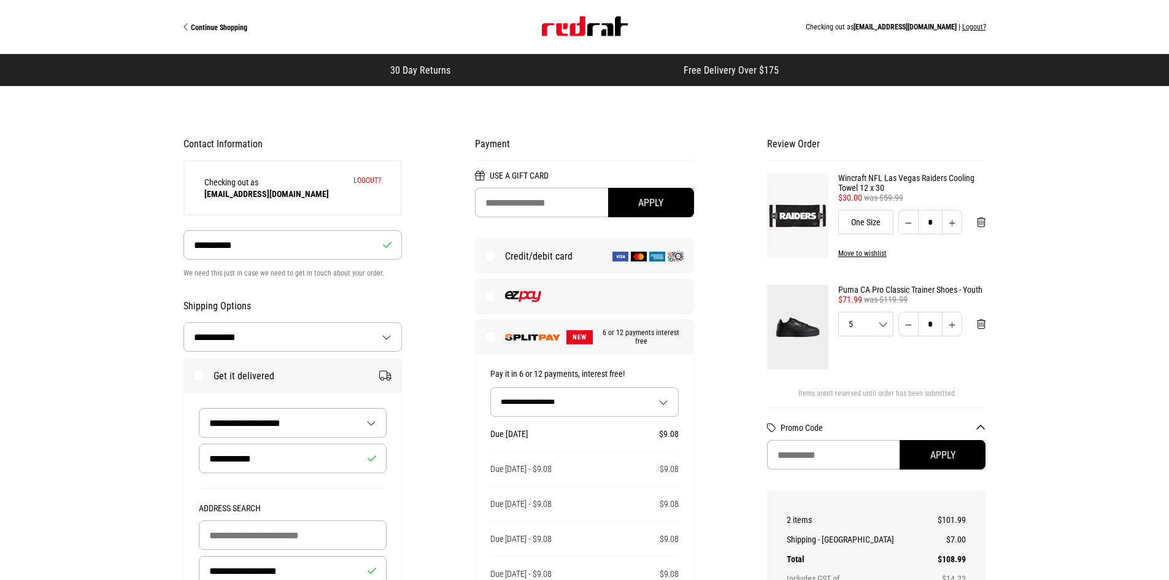
select select "**********"
select select "**"
click at [385, 376] on label "Get it delivered" at bounding box center [293, 375] width 218 height 34
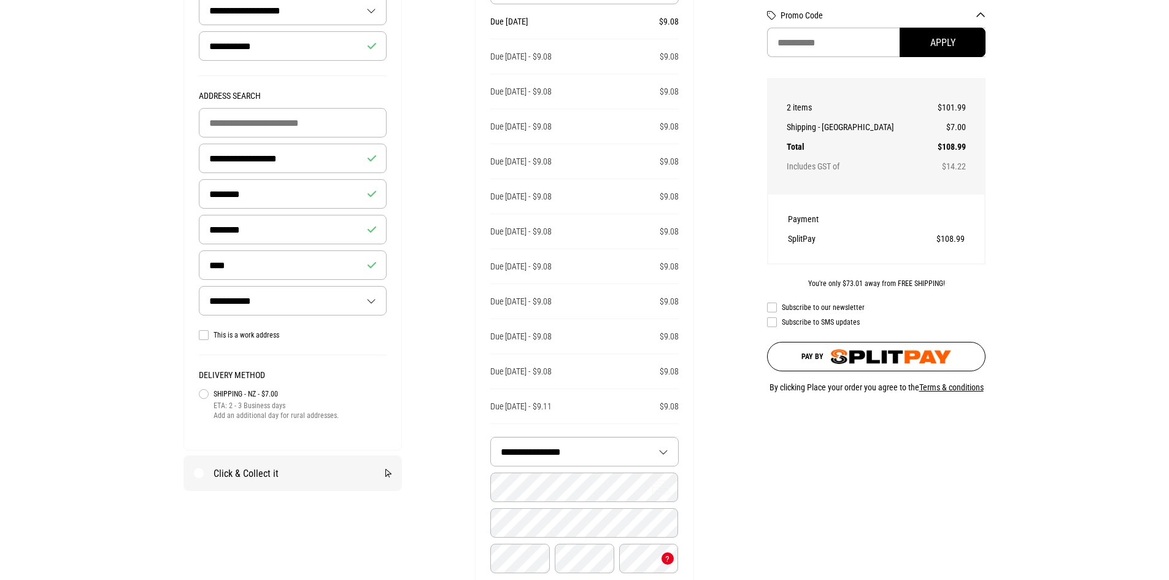
scroll to position [430, 0]
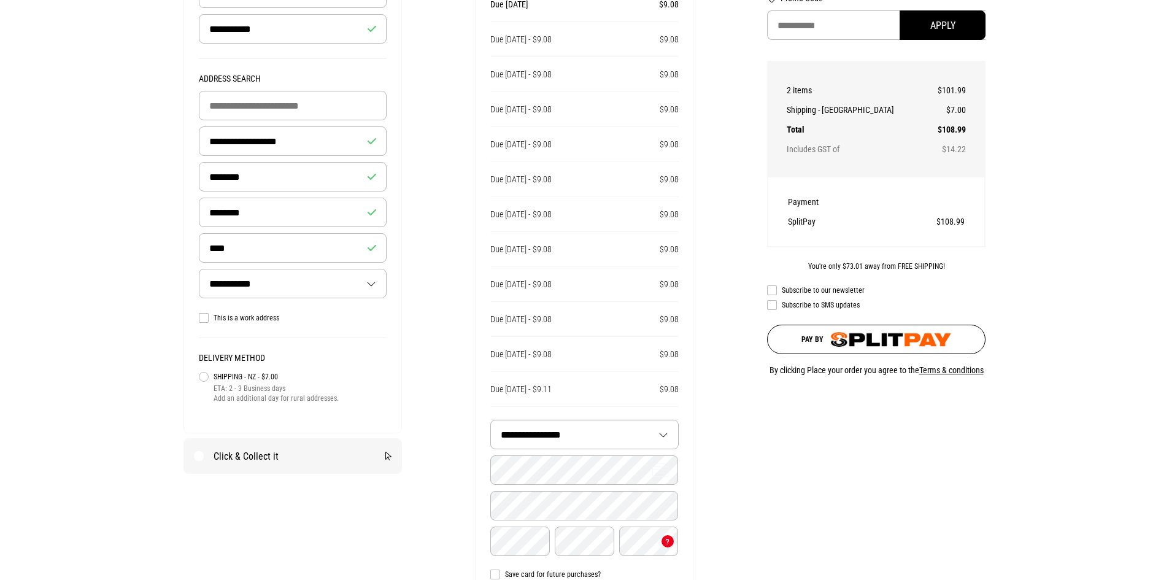
click at [261, 462] on label "Click & Collect it" at bounding box center [293, 456] width 218 height 34
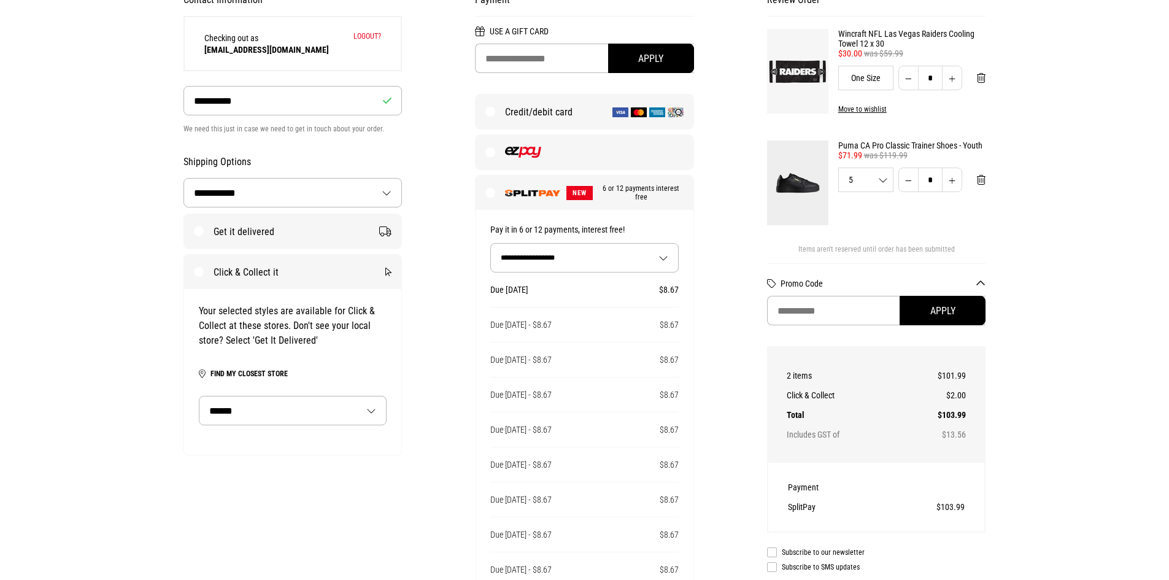
scroll to position [123, 0]
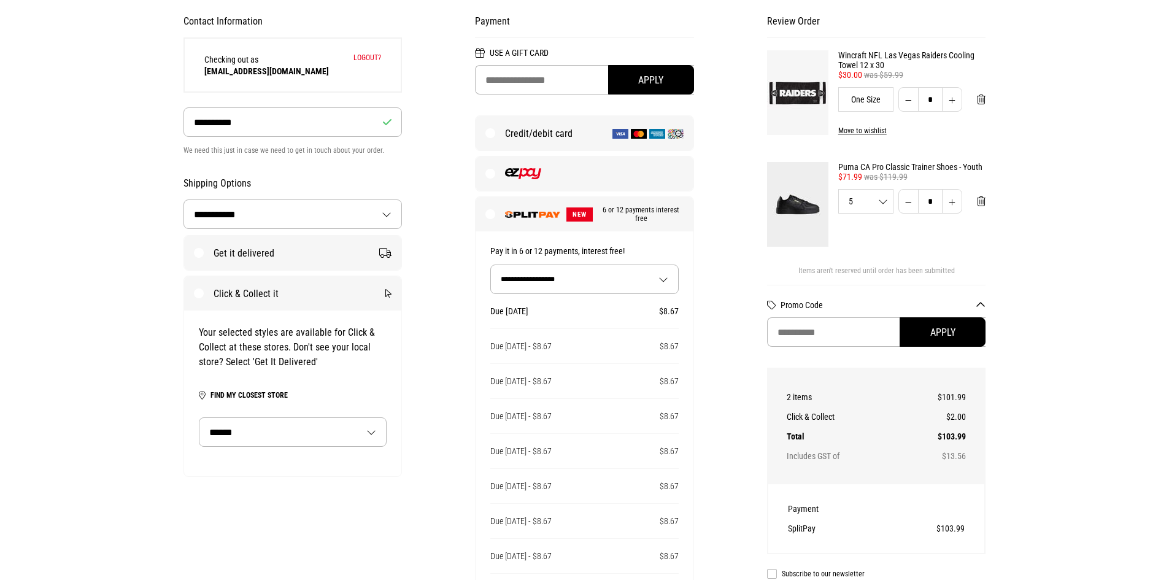
click at [362, 431] on select "**********" at bounding box center [292, 432] width 187 height 28
click at [269, 395] on button "Find my closest store" at bounding box center [249, 395] width 77 height 15
click at [370, 436] on select "**********" at bounding box center [292, 432] width 187 height 28
select select "**********"
select select "***"
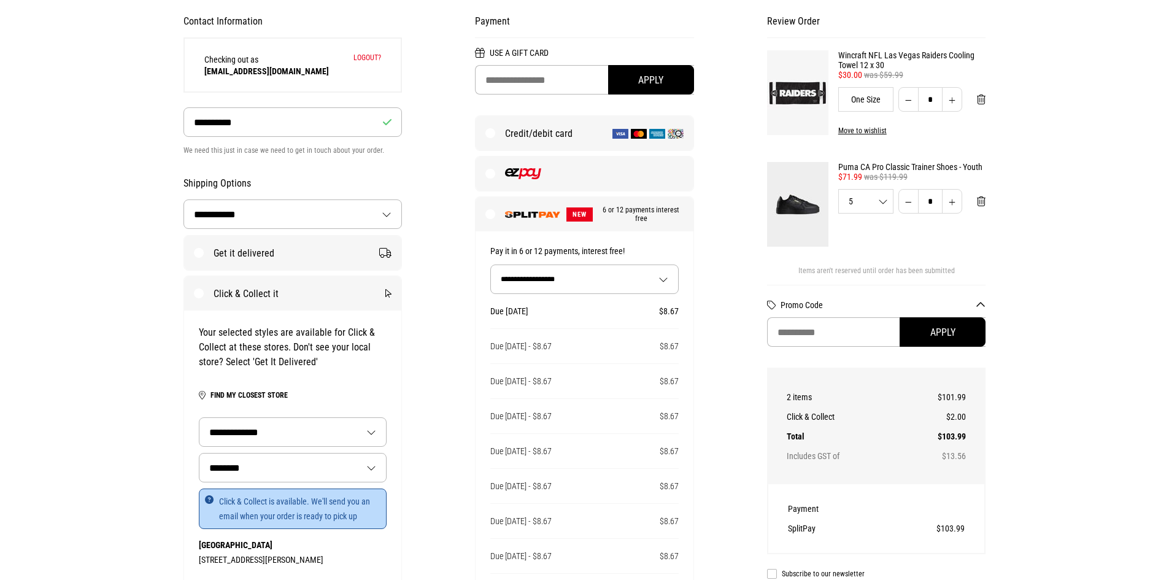
click at [393, 369] on div "**********" at bounding box center [293, 484] width 218 height 347
click at [366, 434] on select "**********" at bounding box center [292, 432] width 187 height 28
click at [199, 419] on select "**********" at bounding box center [292, 432] width 187 height 28
click at [363, 479] on select "***** ********" at bounding box center [292, 468] width 187 height 28
click at [308, 433] on select "**********" at bounding box center [292, 432] width 187 height 28
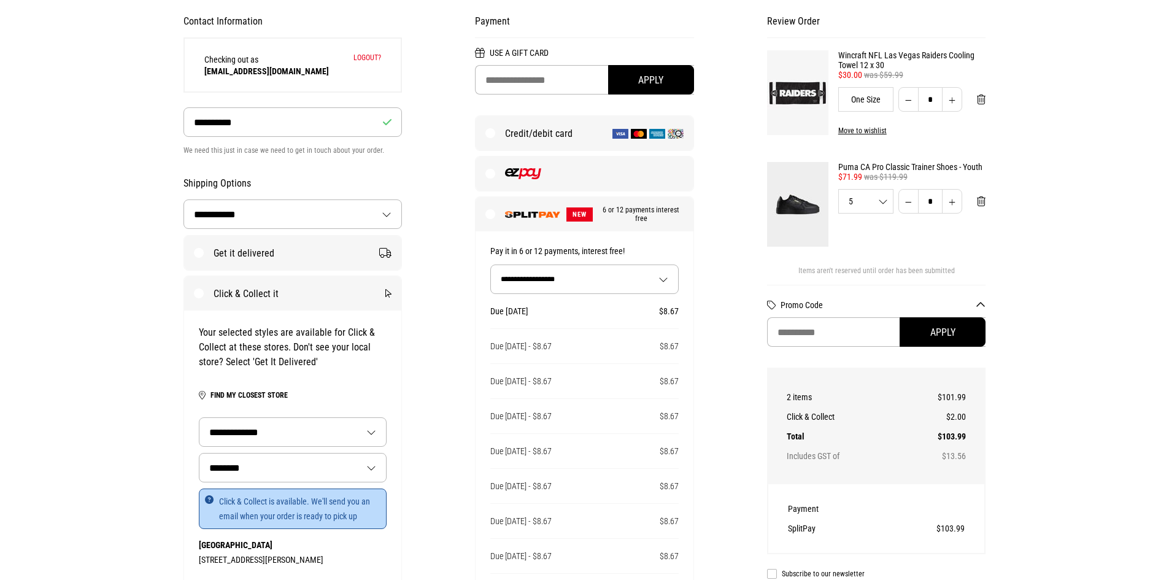
click at [325, 429] on select "**********" at bounding box center [292, 432] width 187 height 28
click at [322, 430] on select "**********" at bounding box center [292, 432] width 187 height 28
click at [398, 339] on div "**********" at bounding box center [293, 484] width 218 height 347
click at [198, 257] on label "Get it delivered" at bounding box center [293, 253] width 218 height 34
select select "**********"
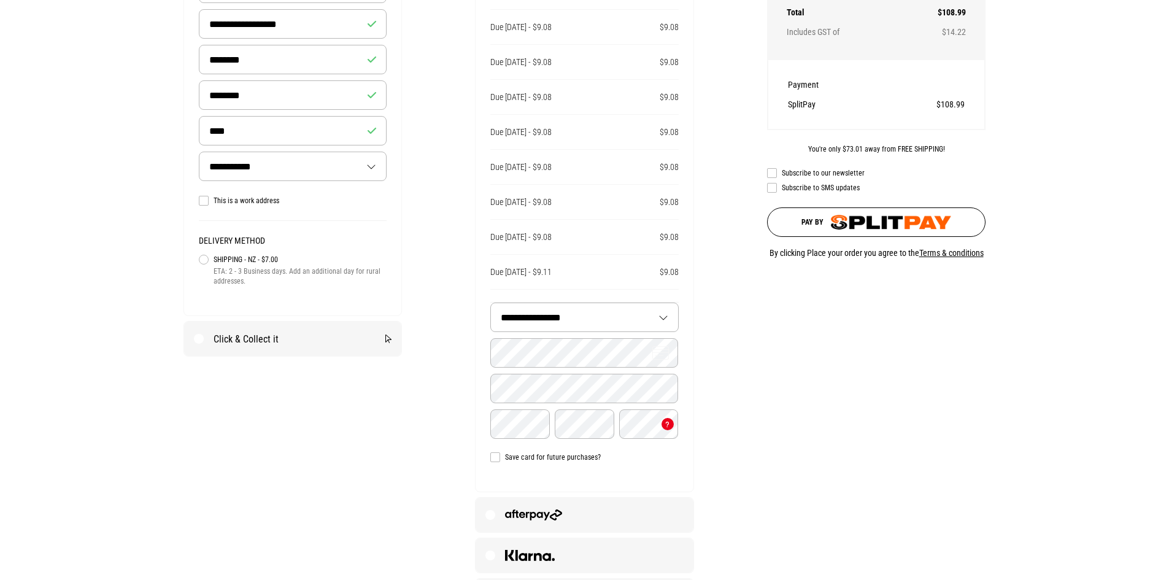
scroll to position [552, 0]
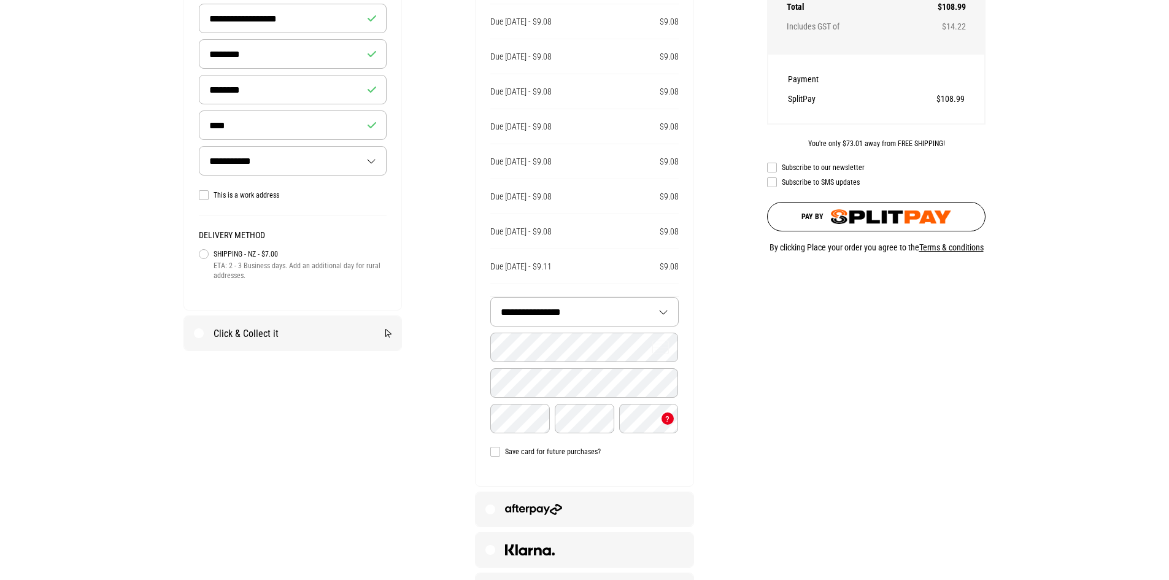
click at [661, 320] on select "**********" at bounding box center [584, 312] width 187 height 28
select select "*****"
click at [491, 307] on select "**********" at bounding box center [584, 312] width 187 height 28
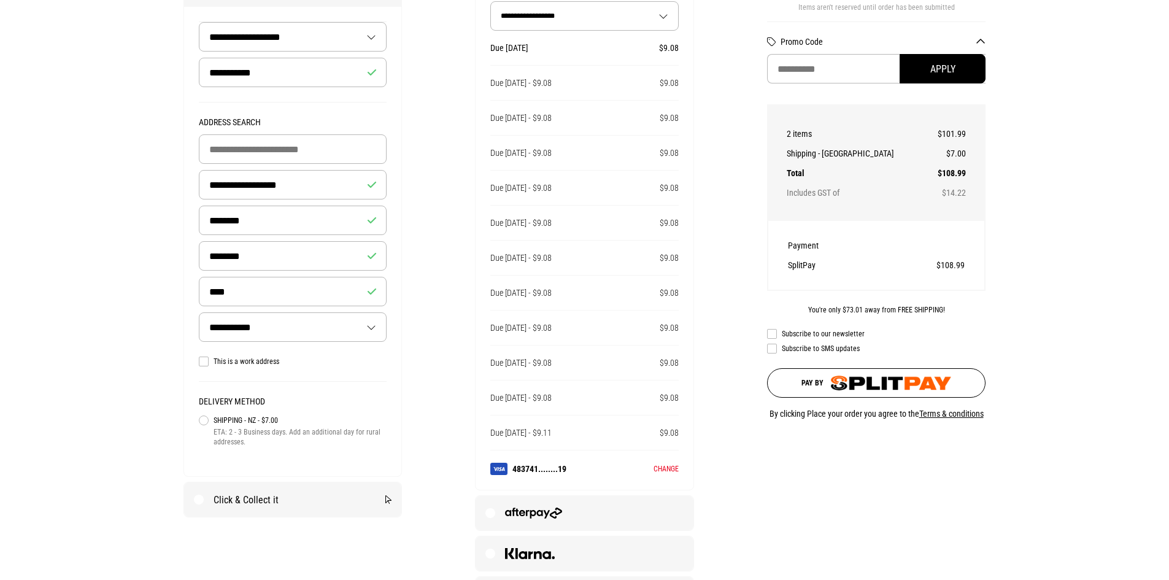
scroll to position [339, 0]
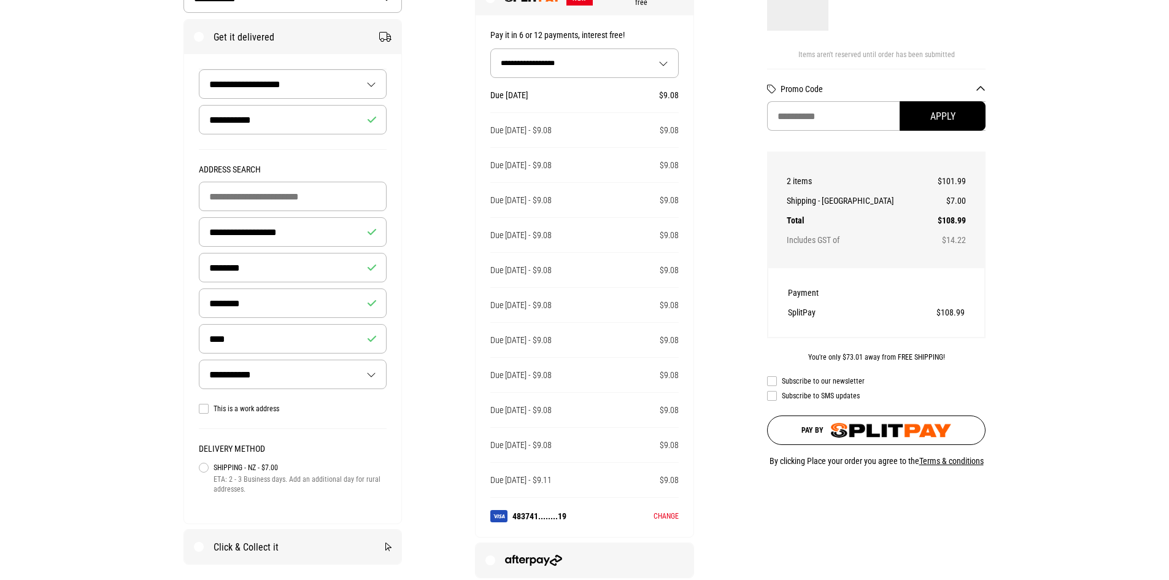
click at [907, 431] on img "submit" at bounding box center [891, 430] width 121 height 15
